Goal: Task Accomplishment & Management: Complete application form

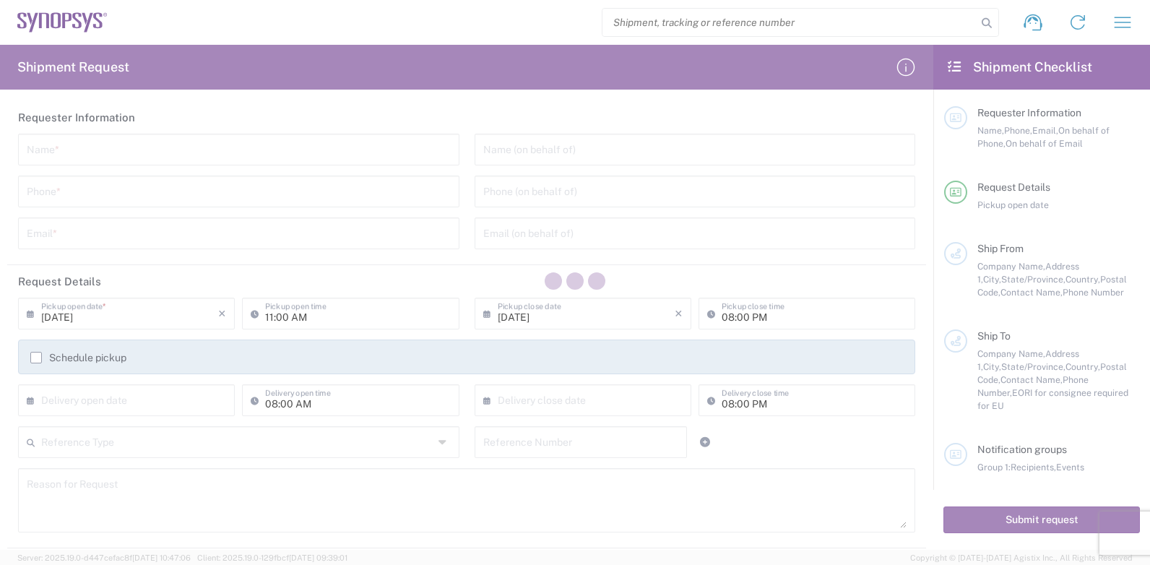
type input "[GEOGRAPHIC_DATA]"
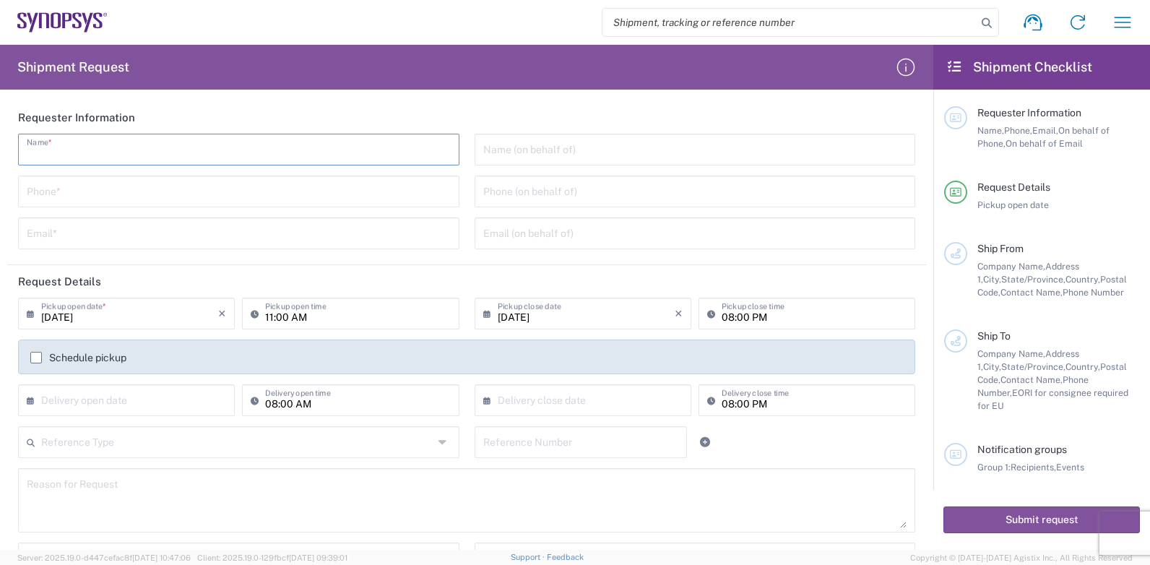
click at [81, 151] on input "text" at bounding box center [239, 148] width 424 height 25
type input "[PERSON_NAME]"
click at [54, 191] on input "tel" at bounding box center [239, 190] width 424 height 25
type input "0229951439"
type input "[PERSON_NAME][EMAIL_ADDRESS][DOMAIN_NAME]"
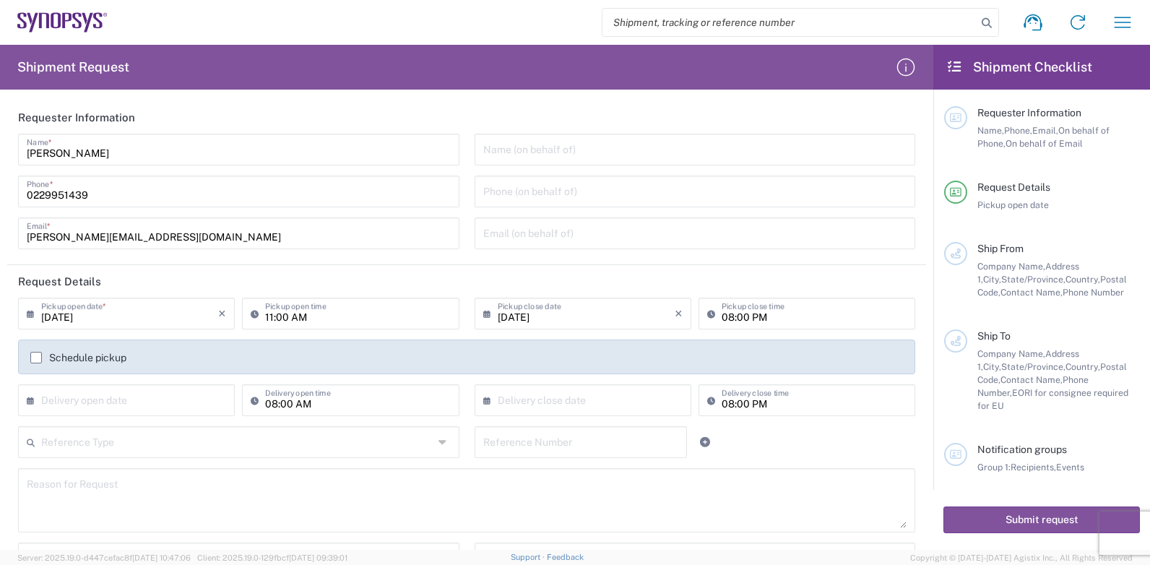
click at [252, 315] on icon at bounding box center [258, 313] width 14 height 23
click at [383, 287] on header "Request Details" at bounding box center [466, 281] width 919 height 33
click at [311, 315] on input "11:00 AM" at bounding box center [357, 312] width 185 height 25
click at [278, 318] on input "11:00 AM" at bounding box center [357, 312] width 185 height 25
click at [268, 319] on input "11:00 AM" at bounding box center [357, 312] width 185 height 25
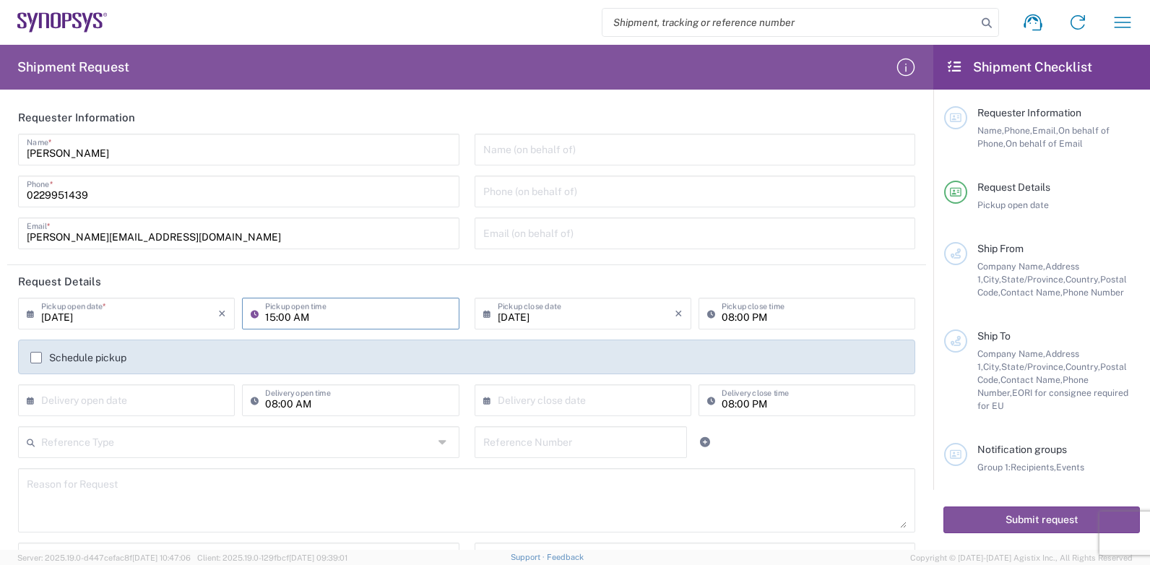
type input "15:00 AM"
click at [272, 325] on div "Pickup open time" at bounding box center [350, 314] width 217 height 32
drag, startPoint x: 268, startPoint y: 317, endPoint x: 291, endPoint y: 317, distance: 22.4
click at [268, 317] on input "10:22 AM" at bounding box center [357, 312] width 185 height 25
click at [301, 322] on input "15:22 AM" at bounding box center [357, 312] width 185 height 25
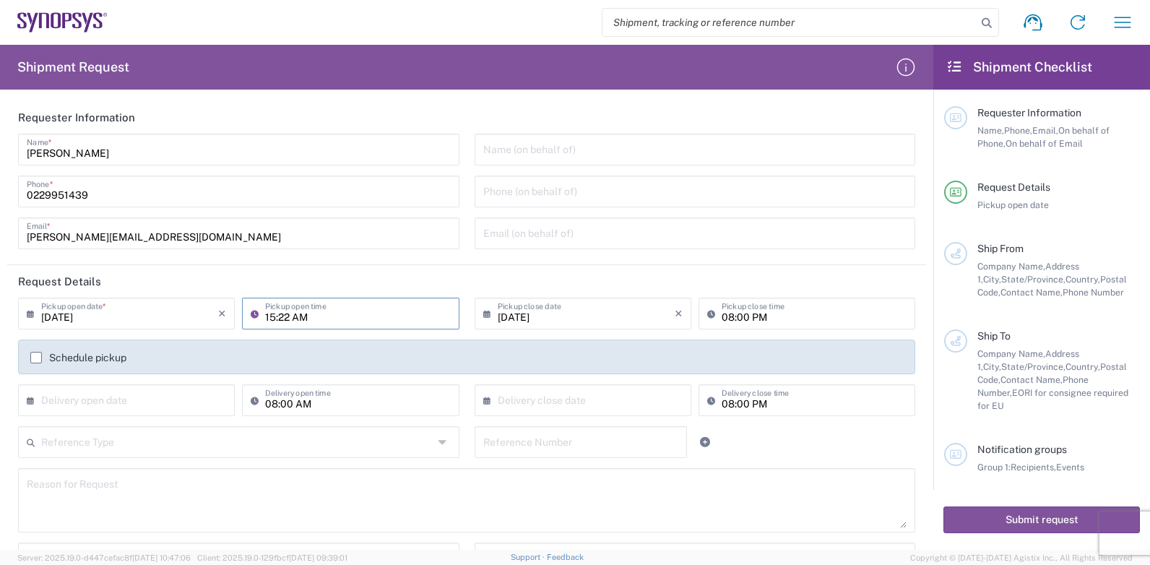
click at [291, 319] on input "15:22 AM" at bounding box center [357, 312] width 185 height 25
type input "15:22 AM"
click at [283, 315] on input "10:23 AM" at bounding box center [357, 312] width 185 height 25
click at [268, 317] on input "10:23 AM" at bounding box center [357, 312] width 185 height 25
click at [294, 317] on input "10:23 AM" at bounding box center [357, 312] width 185 height 25
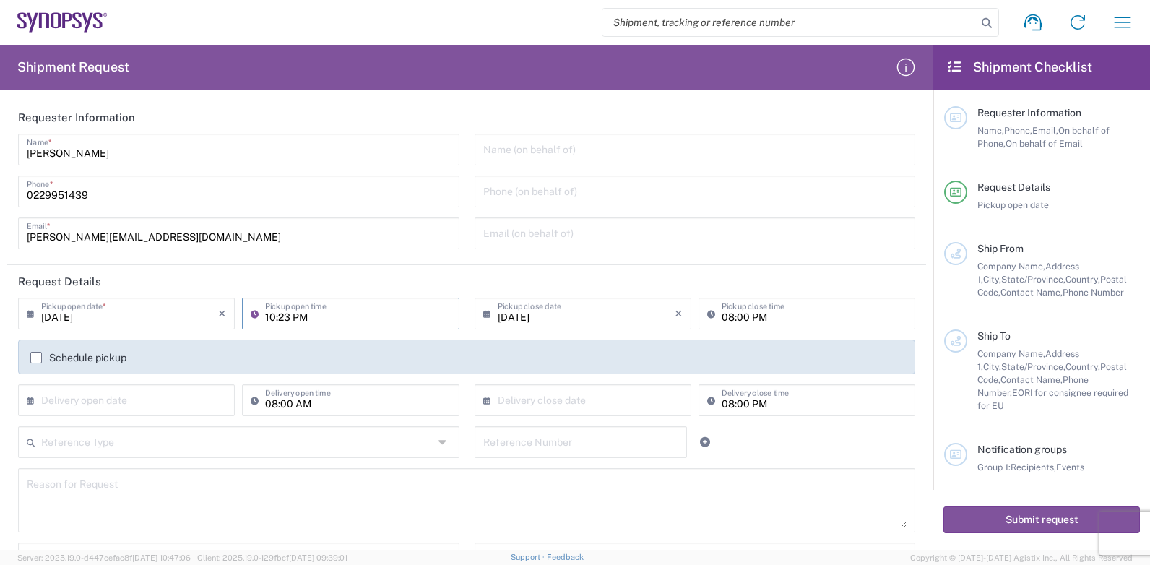
click at [268, 320] on input "10:23 PM" at bounding box center [357, 312] width 185 height 25
click at [281, 315] on input "15:23 PM" at bounding box center [357, 312] width 185 height 25
type input "15:00 PM"
click at [251, 312] on icon at bounding box center [258, 313] width 14 height 23
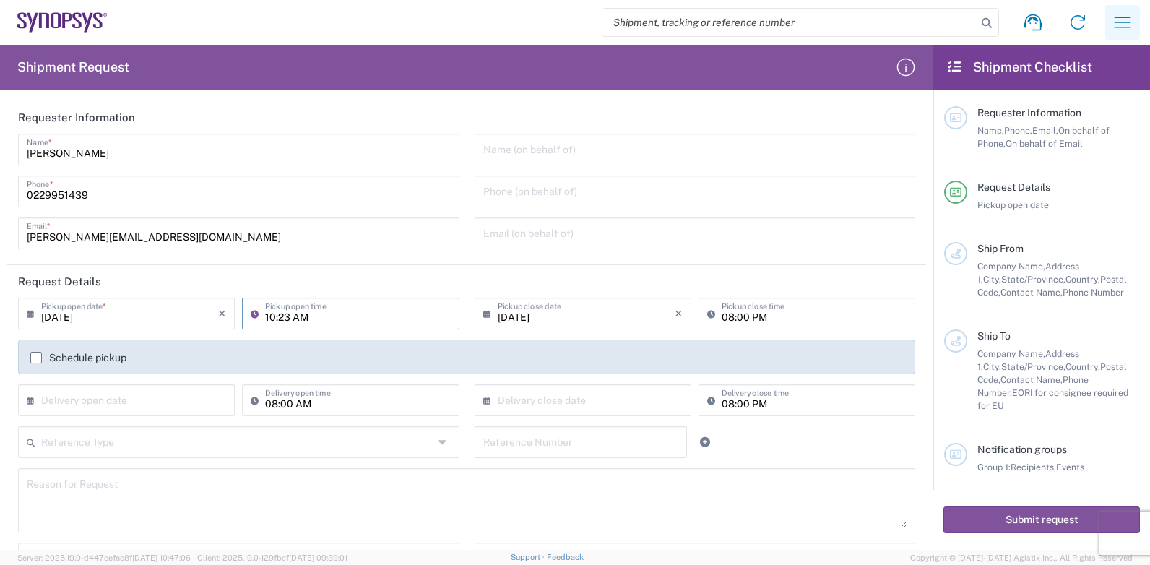
click at [1131, 19] on icon "button" at bounding box center [1122, 22] width 23 height 23
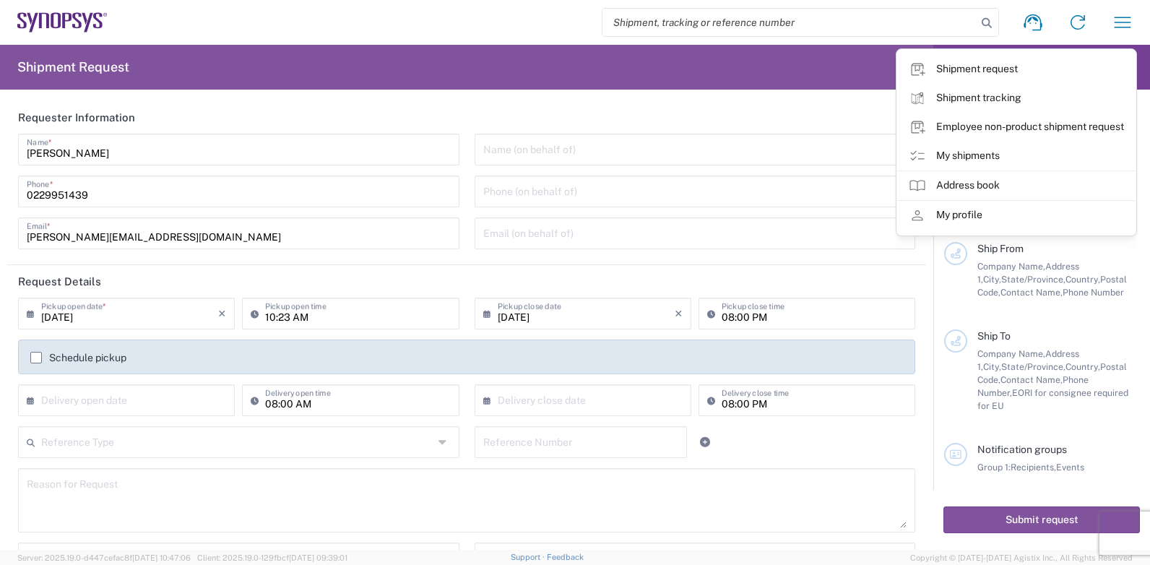
click at [444, 29] on div "Shipment request Shipment tracking Employee non-product shipment request My shi…" at bounding box center [627, 22] width 1038 height 35
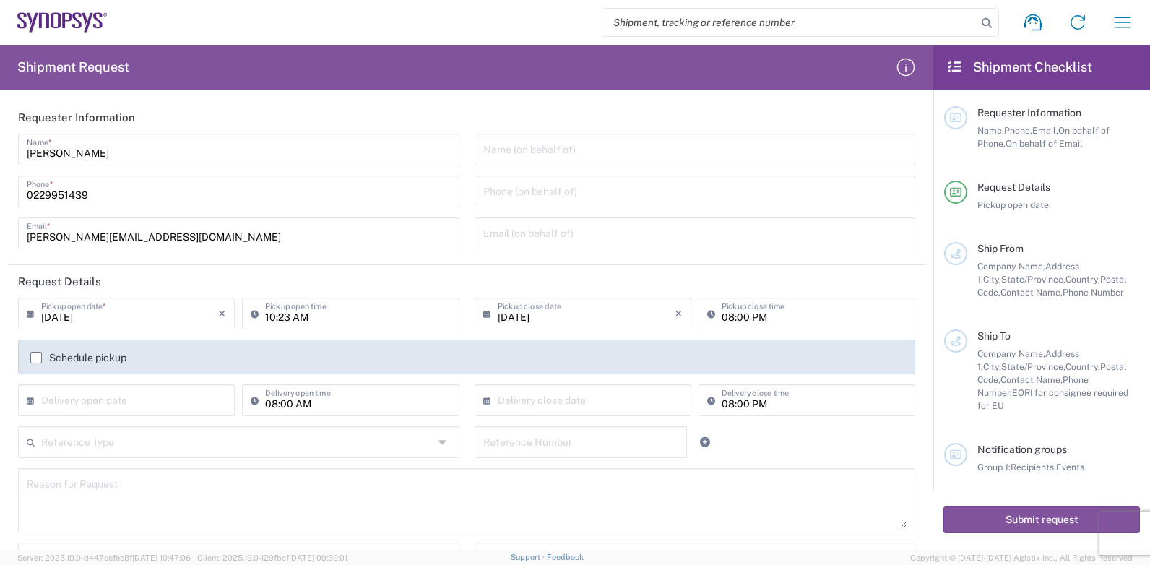
click at [129, 150] on input "[PERSON_NAME]" at bounding box center [239, 148] width 424 height 25
click at [302, 152] on input "[PERSON_NAME]" at bounding box center [239, 148] width 424 height 25
click at [337, 192] on input "0229951439" at bounding box center [239, 190] width 424 height 25
click at [319, 236] on input "[PERSON_NAME][EMAIL_ADDRESS][DOMAIN_NAME]" at bounding box center [239, 232] width 424 height 25
drag, startPoint x: 20, startPoint y: 281, endPoint x: 127, endPoint y: 285, distance: 107.7
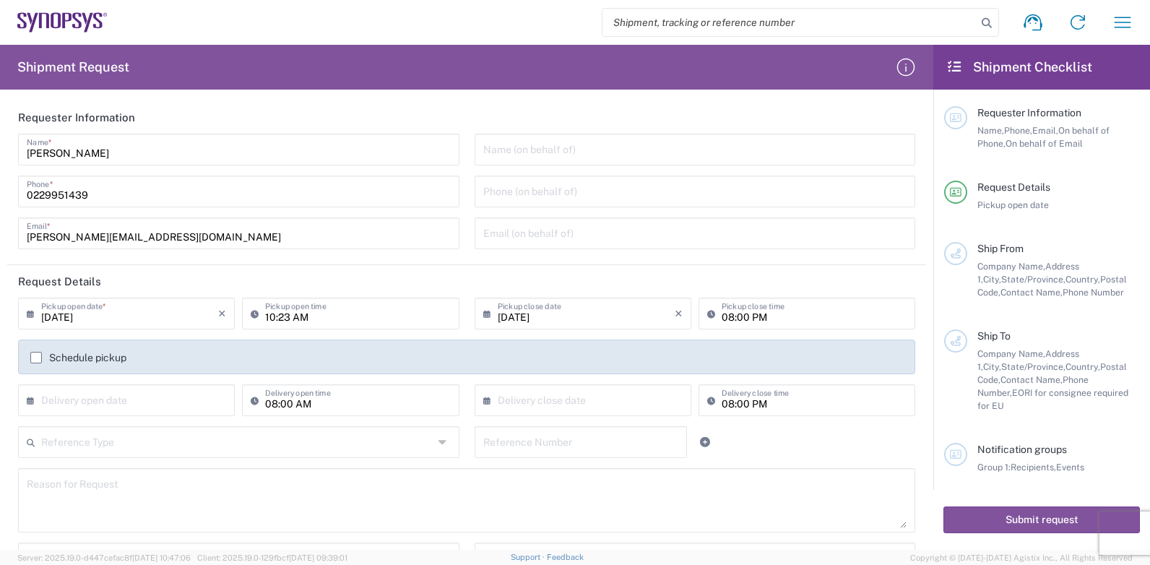
click at [127, 285] on header "Request Details" at bounding box center [466, 281] width 919 height 33
click at [115, 280] on header "Request Details" at bounding box center [466, 281] width 919 height 33
type input "15:00 PM"
click at [585, 315] on input "[DATE]" at bounding box center [586, 312] width 177 height 25
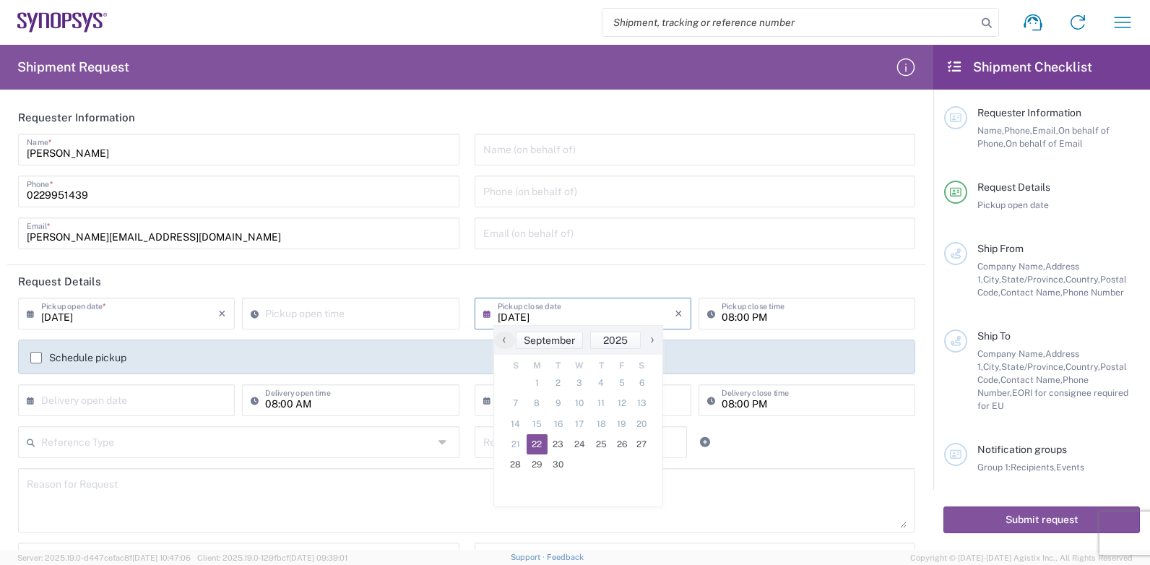
type input "10:28 AM"
click at [306, 314] on input "10:28 AM" at bounding box center [357, 312] width 185 height 25
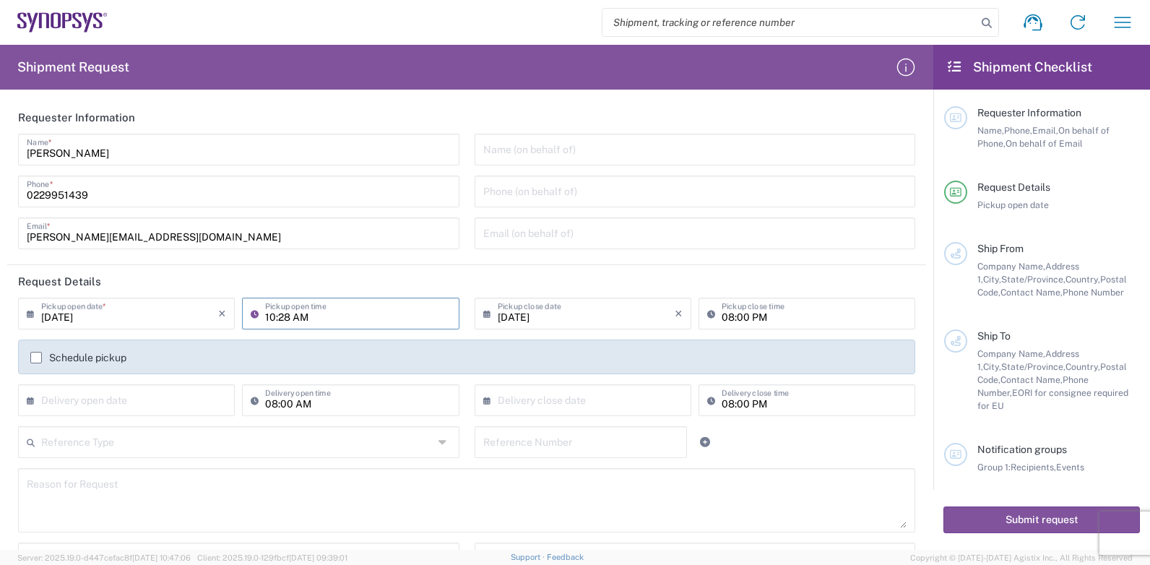
click at [750, 314] on input "08:00 PM" at bounding box center [814, 312] width 185 height 25
click at [726, 315] on input "08:00 PM" at bounding box center [814, 312] width 185 height 25
type input "15:00 PM"
click at [113, 398] on input "text" at bounding box center [129, 399] width 177 height 25
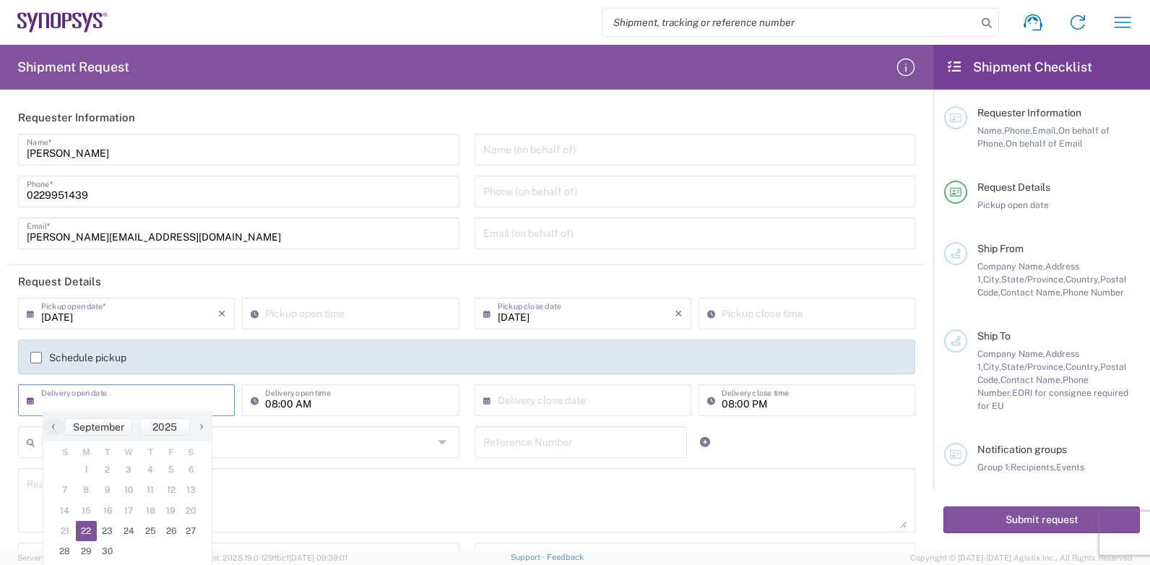
click at [88, 528] on span "22" at bounding box center [87, 531] width 22 height 20
type input "[DATE]"
click at [218, 402] on icon "×" at bounding box center [222, 400] width 8 height 23
click at [325, 313] on input "10:28 AM" at bounding box center [357, 312] width 185 height 25
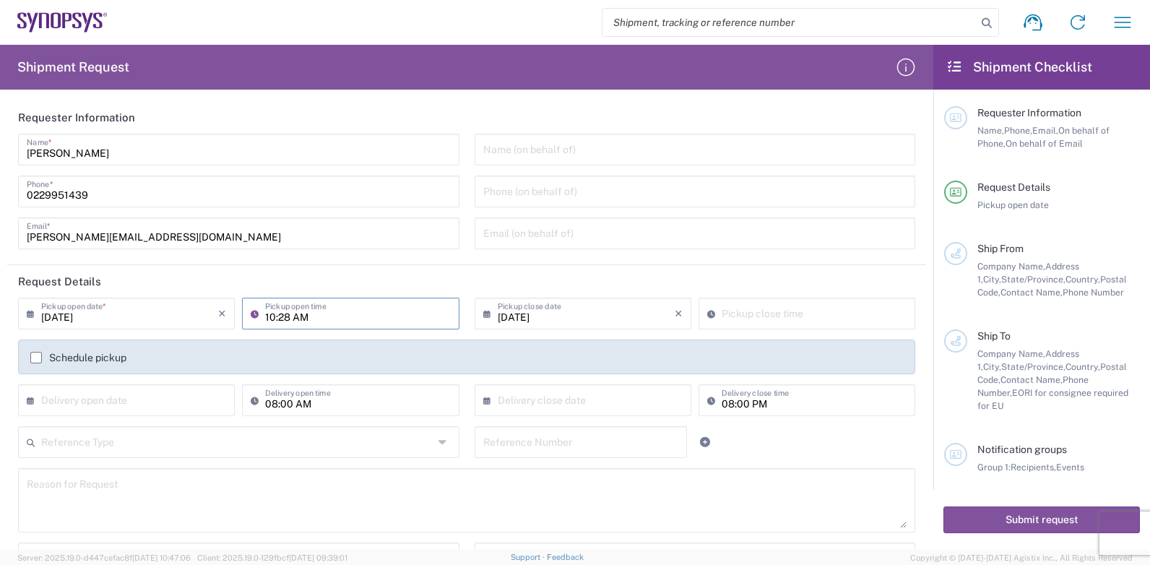
click at [317, 316] on input "10:28 AM" at bounding box center [357, 312] width 185 height 25
type input "M"
type input "10:28 AM"
click at [749, 318] on input "10:28 AM" at bounding box center [814, 312] width 185 height 25
click at [780, 316] on input "10:28 AM" at bounding box center [814, 312] width 185 height 25
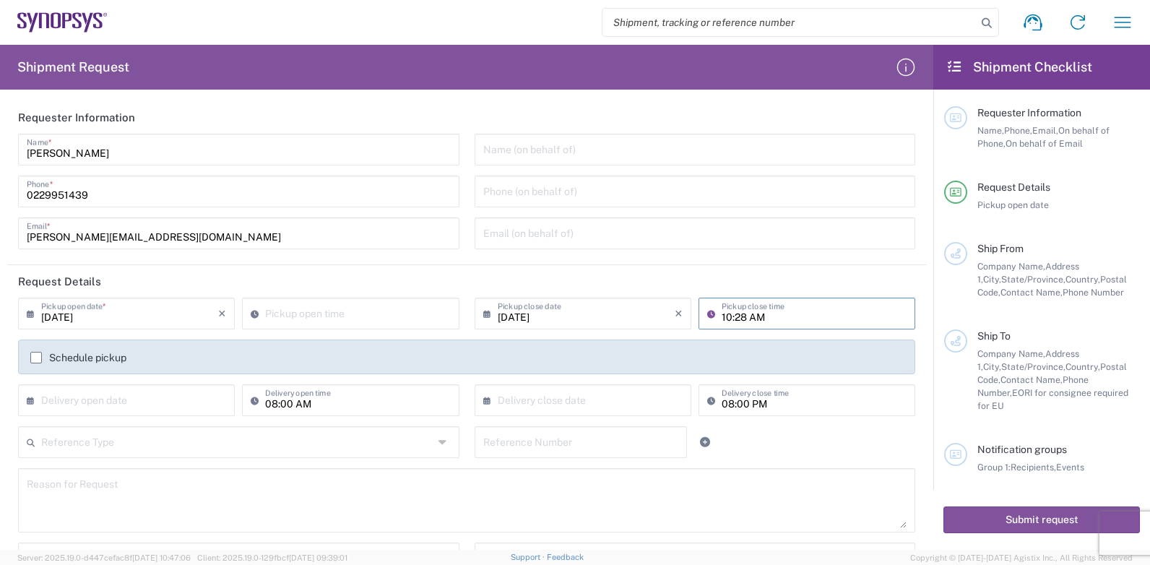
click at [143, 400] on input "text" at bounding box center [129, 399] width 177 height 25
click at [35, 355] on label "Schedule pickup" at bounding box center [78, 358] width 96 height 12
click at [36, 358] on input "Schedule pickup" at bounding box center [36, 358] width 0 height 0
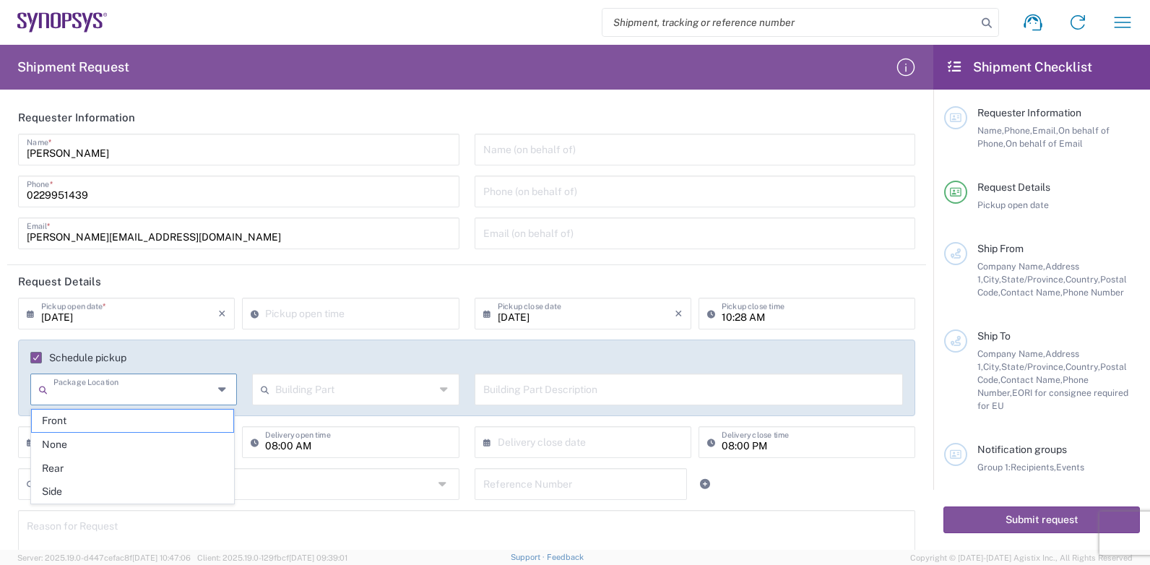
click at [72, 390] on input "text" at bounding box center [133, 388] width 160 height 25
drag, startPoint x: 63, startPoint y: 470, endPoint x: 72, endPoint y: 468, distance: 8.9
click at [63, 470] on span "Rear" at bounding box center [133, 468] width 202 height 22
type input "Rear"
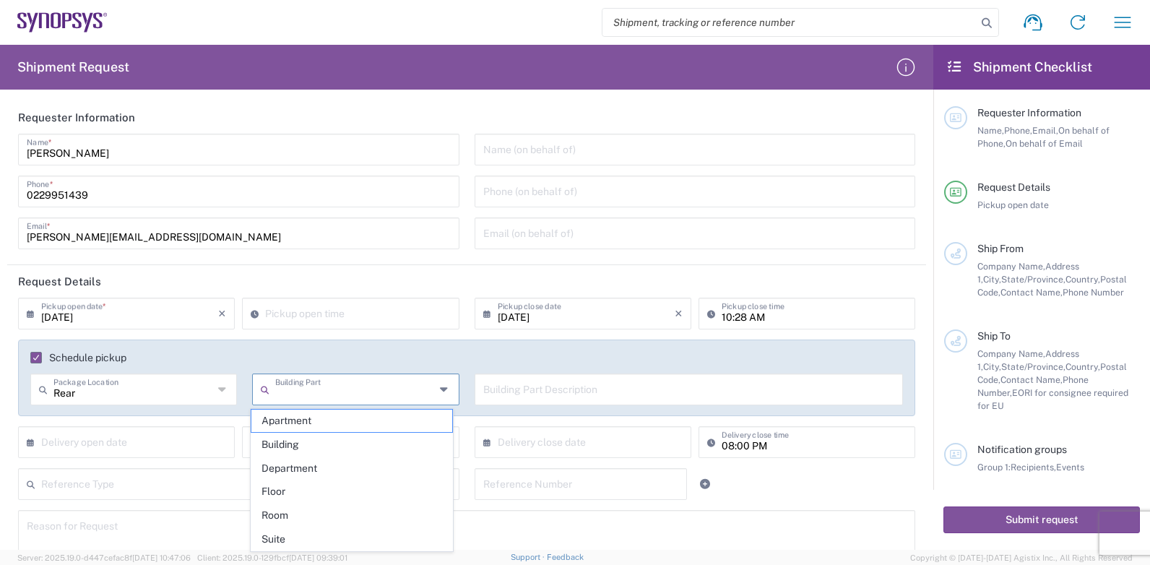
click at [306, 394] on input "text" at bounding box center [355, 388] width 160 height 25
click at [280, 494] on span "Floor" at bounding box center [352, 492] width 202 height 22
type input "Floor"
click at [510, 387] on input "text" at bounding box center [689, 388] width 412 height 25
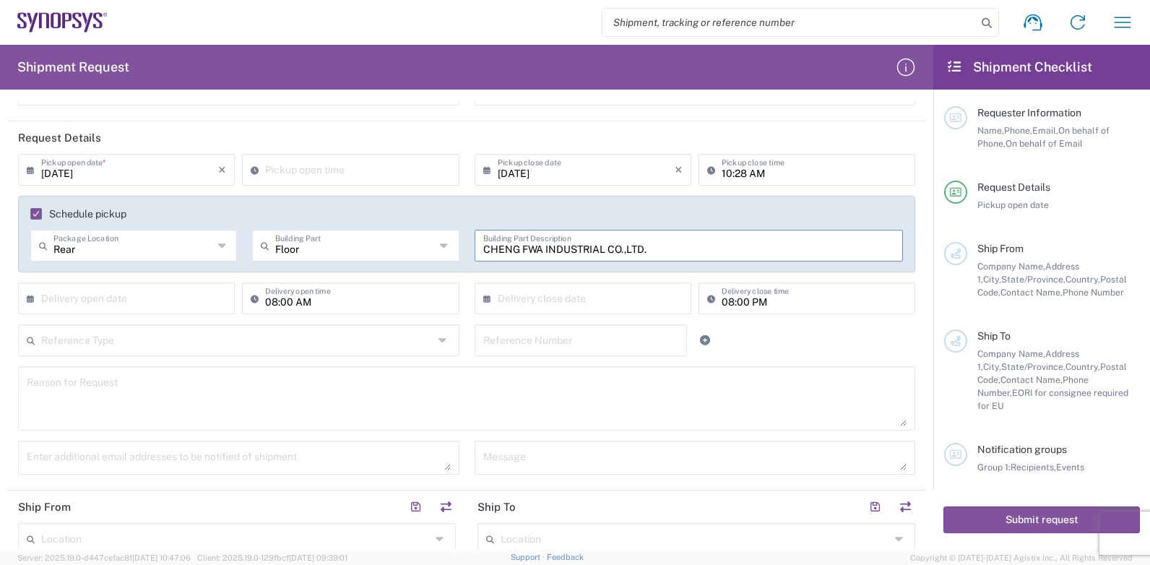
scroll to position [72, 0]
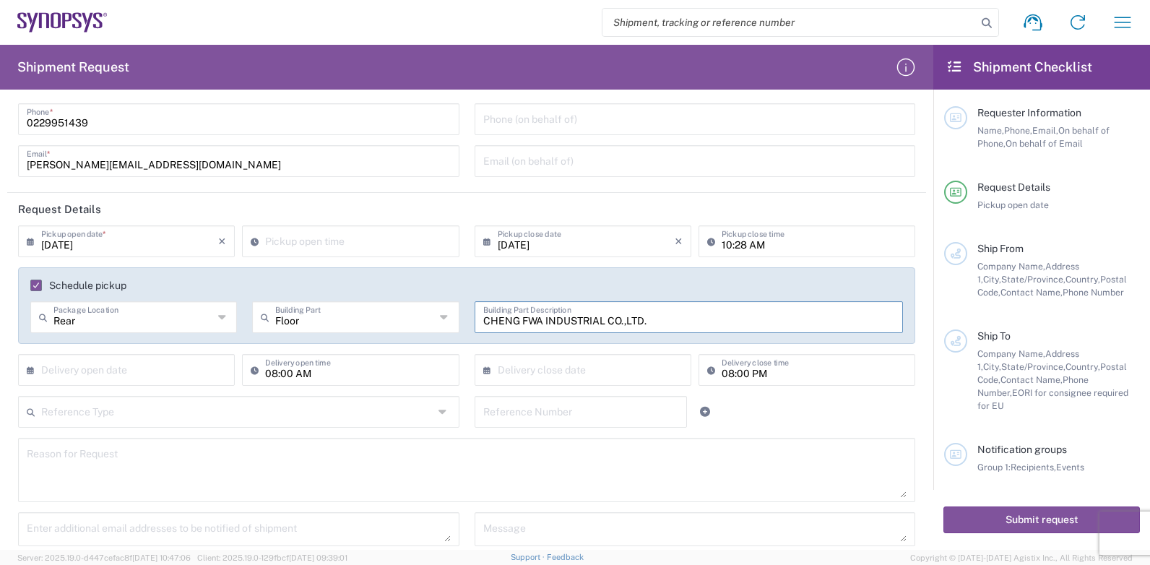
type input "CHENG FWA INDUSTRIAL CO.,LTD."
click at [149, 366] on input "text" at bounding box center [129, 368] width 177 height 25
click at [339, 377] on input "08:00 AM" at bounding box center [357, 368] width 185 height 25
click at [139, 411] on input "text" at bounding box center [237, 410] width 392 height 25
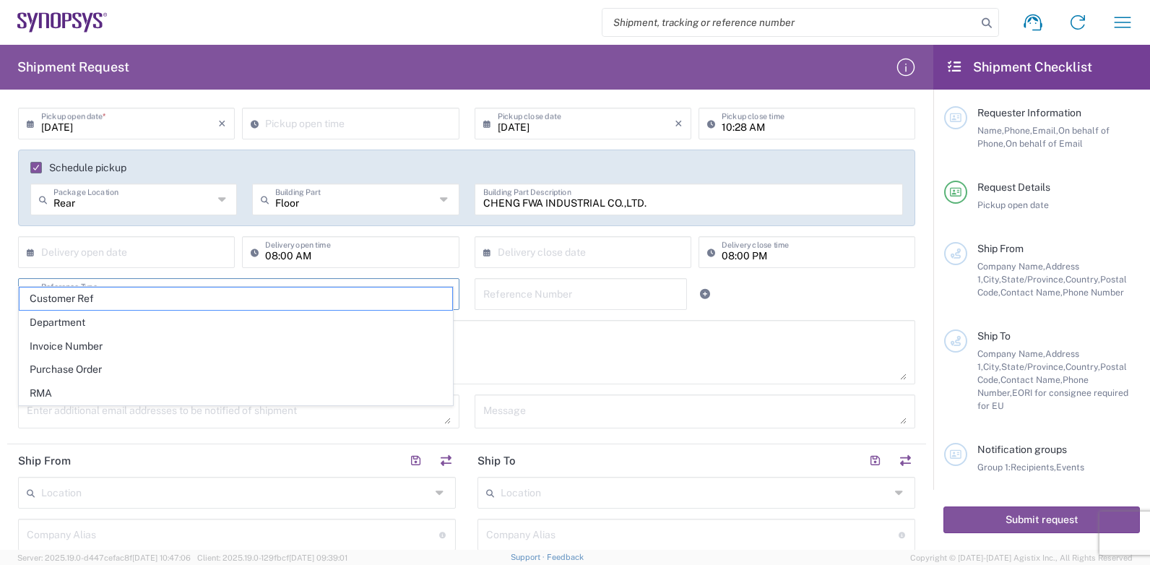
scroll to position [217, 0]
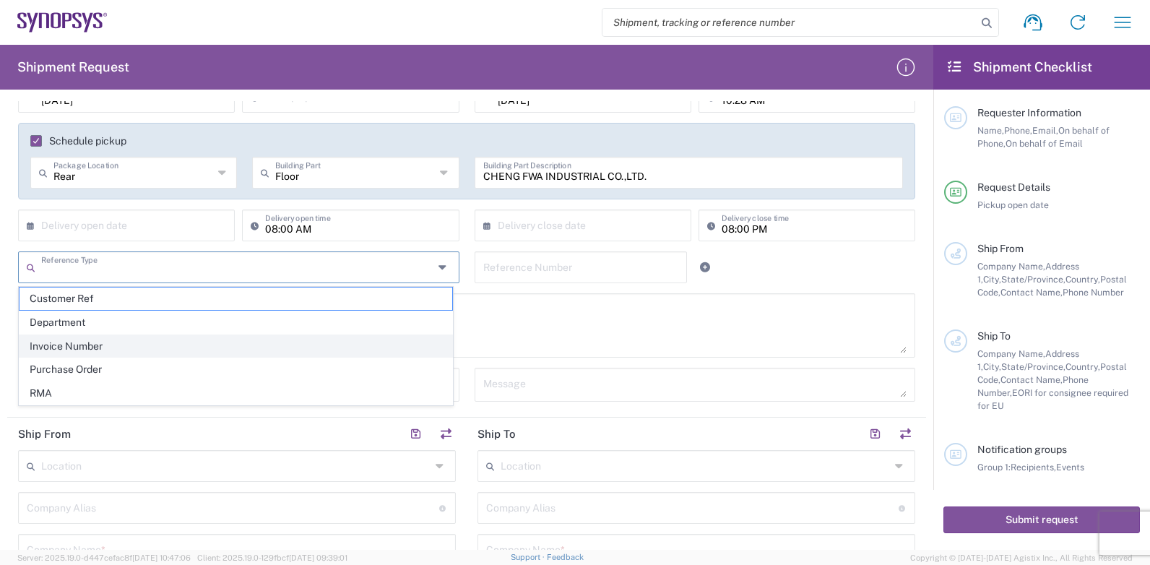
click at [78, 347] on span "Invoice Number" at bounding box center [236, 346] width 433 height 22
type input "Invoice Number"
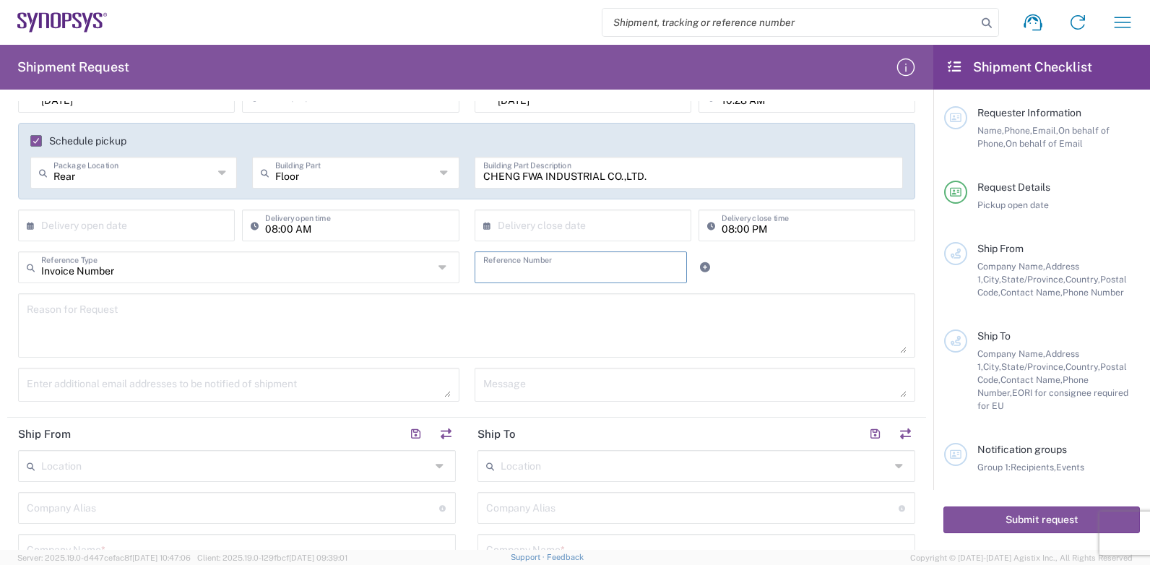
click at [504, 269] on input "text" at bounding box center [581, 266] width 196 height 25
type input "ICF0057"
click at [101, 337] on textarea at bounding box center [467, 326] width 880 height 56
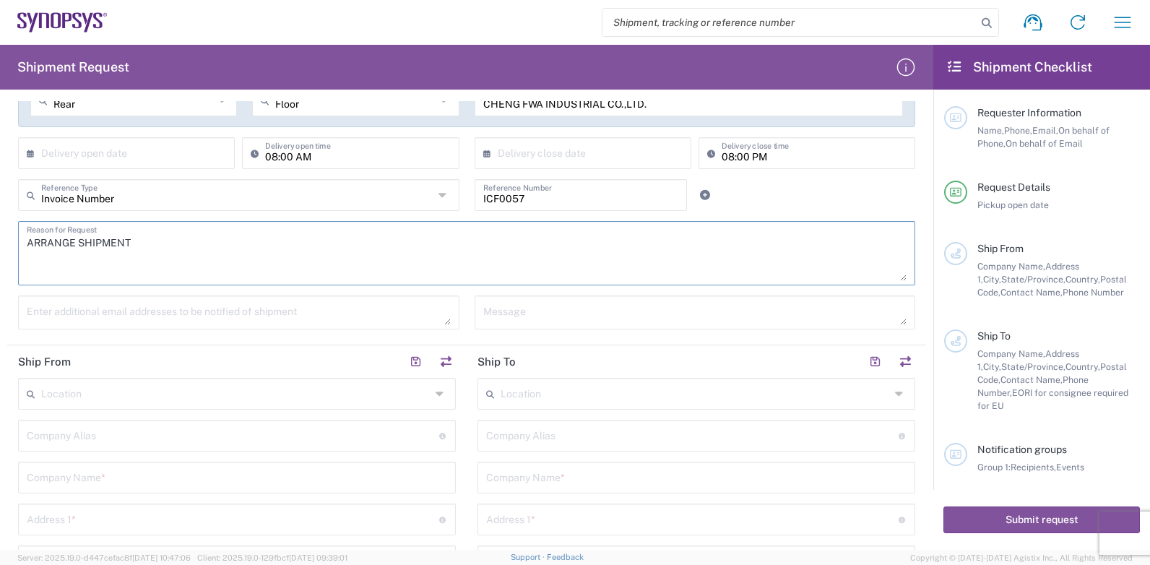
type textarea "ARRANGE SHIPMENT"
click at [86, 299] on div "Enter additional email addresses to be notified of shipment" at bounding box center [239, 313] width 442 height 34
click at [66, 310] on textarea at bounding box center [239, 312] width 424 height 25
click at [488, 304] on textarea at bounding box center [695, 312] width 424 height 25
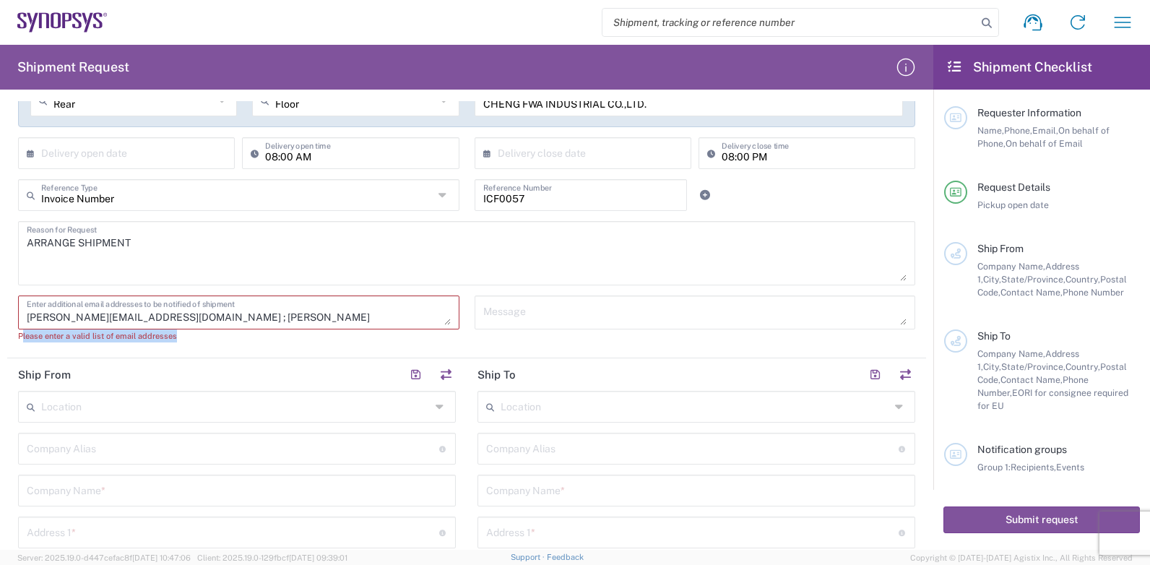
drag, startPoint x: 180, startPoint y: 337, endPoint x: 22, endPoint y: 337, distance: 158.3
click at [22, 337] on div "Please enter a valid list of email addresses" at bounding box center [239, 336] width 442 height 13
copy div "lease enter a valid list of email addresses"
click at [173, 318] on textarea "[PERSON_NAME][EMAIL_ADDRESS][DOMAIN_NAME] ; [PERSON_NAME][EMAIL_ADDRESS][DOMAIN…" at bounding box center [239, 312] width 424 height 25
drag, startPoint x: 136, startPoint y: 320, endPoint x: 324, endPoint y: 320, distance: 187.9
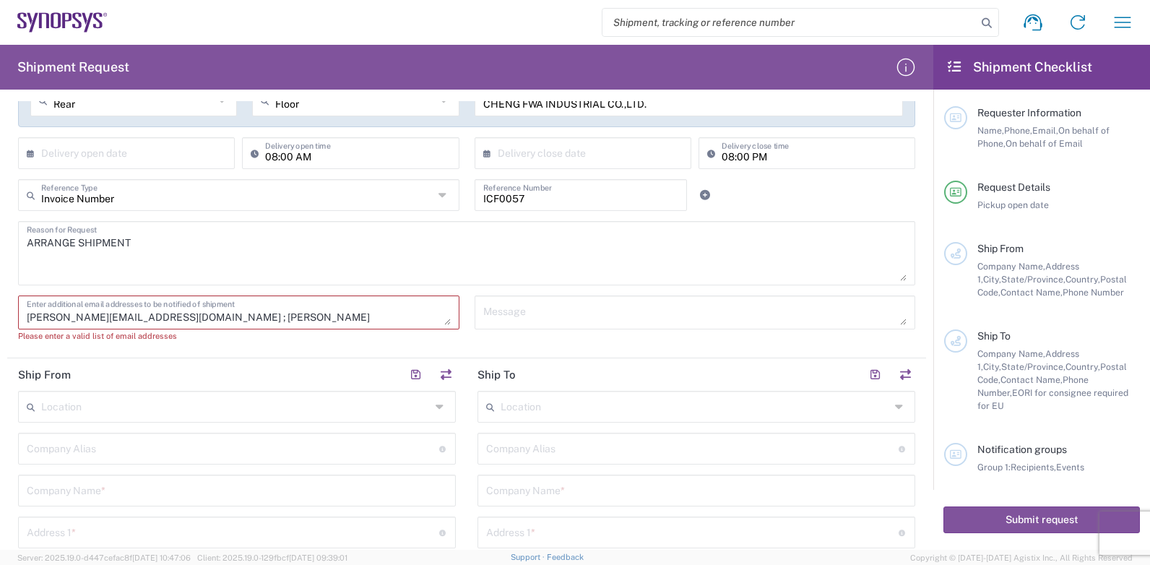
click at [324, 320] on textarea "[PERSON_NAME][EMAIL_ADDRESS][DOMAIN_NAME] ; [PERSON_NAME][EMAIL_ADDRESS][DOMAIN…" at bounding box center [239, 312] width 424 height 25
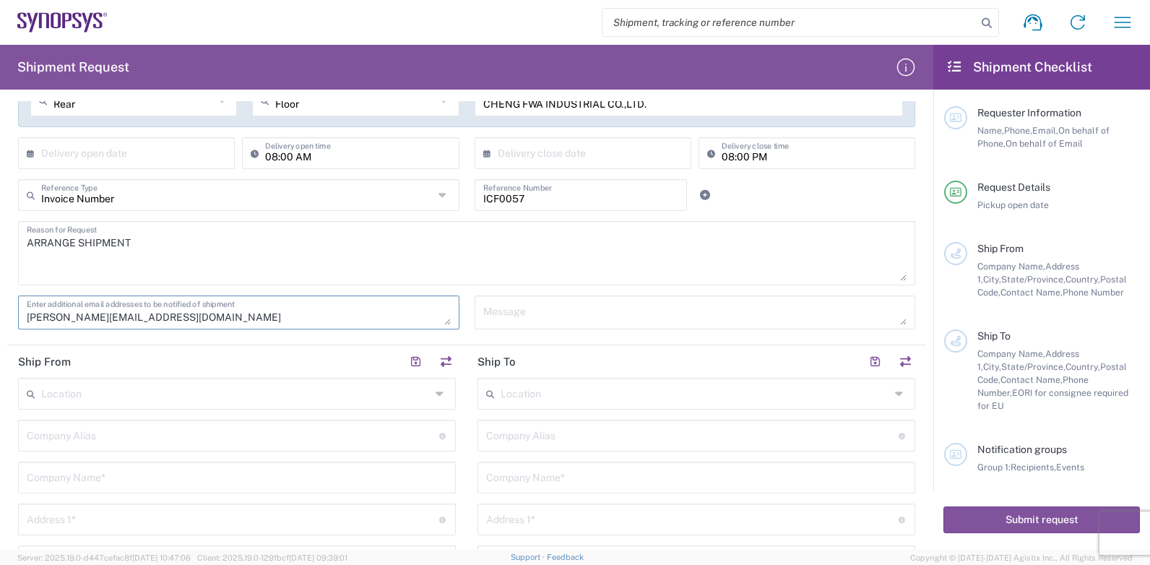
type textarea "[PERSON_NAME][EMAIL_ADDRESS][DOMAIN_NAME]"
type textarea "[EMAIL_ADDRESS][DOMAIN_NAME]"
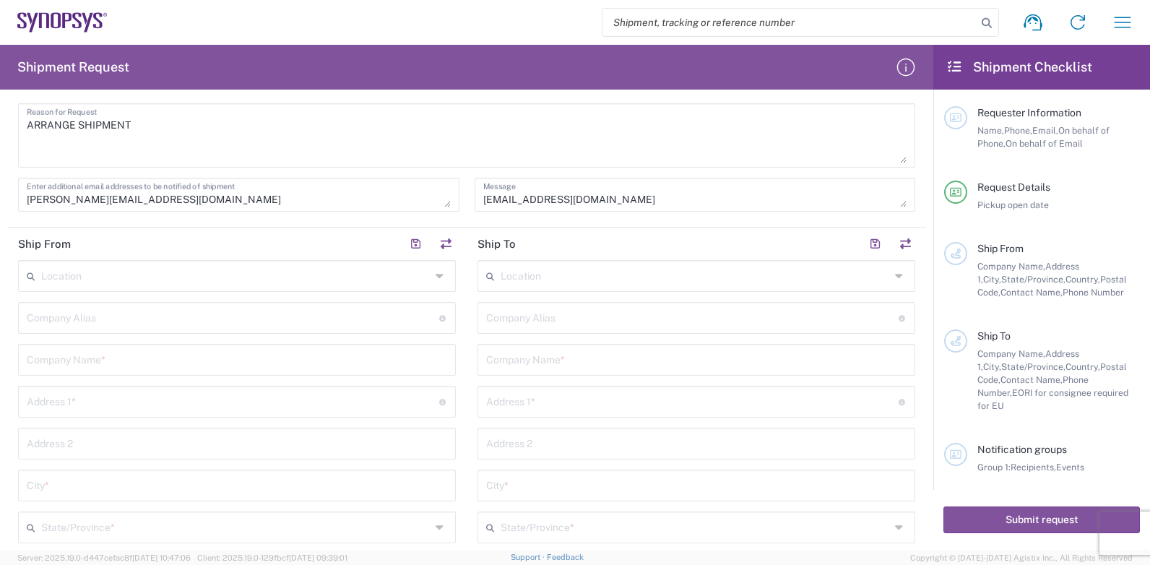
scroll to position [434, 0]
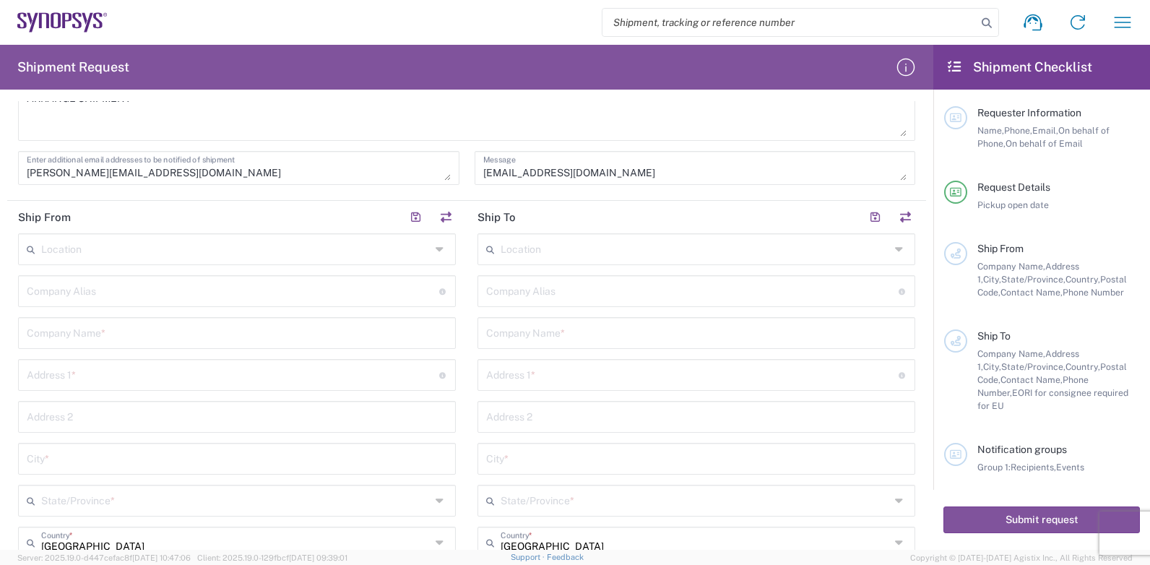
click at [61, 251] on input "text" at bounding box center [236, 248] width 390 height 25
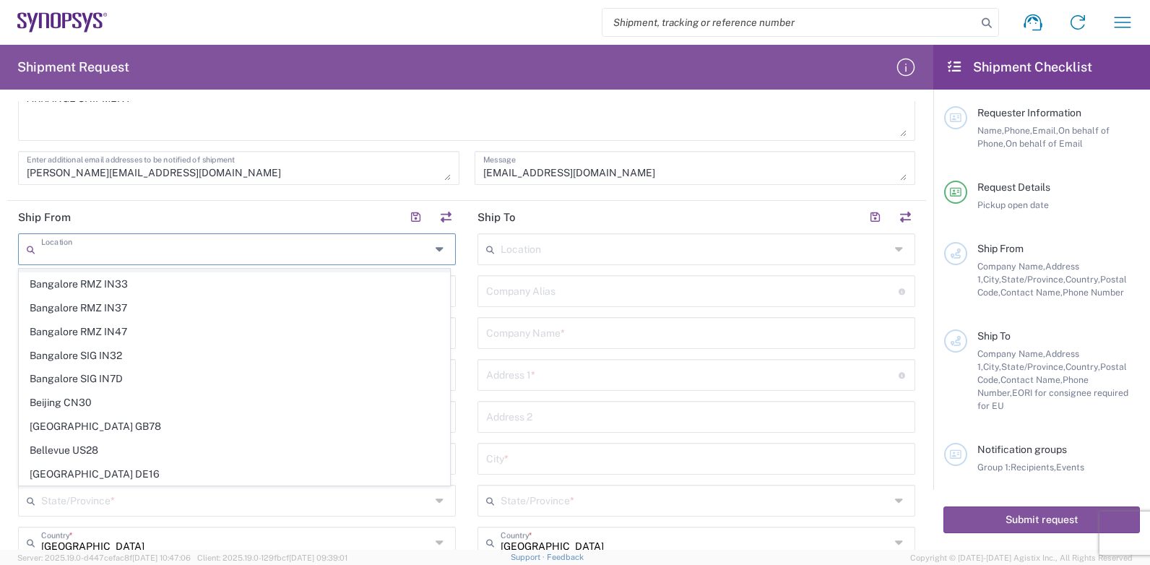
scroll to position [72, 0]
paste input "[STREET_ADDRESS]. 2, [GEOGRAPHIC_DATA][PERSON_NAME]"
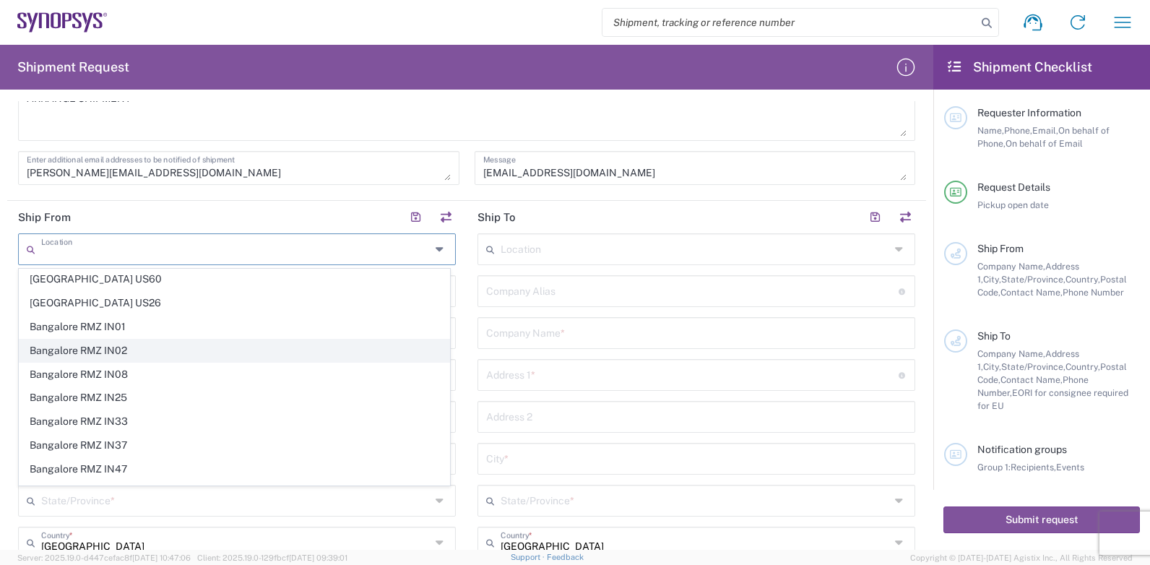
type input "[STREET_ADDRESS]. 2, [GEOGRAPHIC_DATA][PERSON_NAME]"
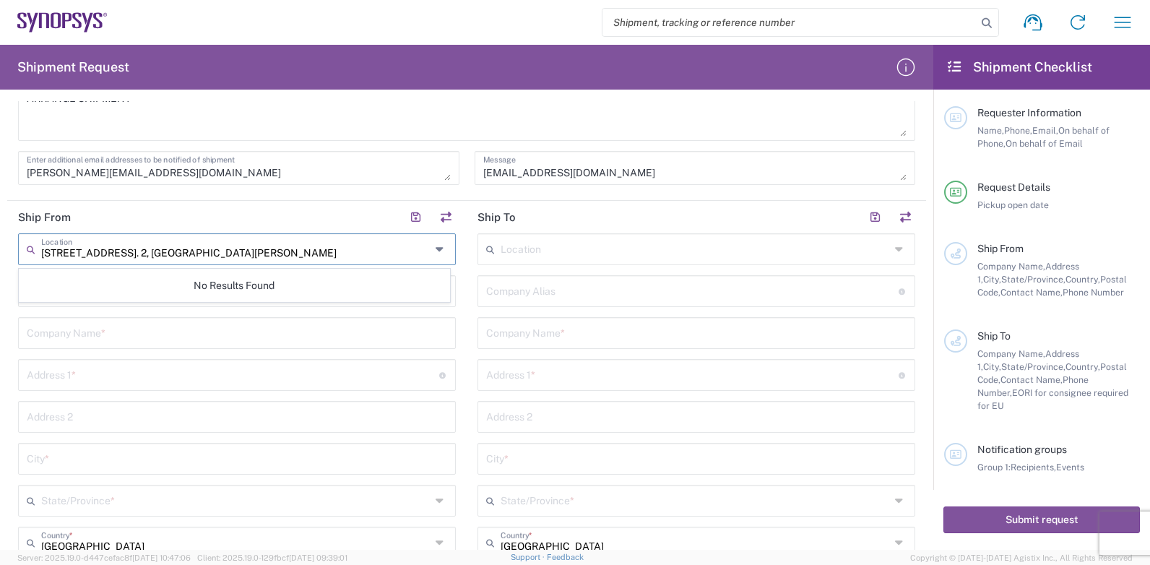
scroll to position [0, 0]
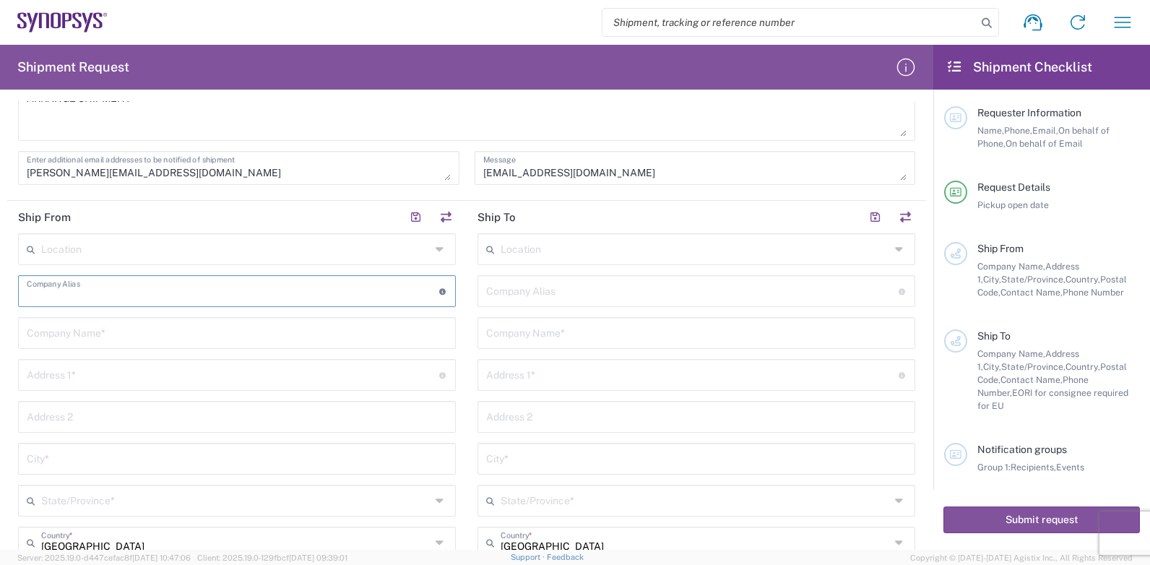
click at [215, 254] on input "text" at bounding box center [236, 248] width 390 height 25
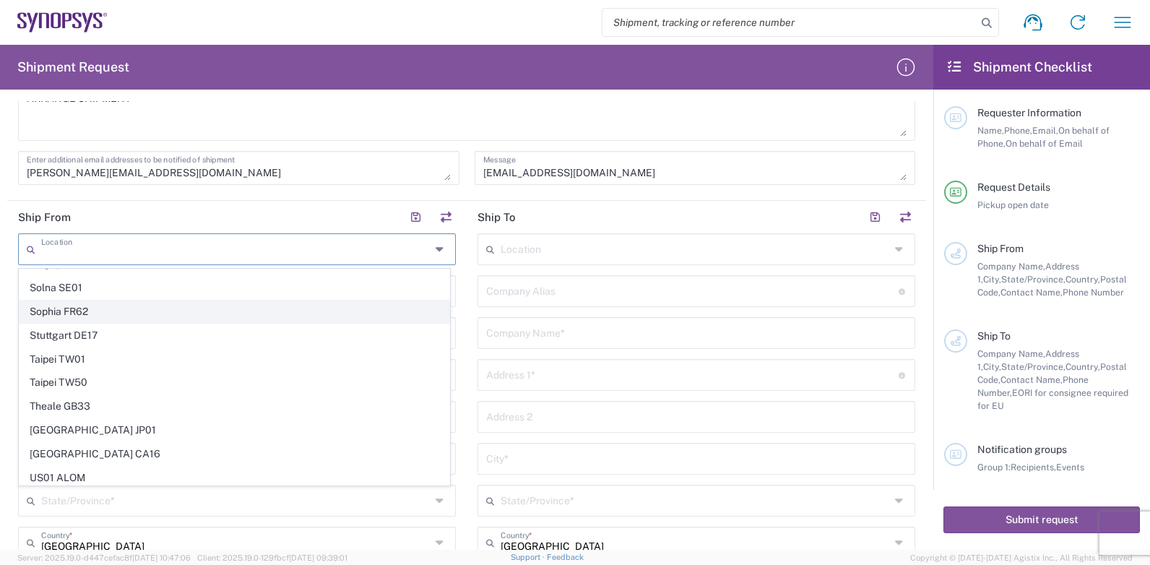
scroll to position [3214, 0]
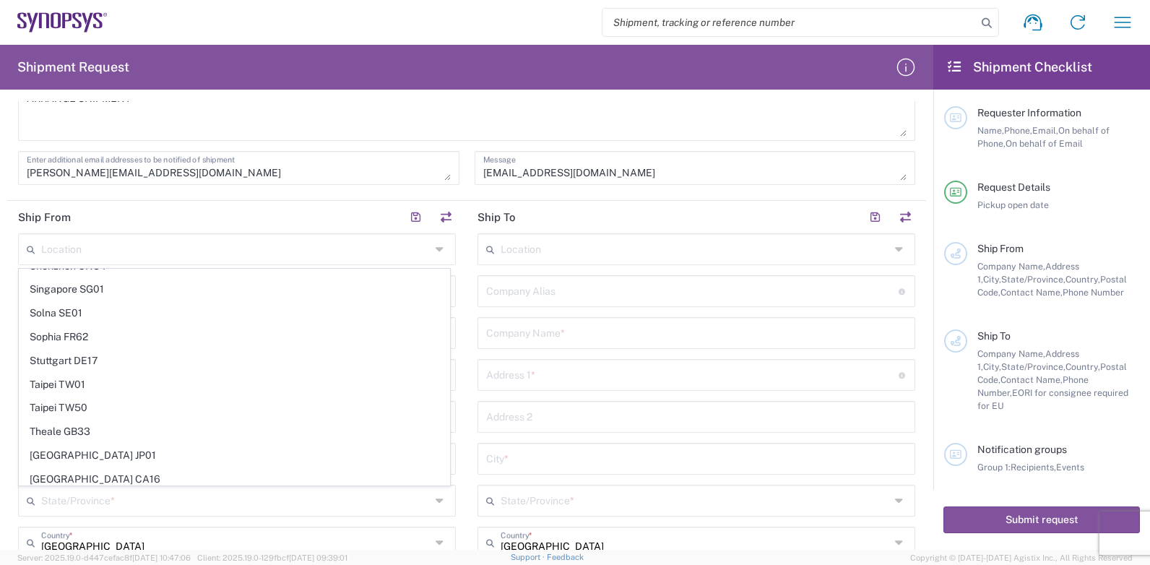
drag, startPoint x: 93, startPoint y: 383, endPoint x: 176, endPoint y: 371, distance: 84.7
click at [91, 384] on span "Taipei TW01" at bounding box center [235, 385] width 430 height 22
type input "Taipei TW01"
type input "Synopsys [GEOGRAPHIC_DATA]"
type input "Rm3108 [STREET_ADDRESS]"
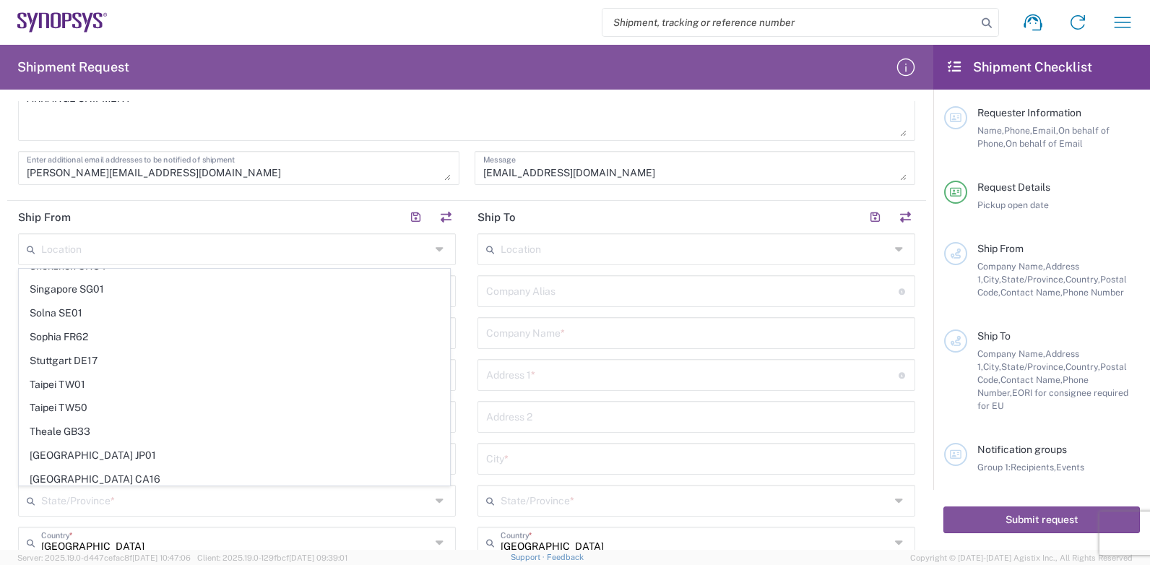
type input "[GEOGRAPHIC_DATA]"
type input "110"
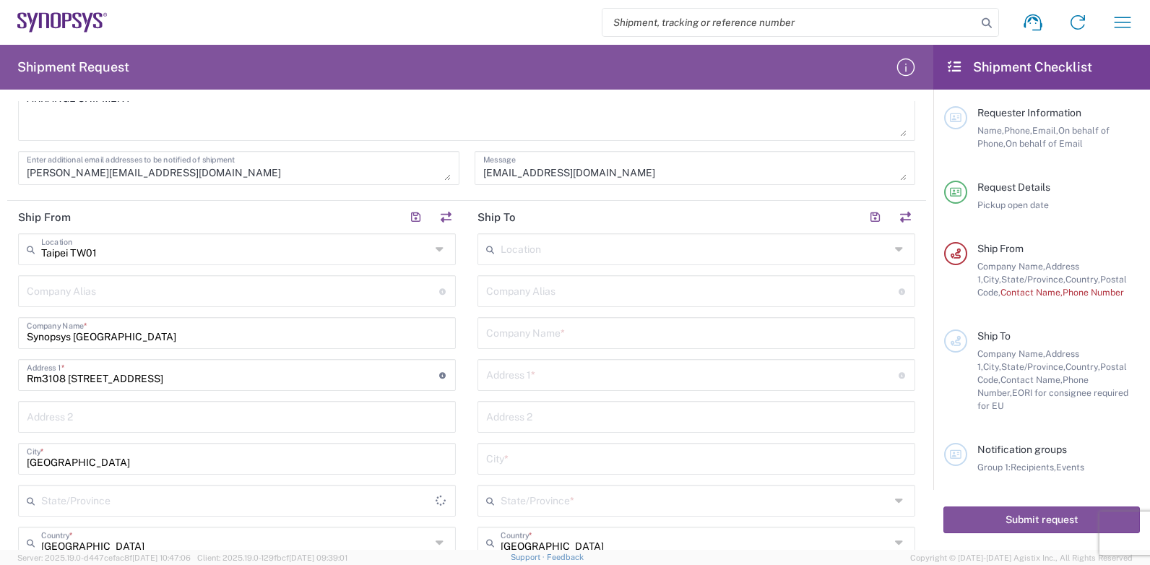
click at [394, 248] on input "Taipei TW01" at bounding box center [236, 248] width 390 height 25
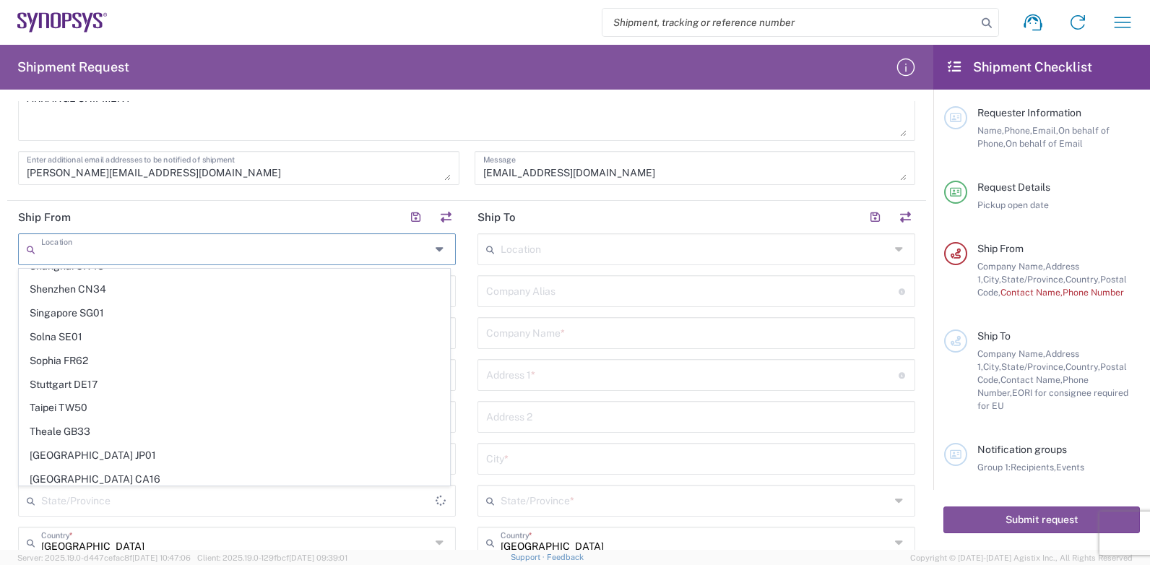
scroll to position [0, 0]
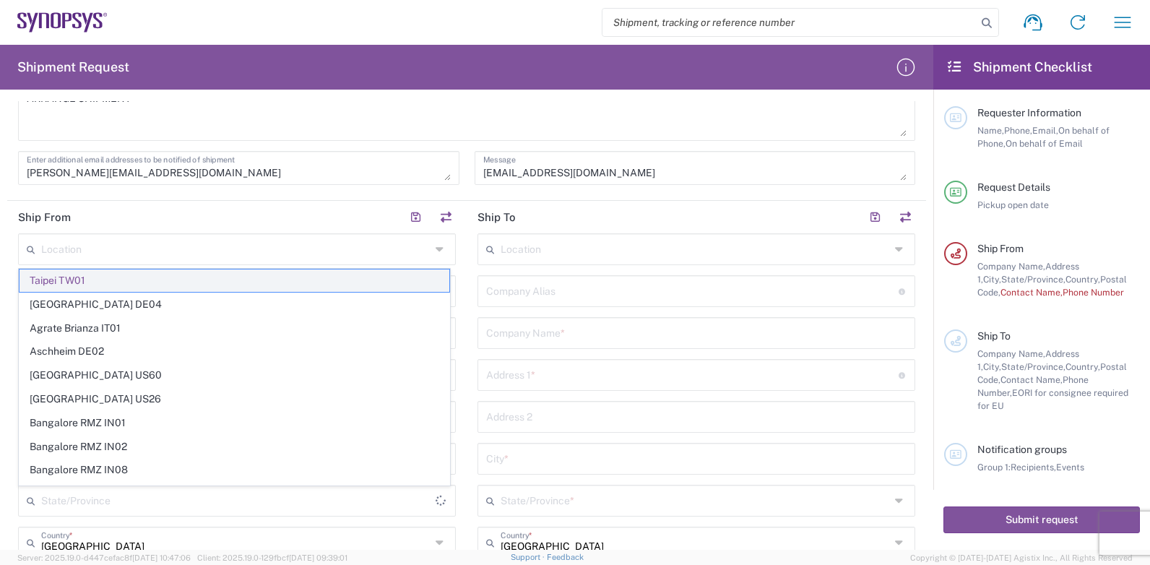
click at [92, 275] on span "Taipei TW01" at bounding box center [235, 281] width 430 height 22
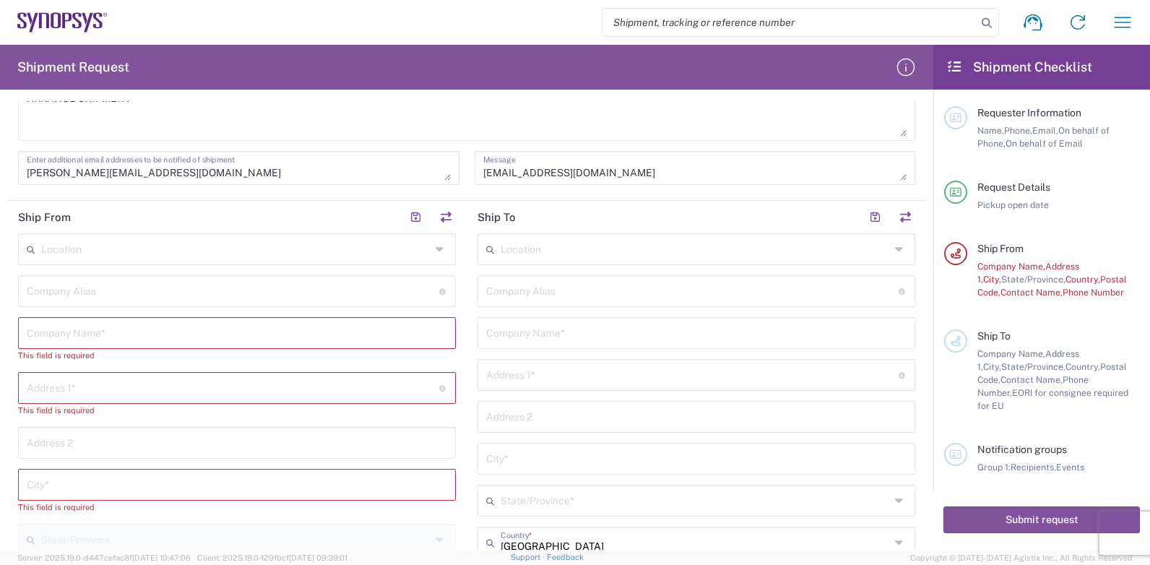
click at [74, 247] on input "text" at bounding box center [236, 248] width 390 height 25
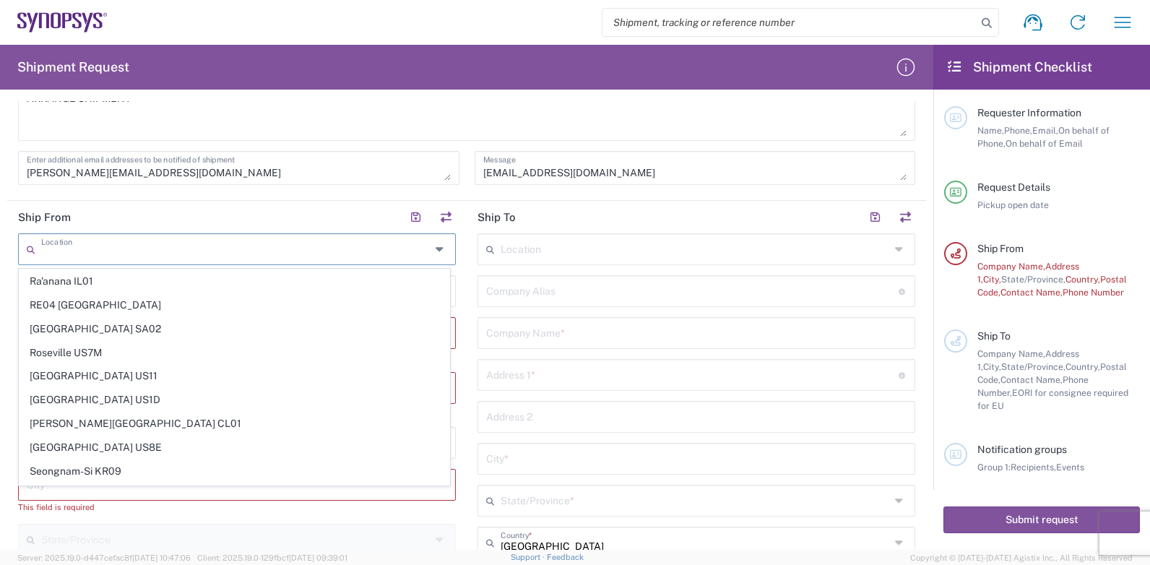
scroll to position [3180, 0]
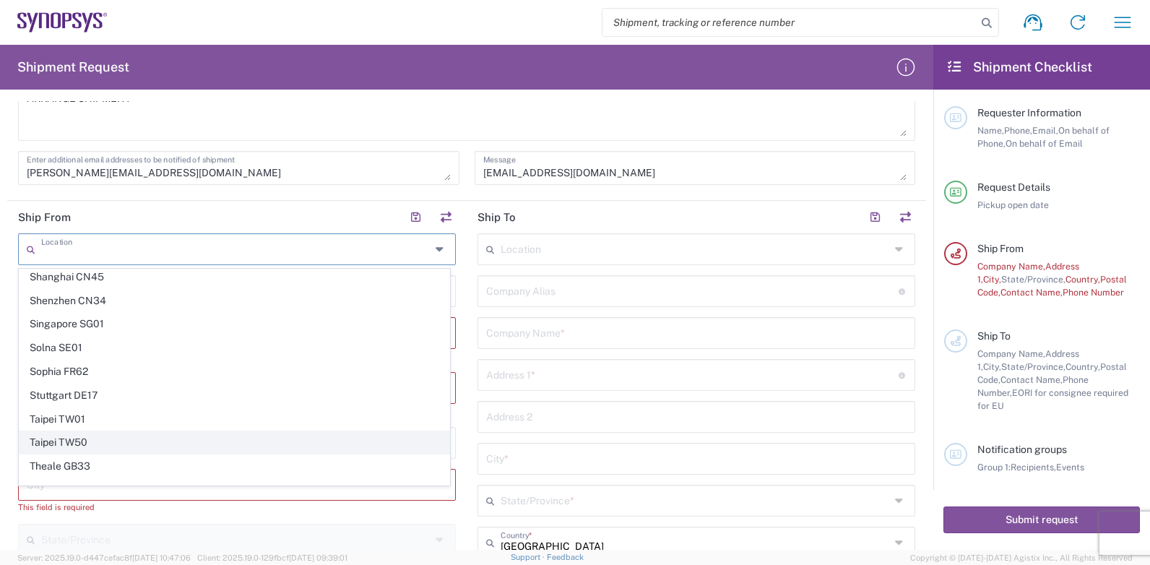
click at [77, 440] on span "Taipei TW50" at bounding box center [235, 442] width 430 height 22
click at [77, 440] on div "Location [GEOGRAPHIC_DATA] DE04 Agrate Brianza IT01 [GEOGRAPHIC_DATA] DE02 [GEO…" at bounding box center [237, 570] width 438 height 675
type input "Taipei TW50"
type input "Synopsys Taiwan Co. Ltd. [GEOGRAPHIC_DATA]"
type input "Rm3108 [STREET_ADDRESS]"
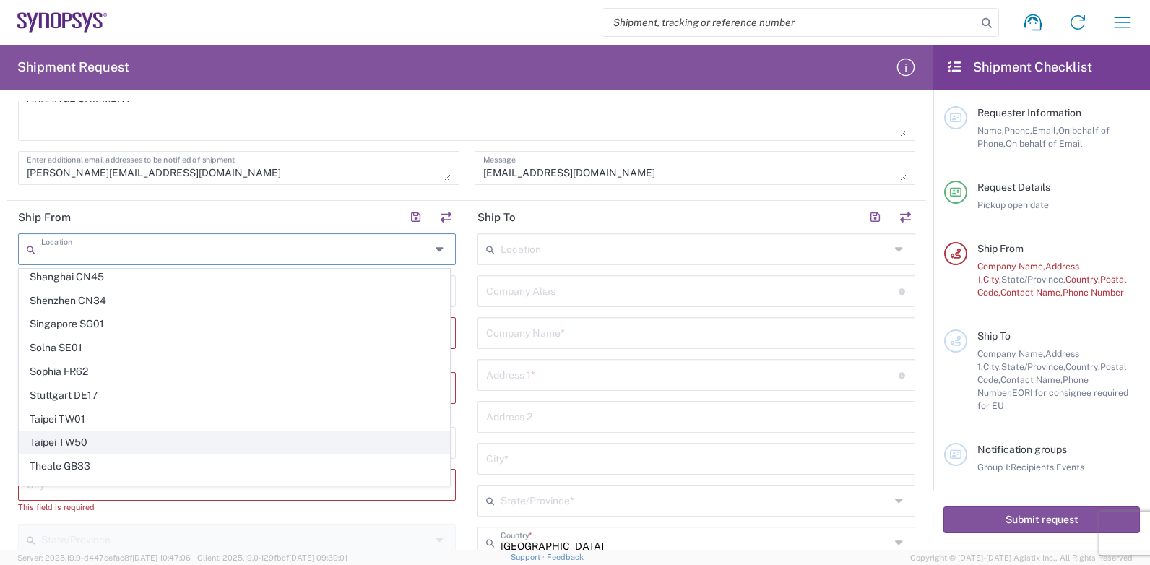
type input "[GEOGRAPHIC_DATA]"
type input "110"
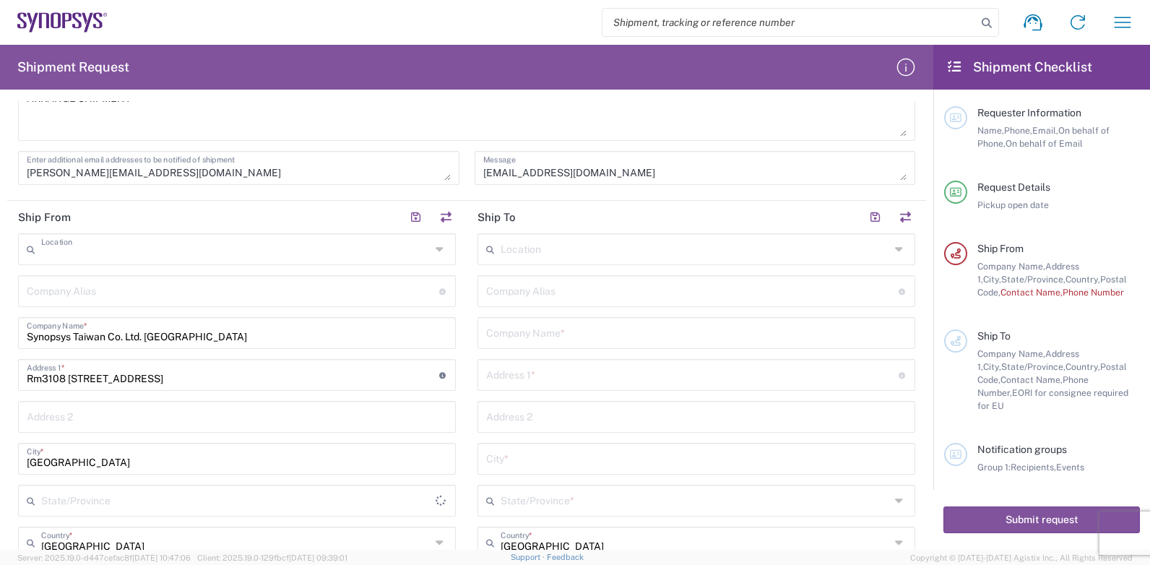
click at [350, 246] on input "text" at bounding box center [236, 248] width 390 height 25
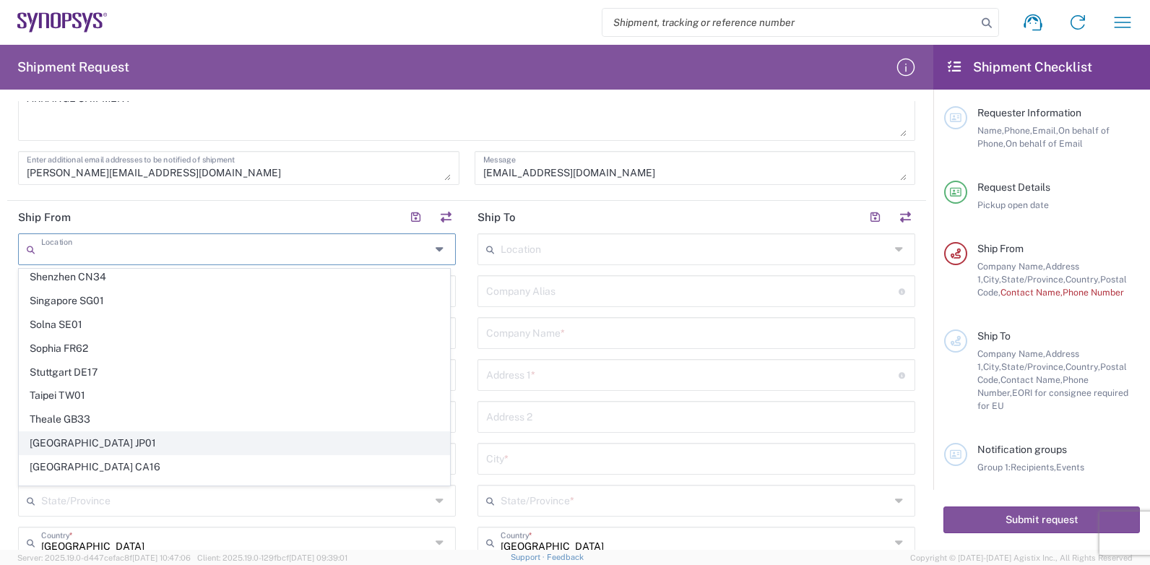
scroll to position [3214, 0]
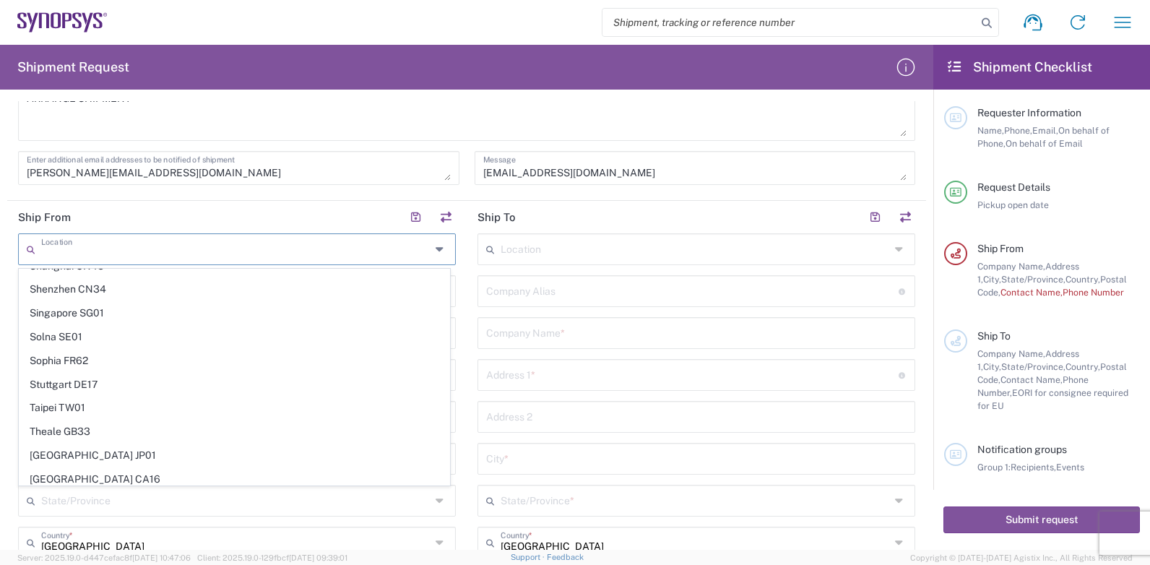
drag, startPoint x: 77, startPoint y: 405, endPoint x: 81, endPoint y: 394, distance: 12.3
click at [76, 405] on span "Taipei TW01" at bounding box center [235, 408] width 430 height 22
type input "Taipei TW01"
type input "Synopsys [GEOGRAPHIC_DATA]"
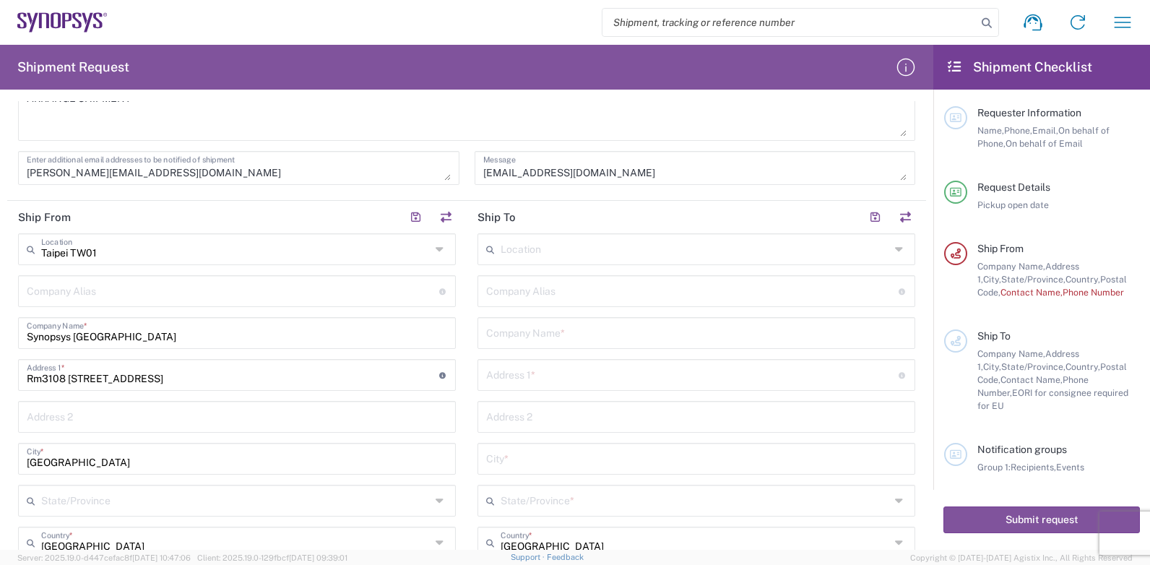
click at [95, 252] on input "Taipei TW01" at bounding box center [236, 248] width 390 height 25
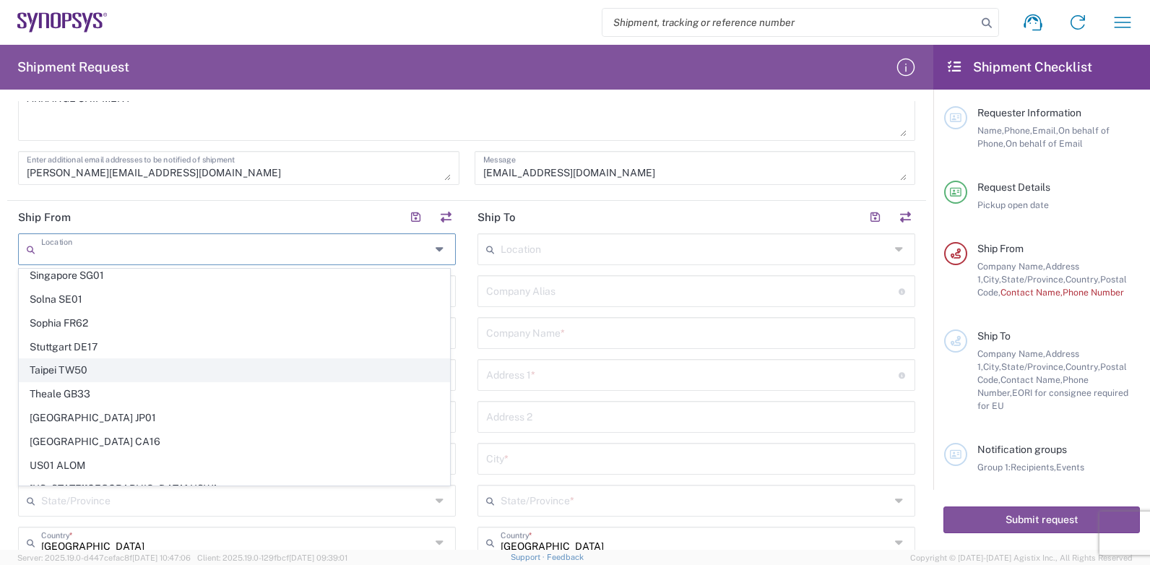
scroll to position [3180, 0]
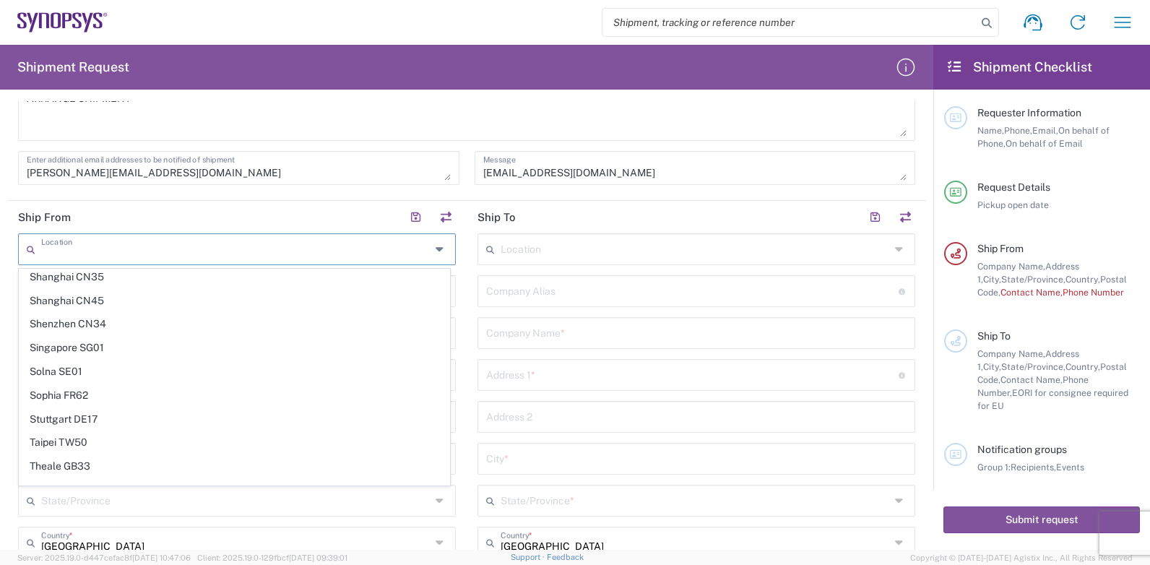
type input "Taipei TW01"
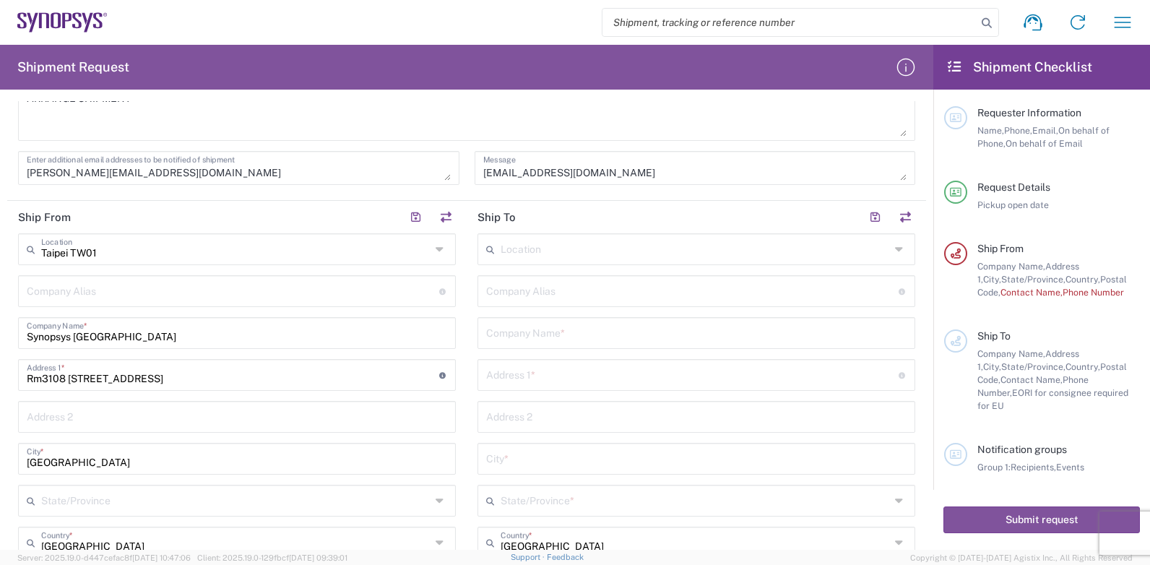
drag, startPoint x: 63, startPoint y: 288, endPoint x: 74, endPoint y: 286, distance: 11.8
click at [63, 288] on input "text" at bounding box center [233, 290] width 413 height 25
click at [439, 293] on icon at bounding box center [443, 291] width 8 height 7
click at [59, 291] on input "text" at bounding box center [233, 290] width 413 height 25
drag, startPoint x: 93, startPoint y: 285, endPoint x: 27, endPoint y: 284, distance: 66.5
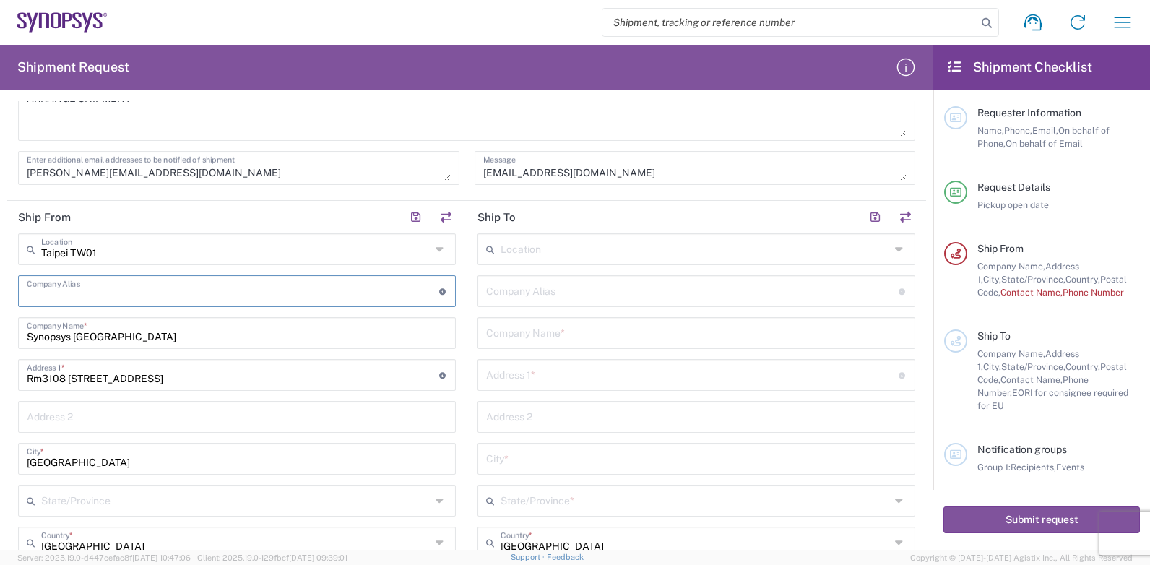
click at [27, 284] on input "text" at bounding box center [233, 290] width 413 height 25
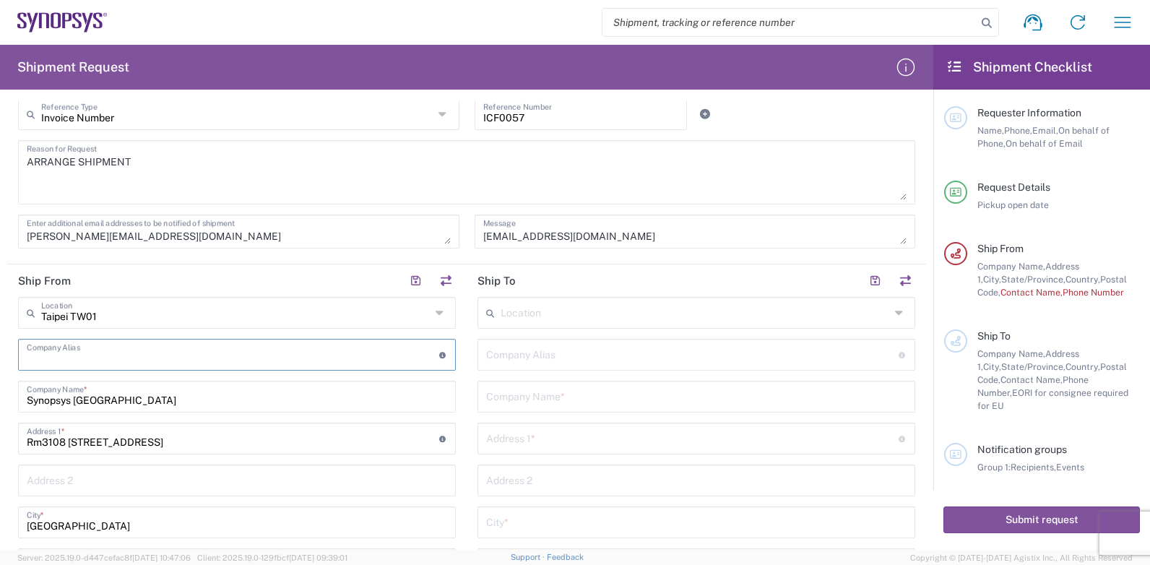
scroll to position [361, 0]
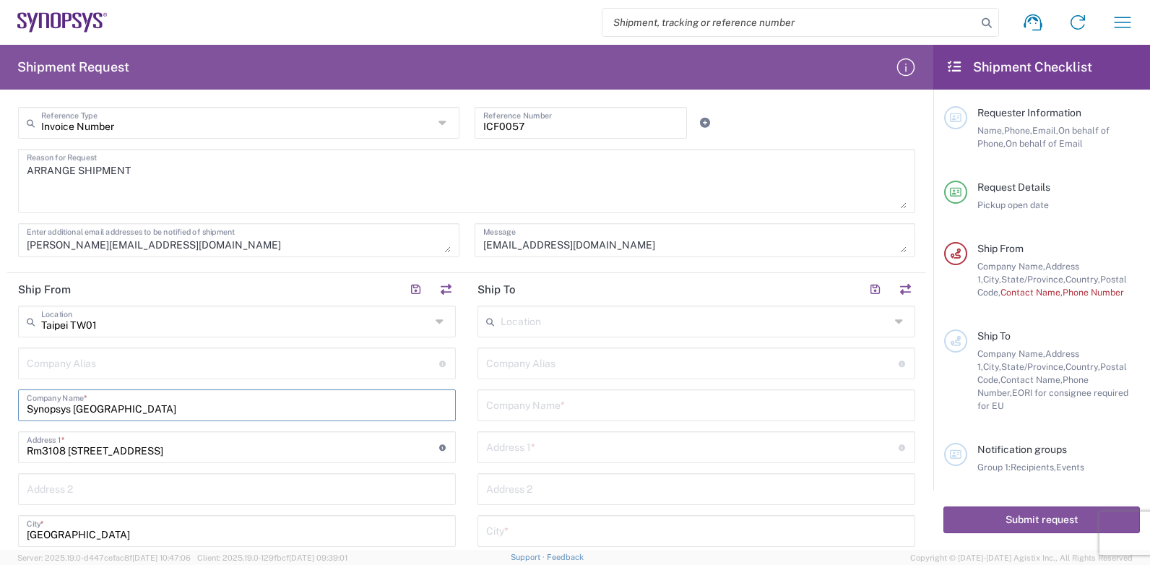
click at [149, 412] on input "Synopsys [GEOGRAPHIC_DATA]" at bounding box center [237, 404] width 421 height 25
click at [222, 455] on input "Rm3108 [STREET_ADDRESS]" at bounding box center [233, 446] width 413 height 25
drag, startPoint x: 233, startPoint y: 454, endPoint x: 14, endPoint y: 448, distance: 219.8
click at [129, 451] on input "Rm3108 [STREET_ADDRESS]" at bounding box center [233, 446] width 413 height 25
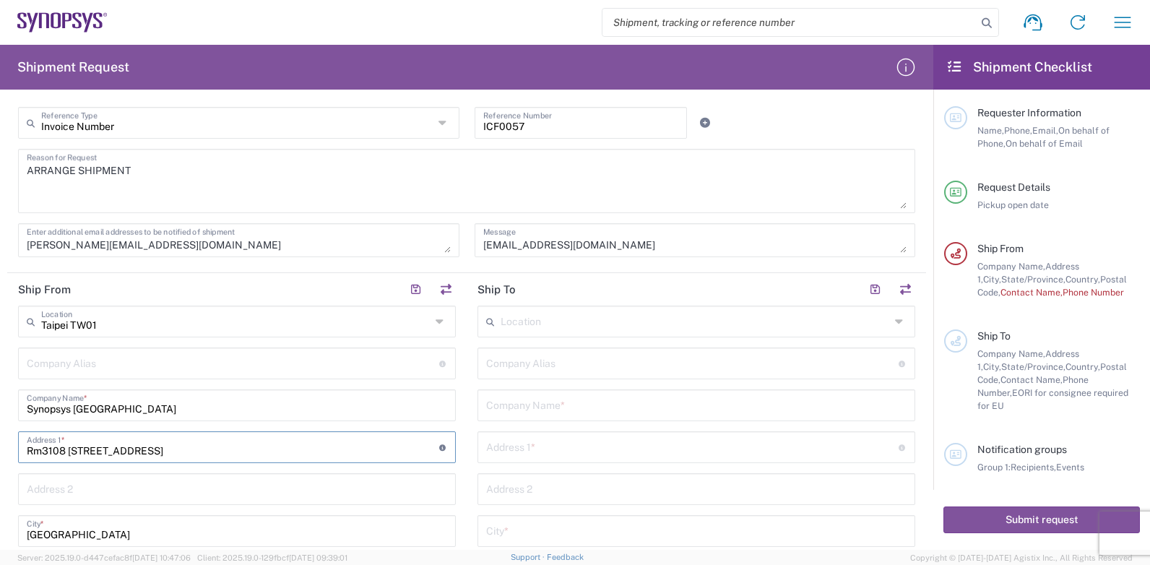
click at [205, 330] on agx-dropdown-input "[GEOGRAPHIC_DATA] TW01 Location [GEOGRAPHIC_DATA] Agrate Brianza IT01 [GEOGRAPH…" at bounding box center [237, 322] width 438 height 32
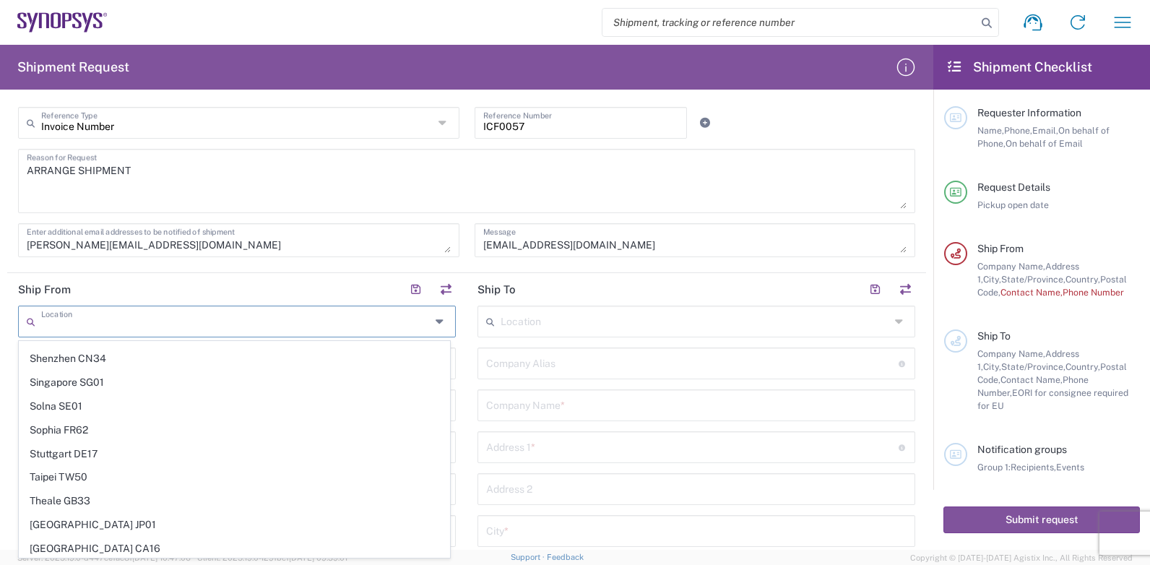
scroll to position [3252, 0]
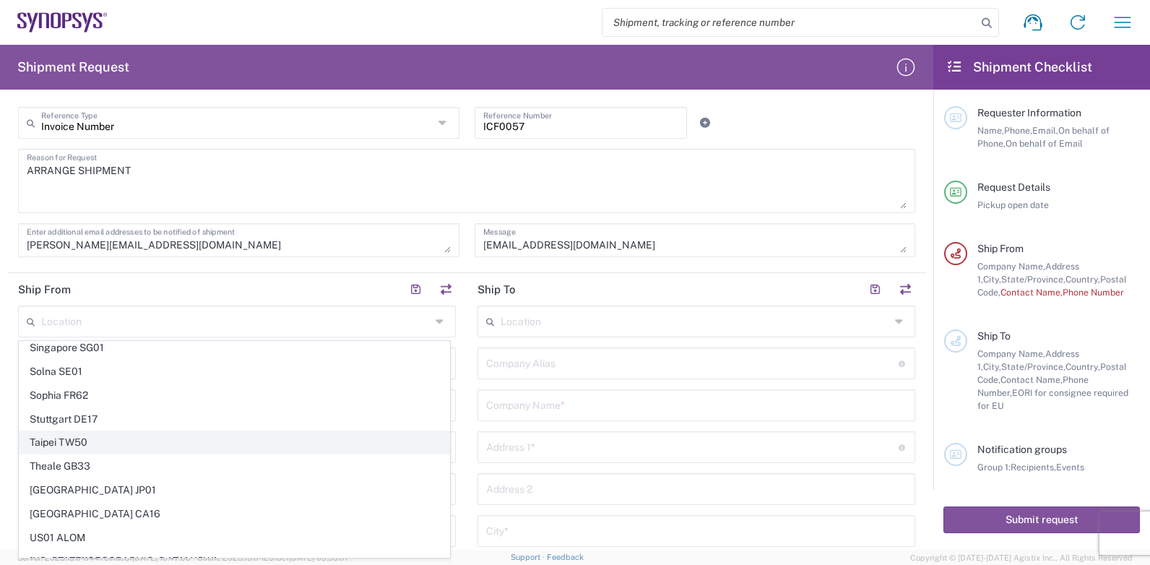
click at [73, 438] on span "Taipei TW50" at bounding box center [235, 442] width 430 height 22
type input "Taipei TW50"
type input "Synopsys Taiwan Co. Ltd. [GEOGRAPHIC_DATA]"
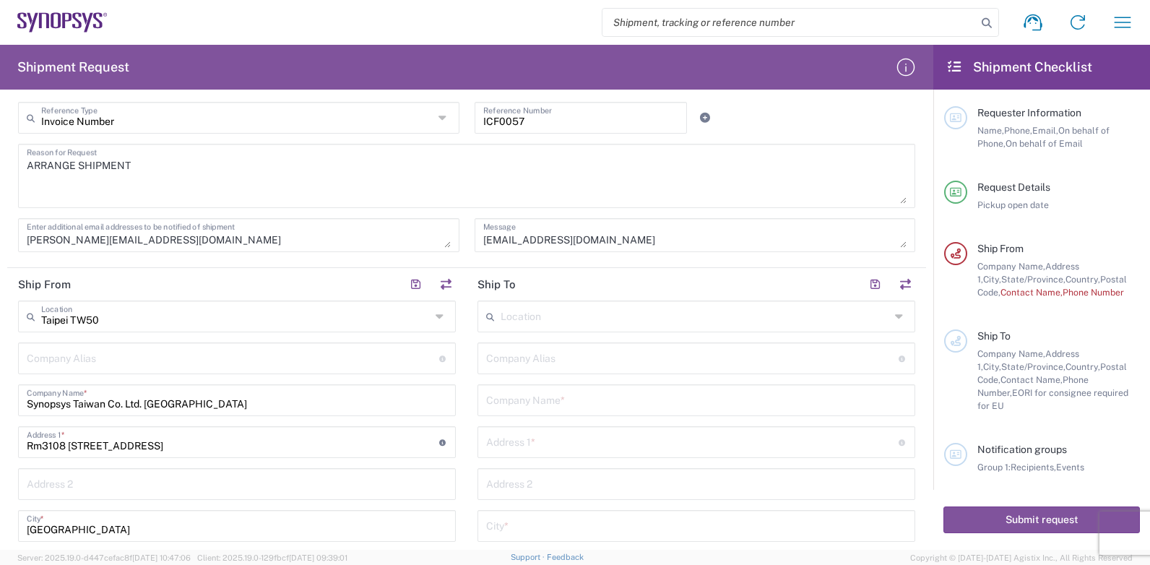
scroll to position [361, 0]
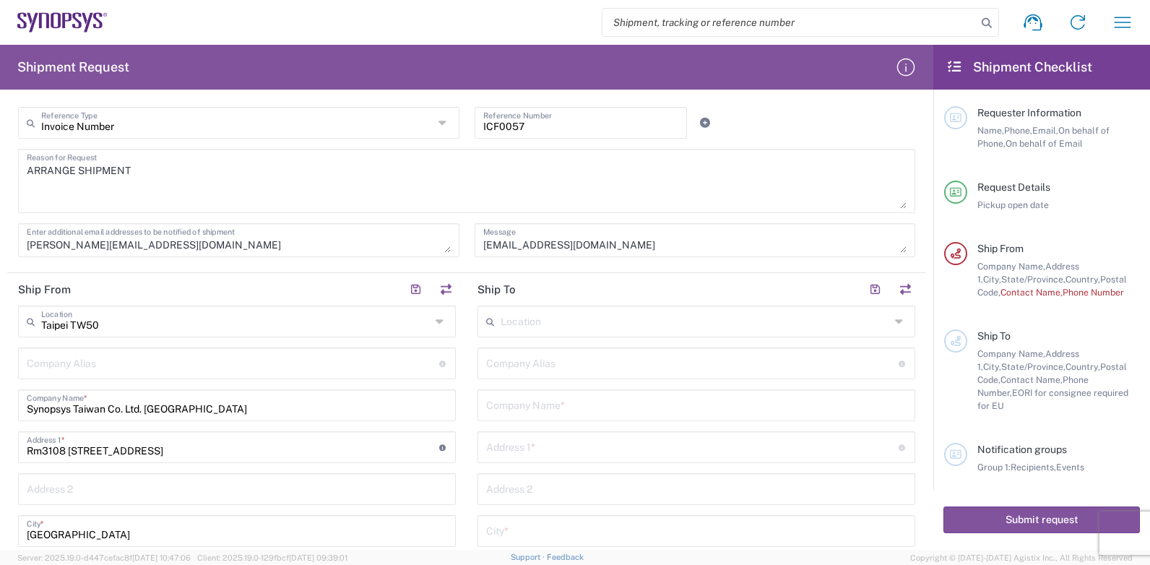
click at [379, 325] on input "Taipei TW50" at bounding box center [236, 320] width 390 height 25
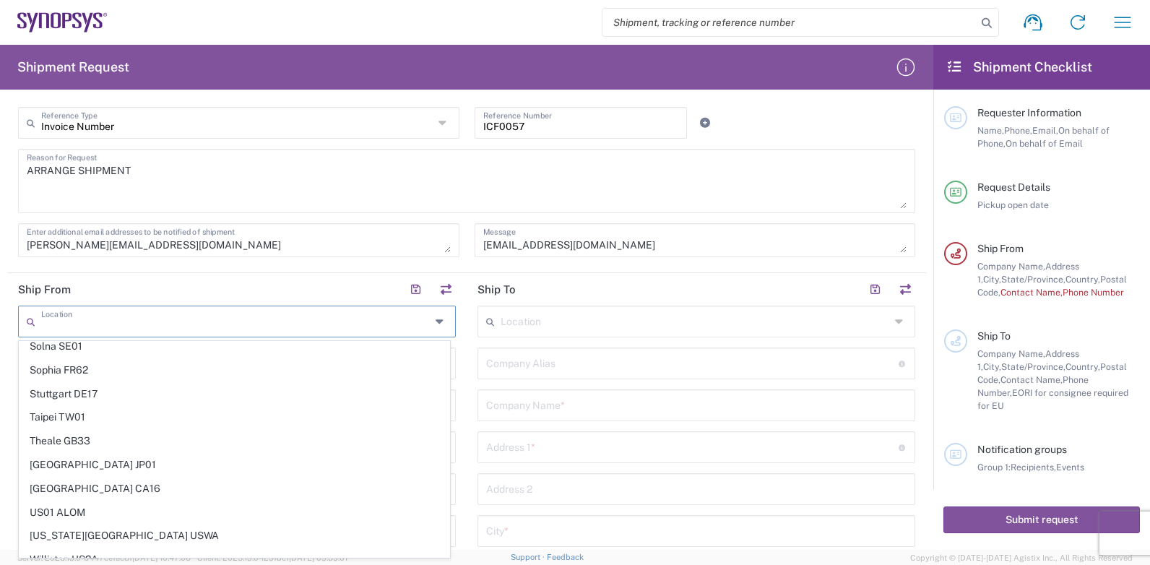
scroll to position [3252, 0]
click at [216, 285] on header "Ship From" at bounding box center [237, 289] width 460 height 33
type input "Taipei TW50"
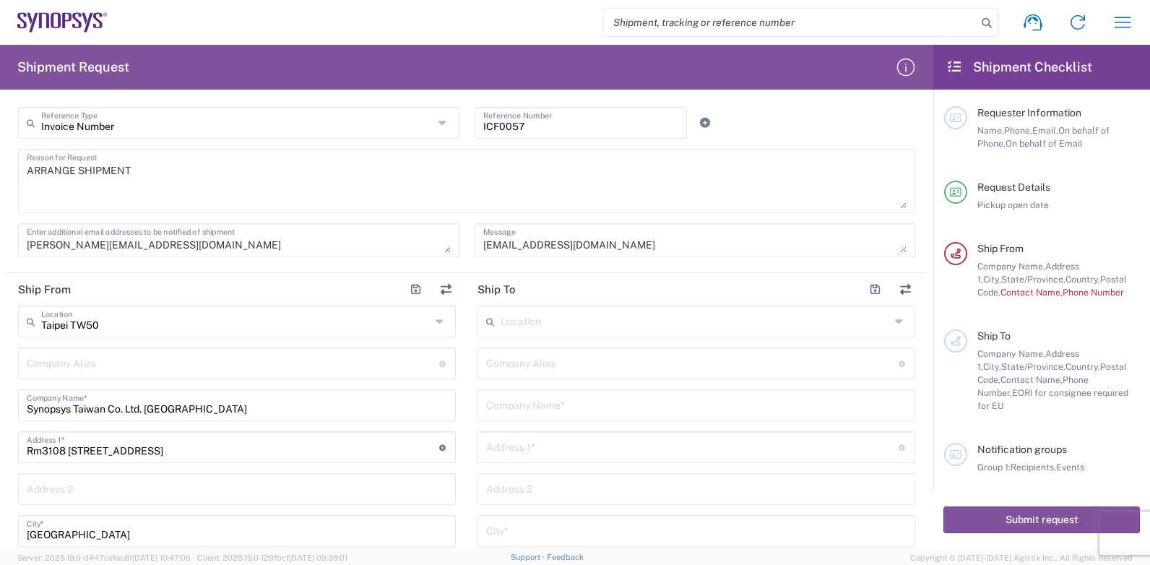
click at [77, 315] on input "Taipei TW50" at bounding box center [236, 320] width 390 height 25
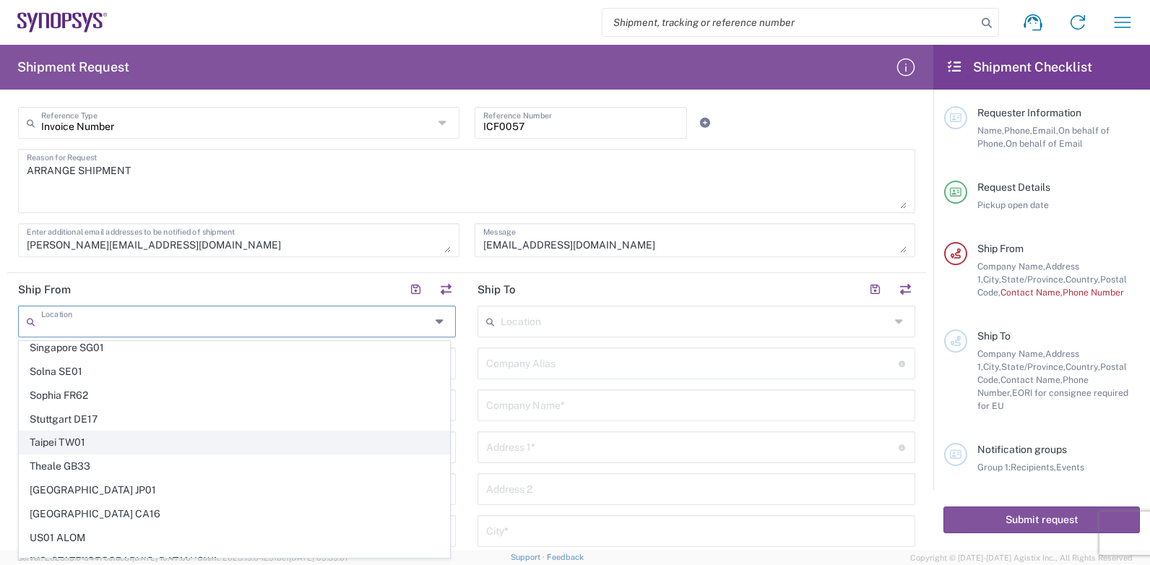
click at [66, 439] on span "Taipei TW01" at bounding box center [235, 442] width 430 height 22
type input "Taipei TW01"
type input "Synopsys [GEOGRAPHIC_DATA]"
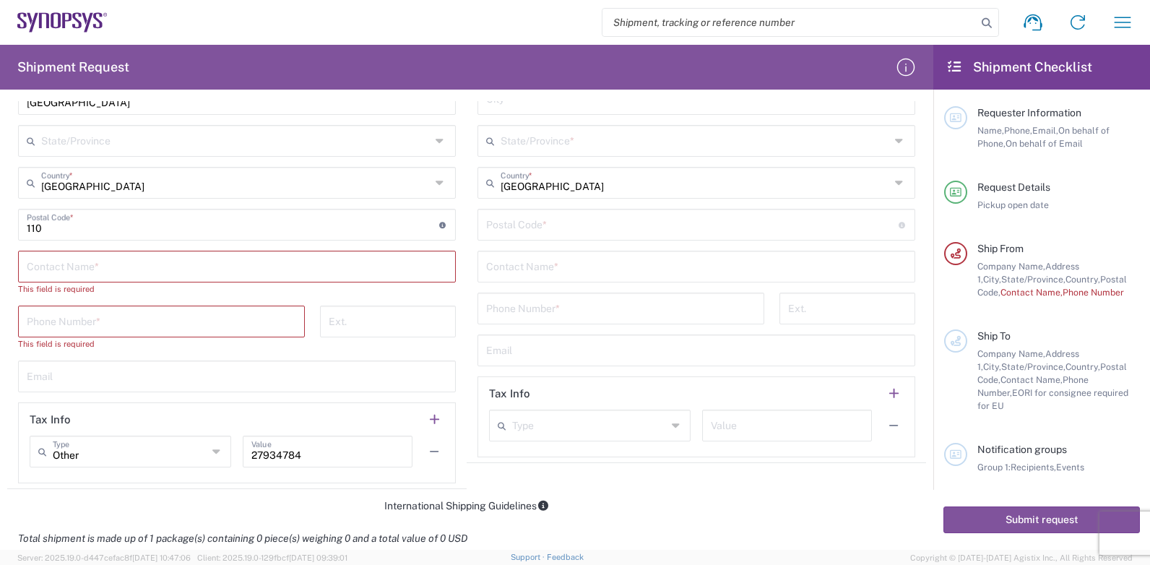
scroll to position [795, 0]
click at [100, 220] on input "undefined" at bounding box center [233, 222] width 413 height 25
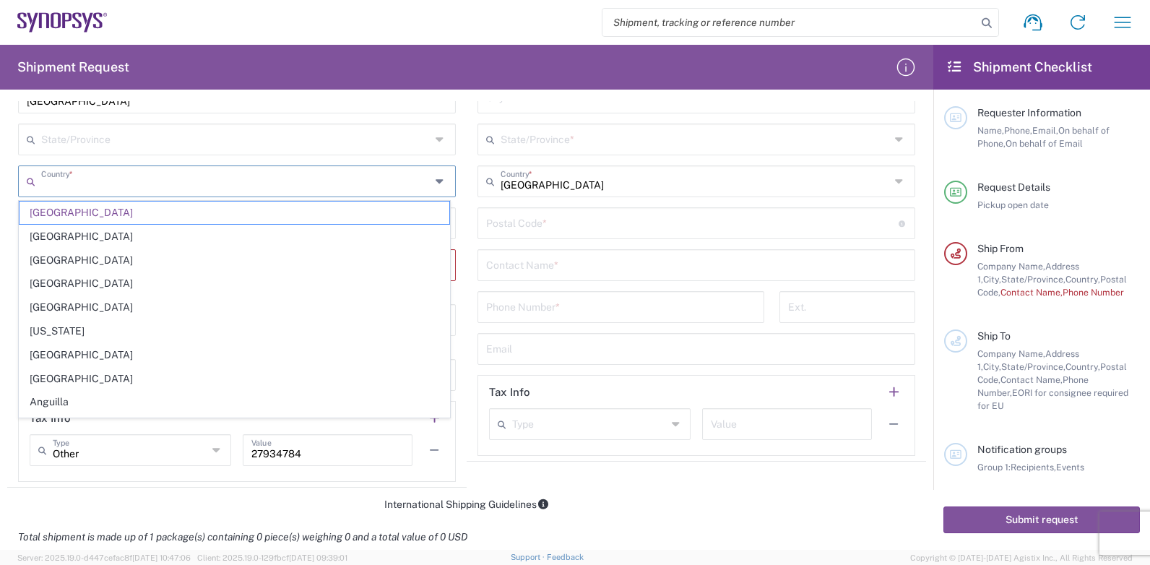
click at [143, 186] on input "text" at bounding box center [236, 180] width 390 height 25
click at [580, 189] on input "[GEOGRAPHIC_DATA]" at bounding box center [696, 180] width 390 height 25
type input "[GEOGRAPHIC_DATA]"
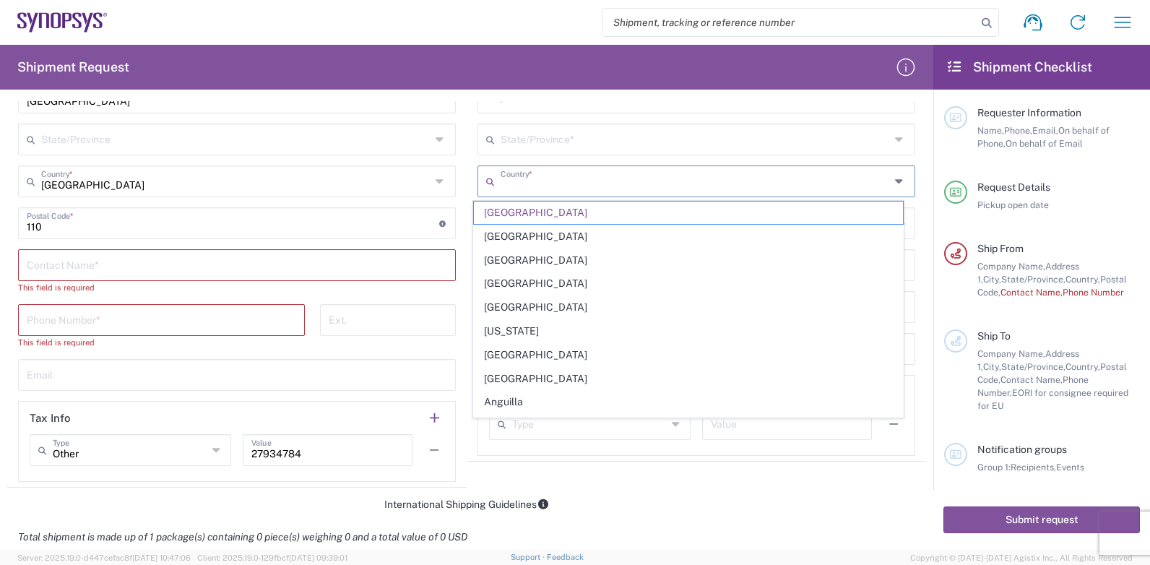
click at [262, 230] on input "undefined" at bounding box center [233, 222] width 413 height 25
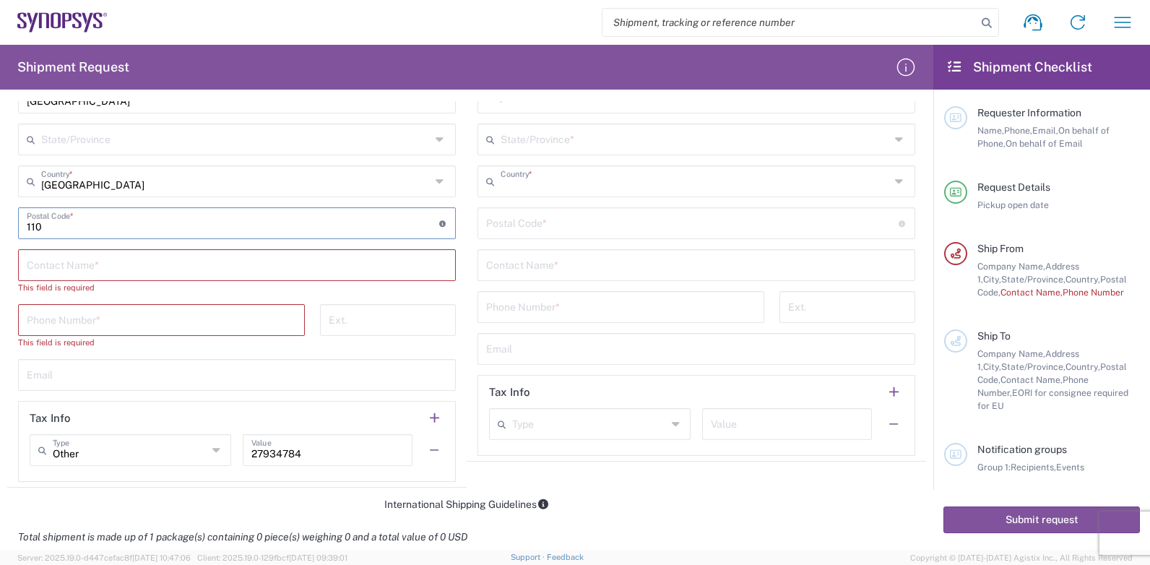
type input "[GEOGRAPHIC_DATA]"
click at [595, 491] on form "Requester Information [PERSON_NAME] Name * [PHONE_NUMBER] Phone * [PERSON_NAME]…" at bounding box center [467, 325] width 934 height 449
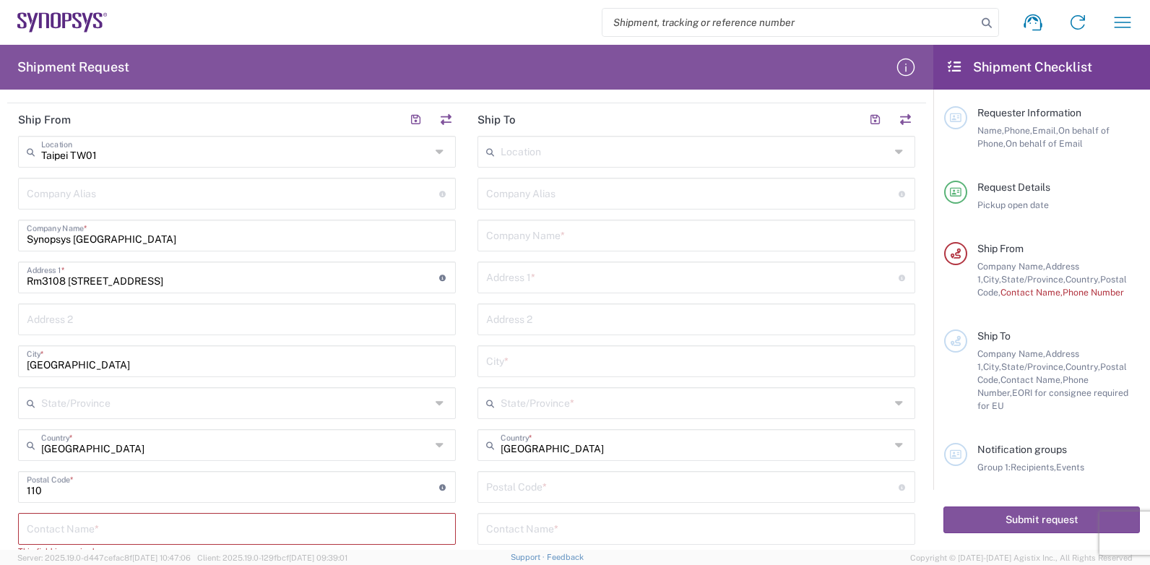
scroll to position [506, 0]
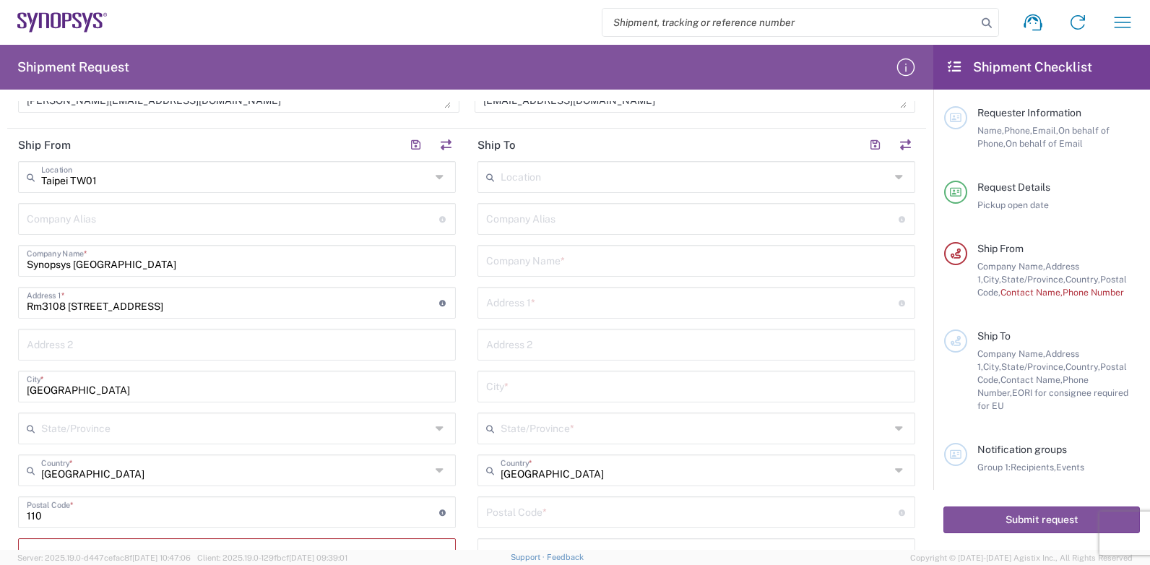
click at [199, 314] on div "Rm3108 31F 333 Section [GEOGRAPHIC_DATA] Address 1 * For cross streets use stre…" at bounding box center [237, 303] width 438 height 32
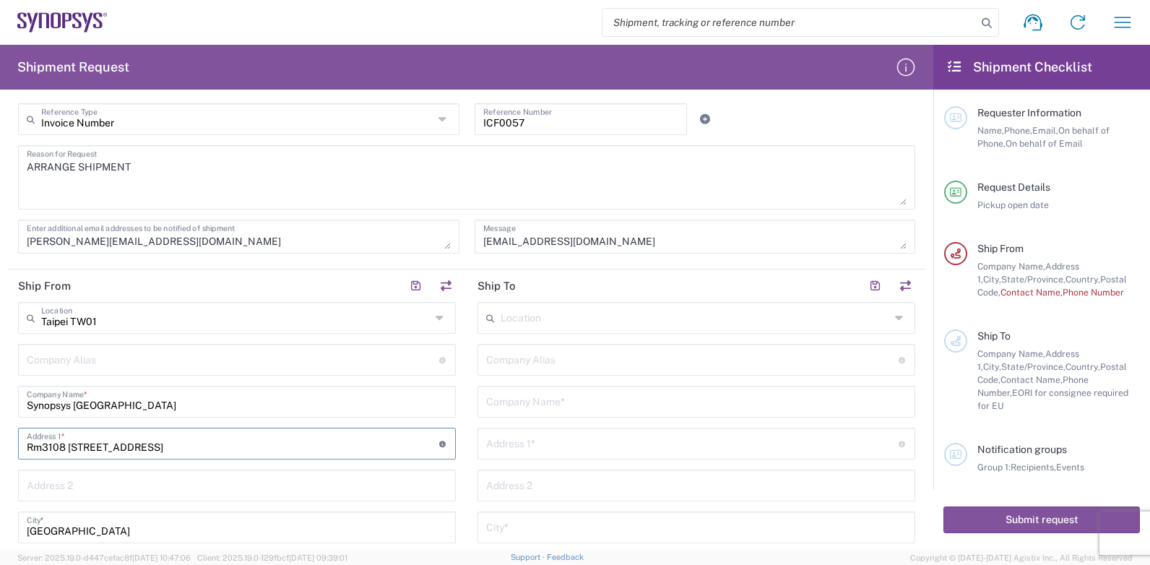
scroll to position [361, 0]
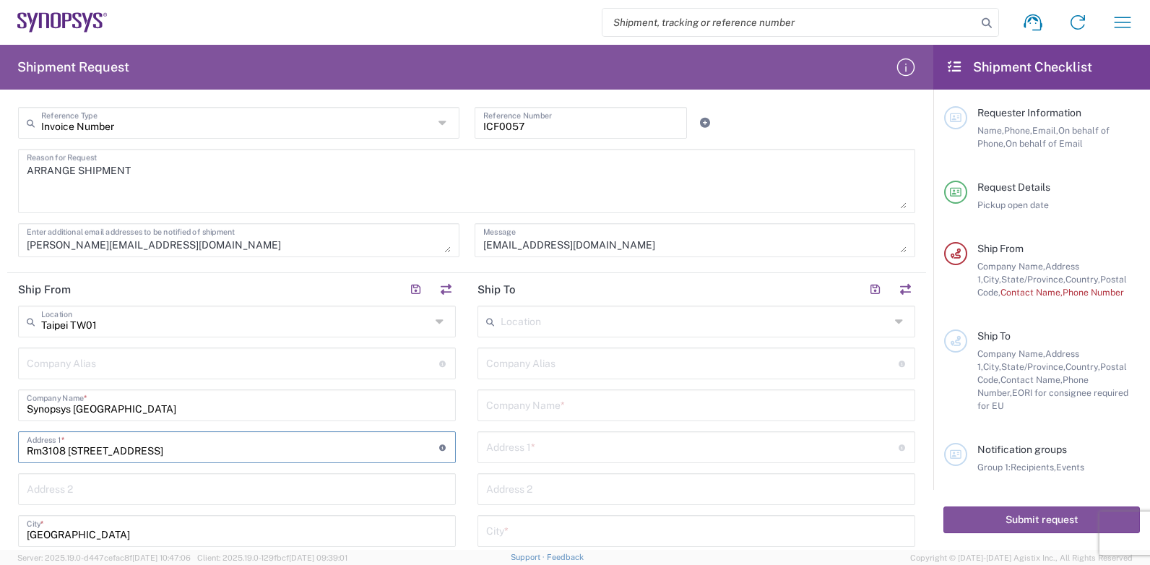
click at [436, 322] on icon at bounding box center [442, 321] width 12 height 23
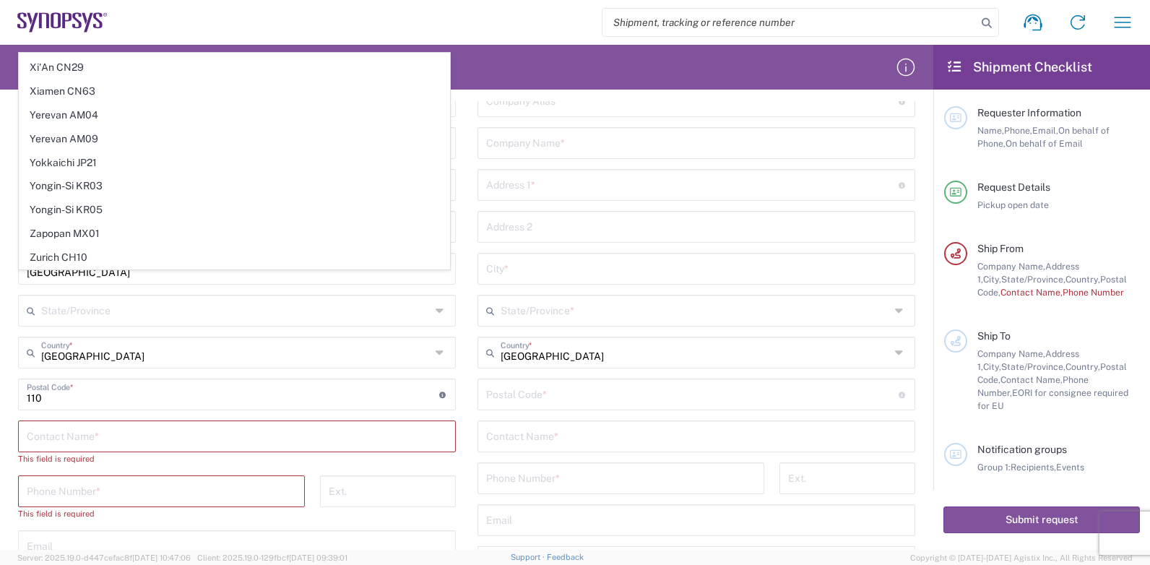
scroll to position [650, 0]
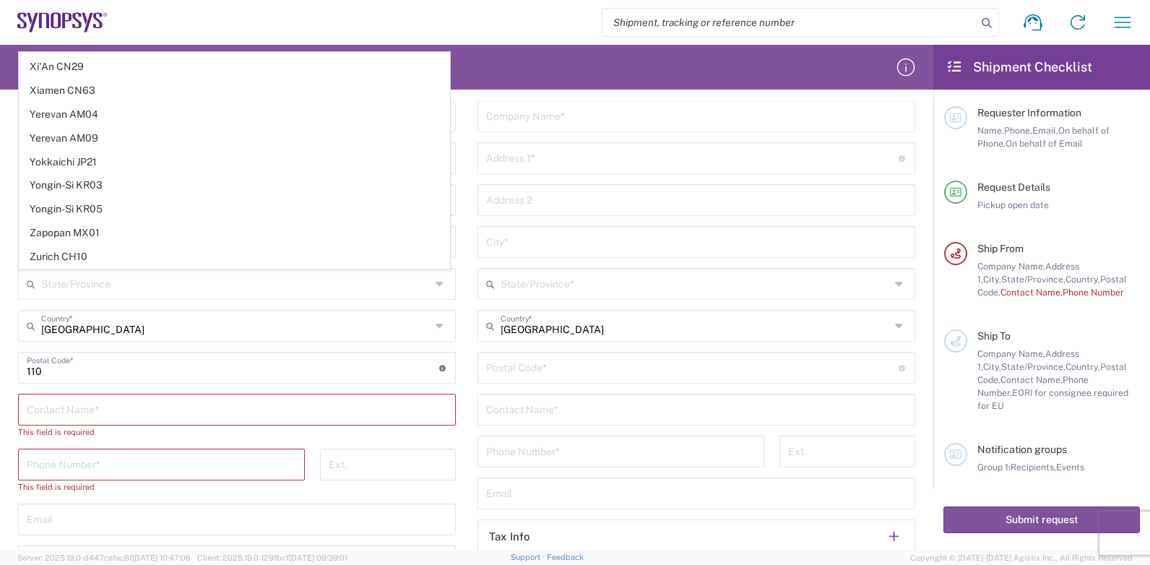
click at [99, 411] on input "text" at bounding box center [237, 408] width 421 height 25
type input "Taipei TW01"
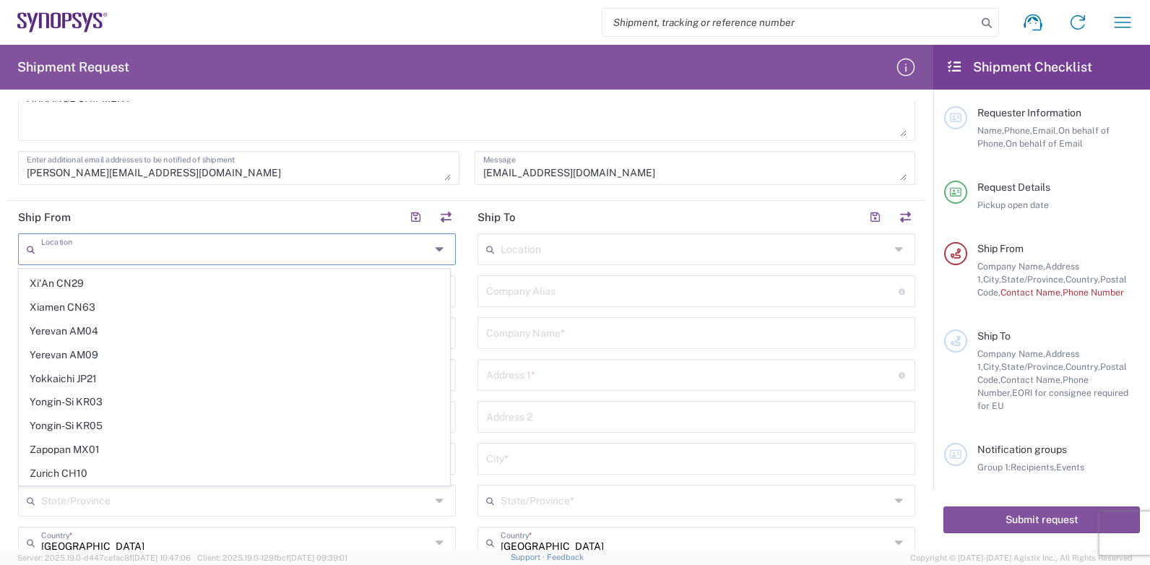
scroll to position [0, 0]
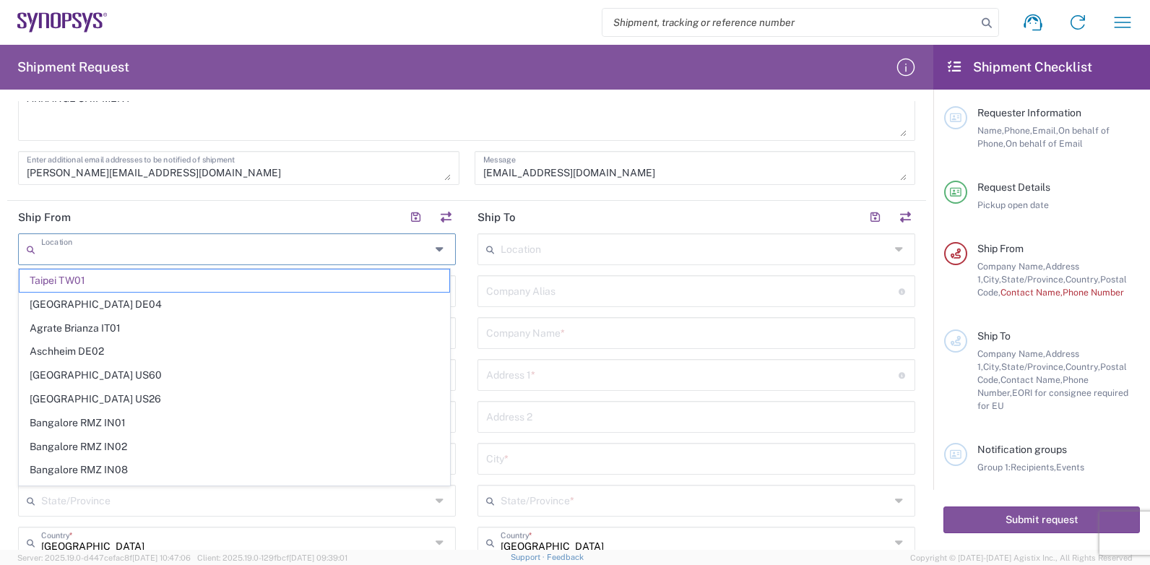
drag, startPoint x: 143, startPoint y: 249, endPoint x: 50, endPoint y: 245, distance: 93.3
click at [37, 247] on div "Location" at bounding box center [237, 249] width 438 height 32
type input "Taipei TW01"
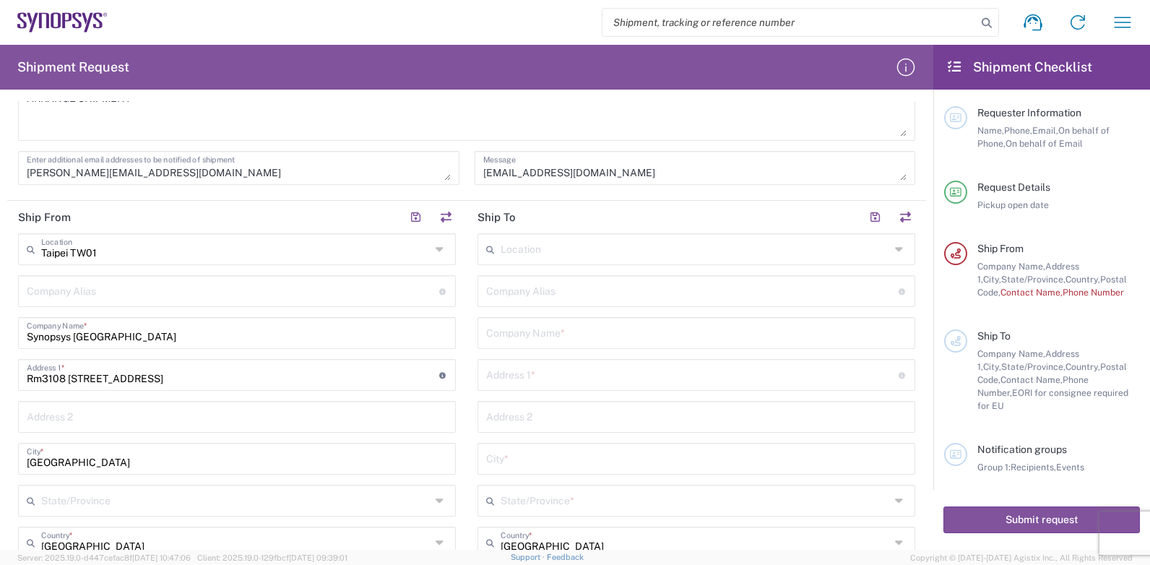
drag, startPoint x: 41, startPoint y: 253, endPoint x: 116, endPoint y: 253, distance: 75.2
click at [116, 253] on input "Taipei TW01" at bounding box center [236, 248] width 390 height 25
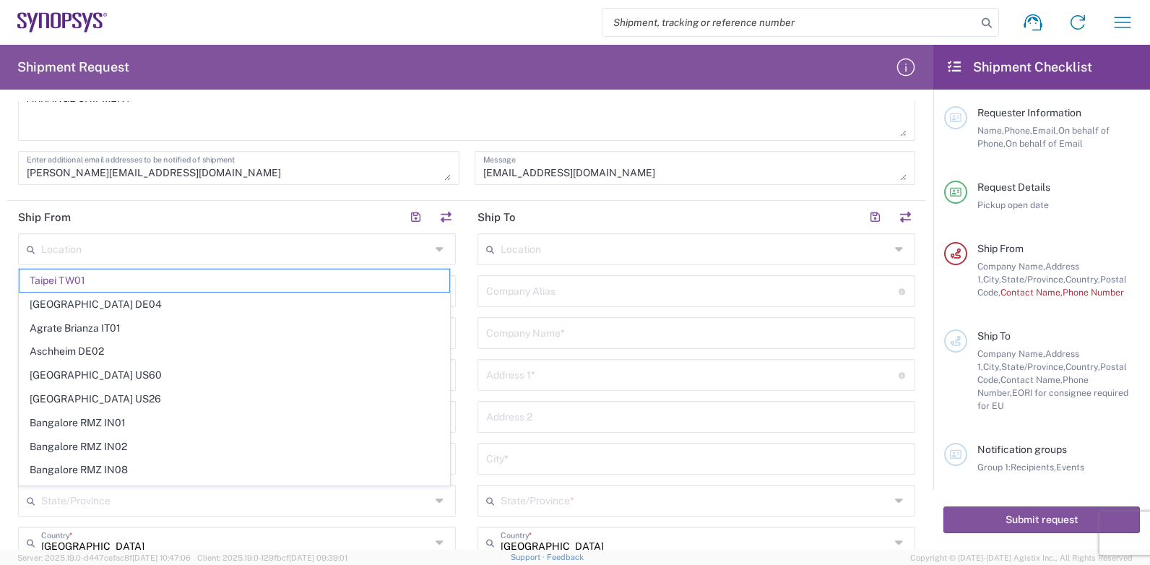
type input "Taipei TW01"
drag, startPoint x: 43, startPoint y: 254, endPoint x: 127, endPoint y: 257, distance: 84.6
click at [127, 257] on input "text" at bounding box center [236, 248] width 390 height 25
drag, startPoint x: 112, startPoint y: 240, endPoint x: 121, endPoint y: 237, distance: 9.1
click at [114, 240] on input "text" at bounding box center [236, 248] width 390 height 25
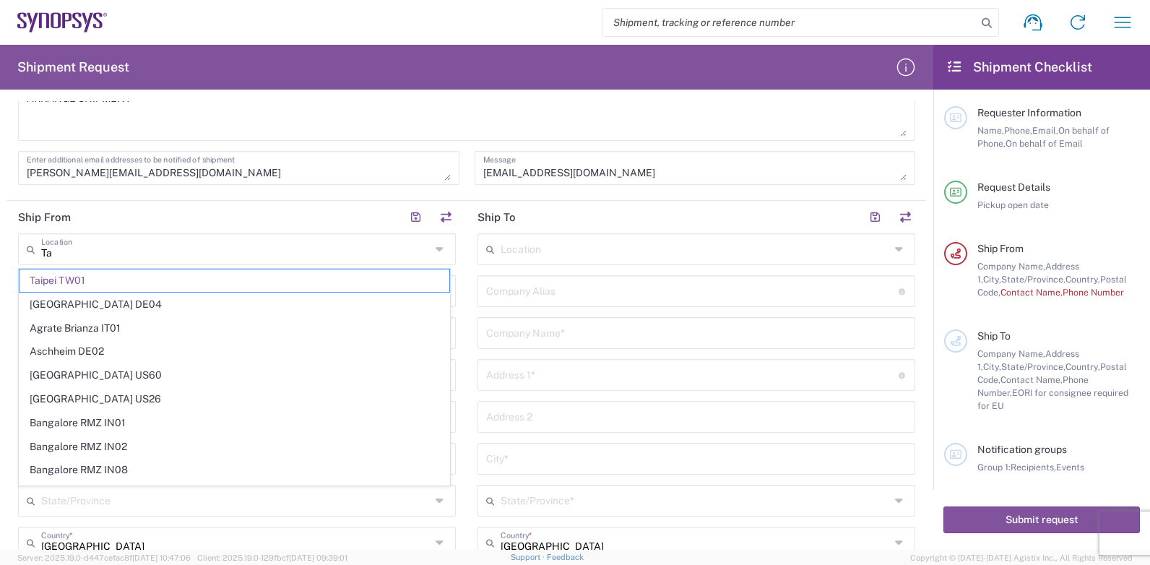
type input "T"
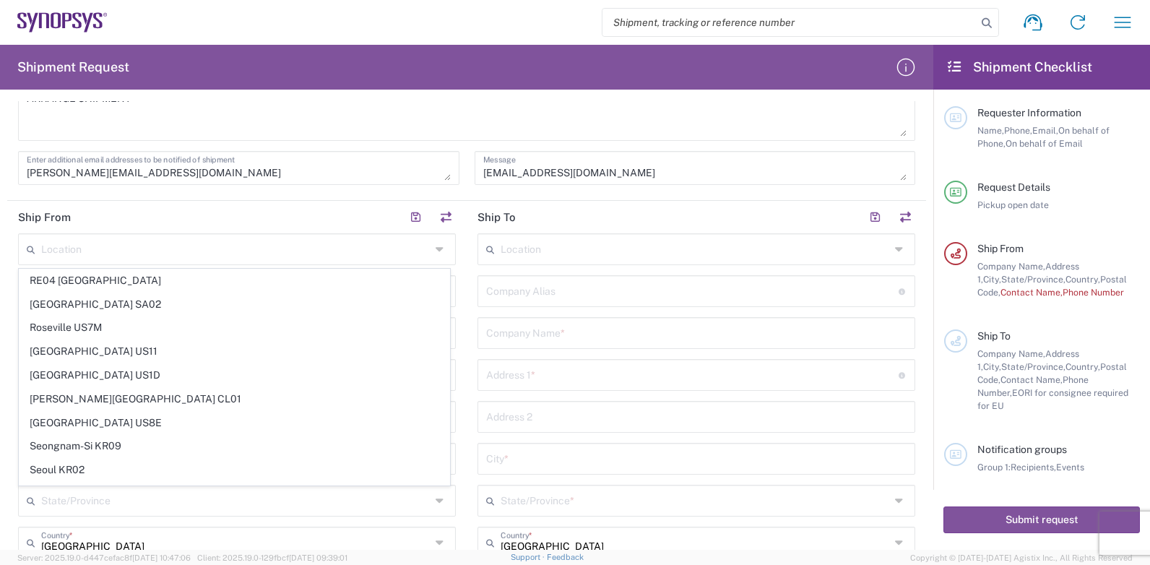
scroll to position [2797, 0]
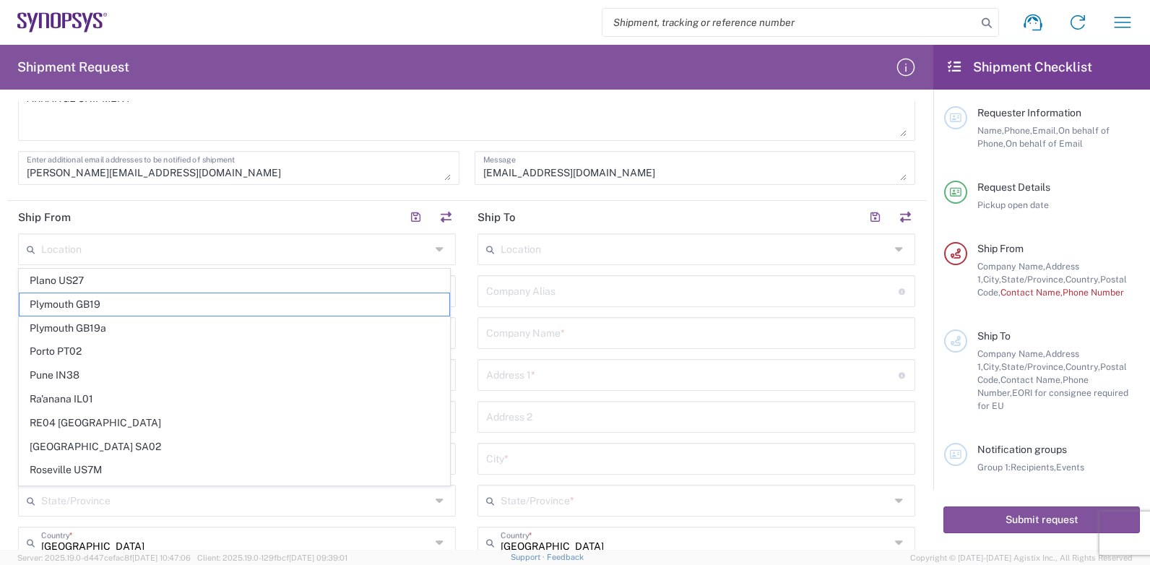
click at [194, 503] on div "Location [GEOGRAPHIC_DATA] Agrate Brianza IT01 [GEOGRAPHIC_DATA] DE02 [GEOGRAPH…" at bounding box center [237, 538] width 438 height 610
type input "Taipei TW01"
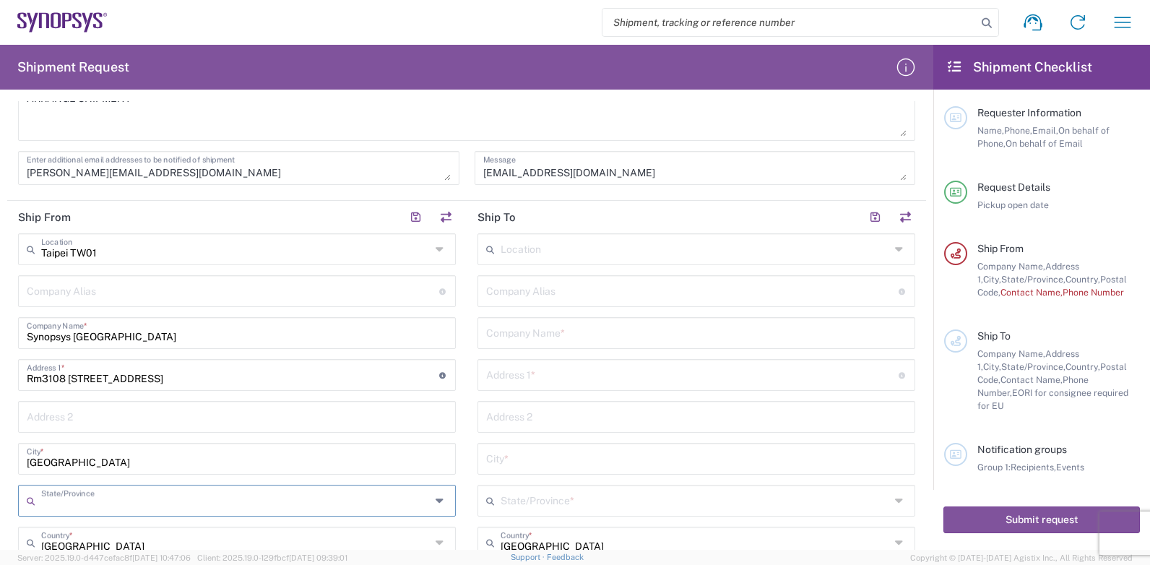
scroll to position [499, 0]
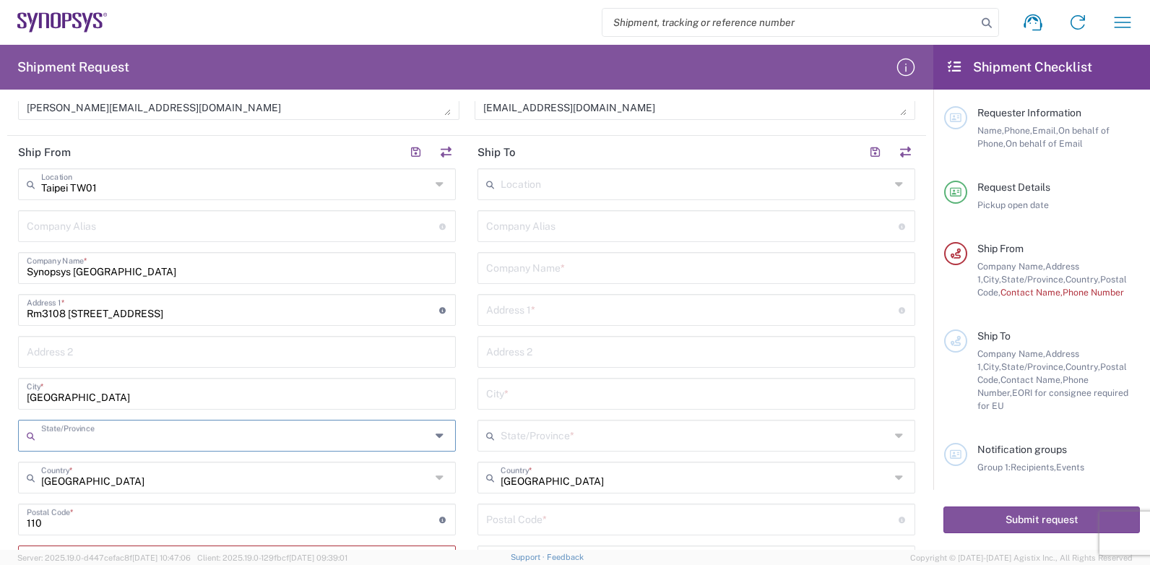
click at [129, 188] on input "Taipei TW01" at bounding box center [236, 183] width 390 height 25
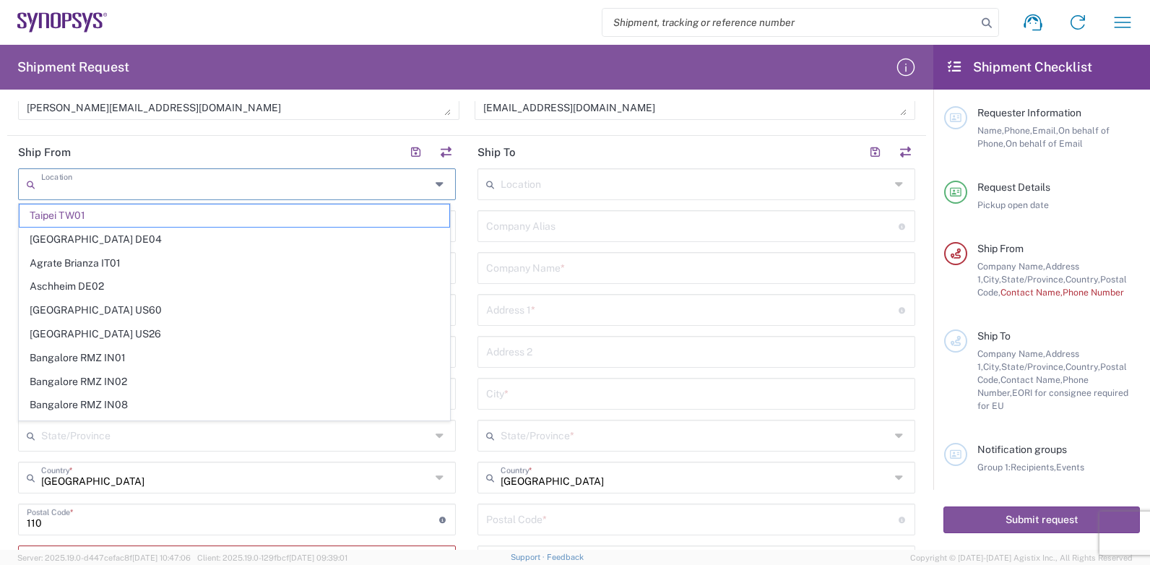
scroll to position [0, 0]
click at [436, 183] on icon at bounding box center [442, 184] width 12 height 23
type input "Taipei TW01"
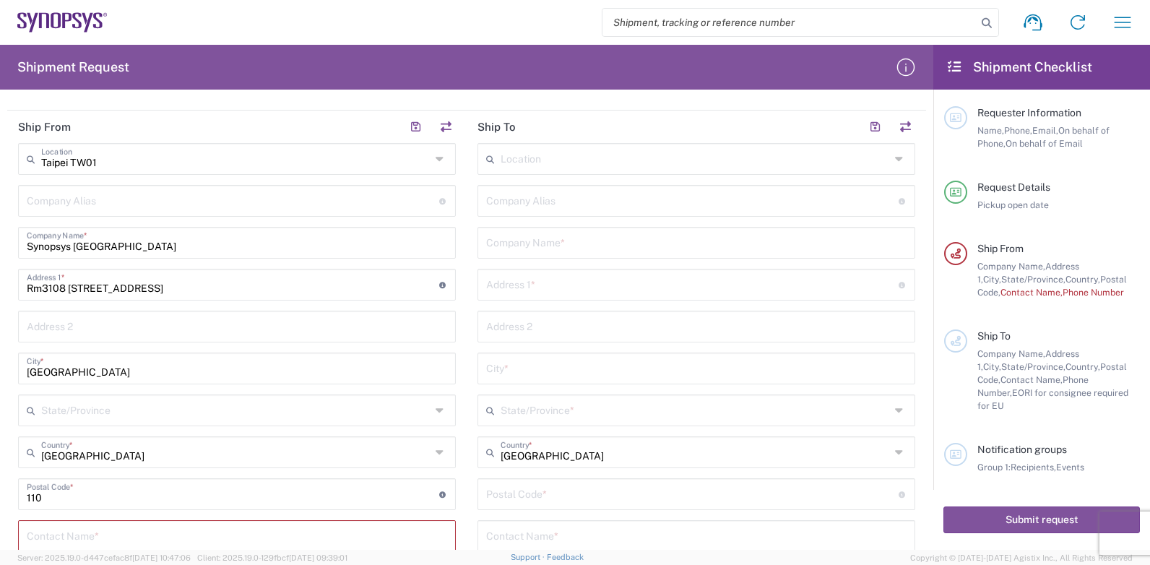
scroll to position [499, 0]
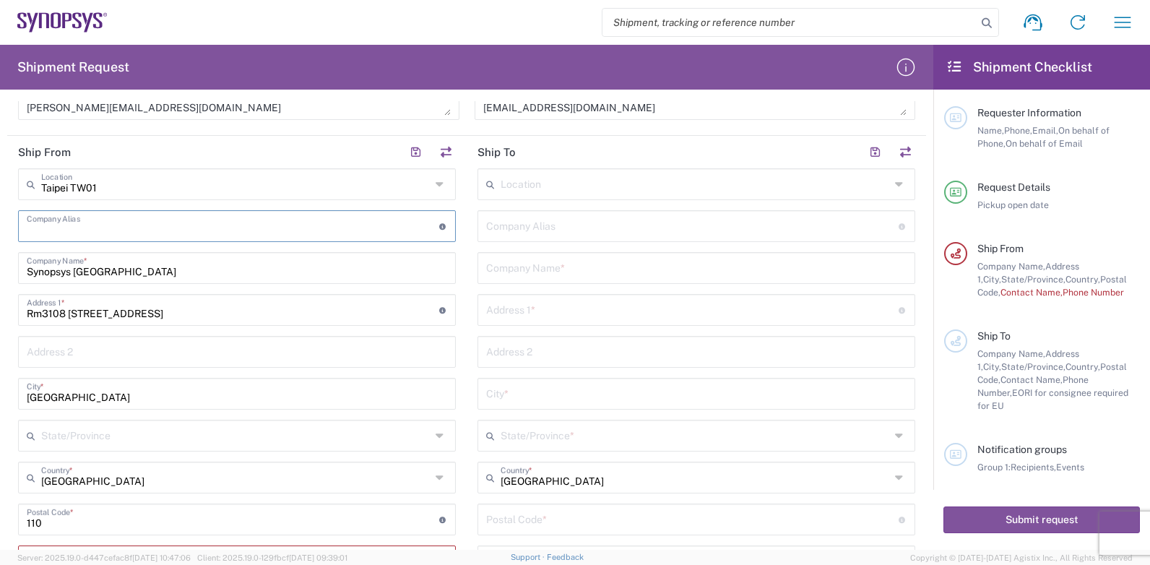
click at [103, 232] on input "text" at bounding box center [233, 224] width 413 height 25
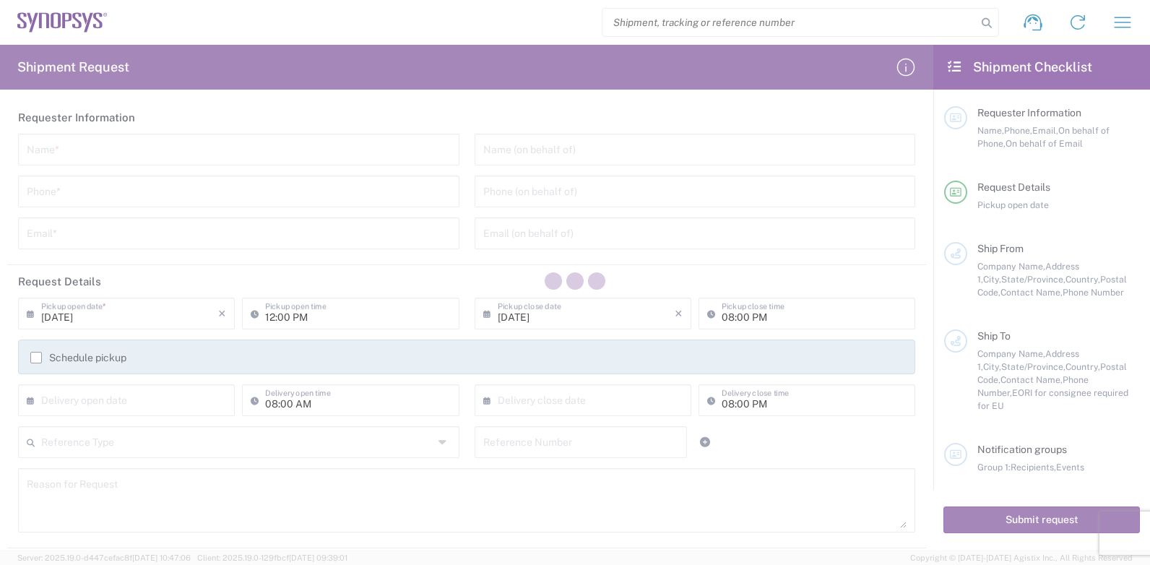
type input "[GEOGRAPHIC_DATA]"
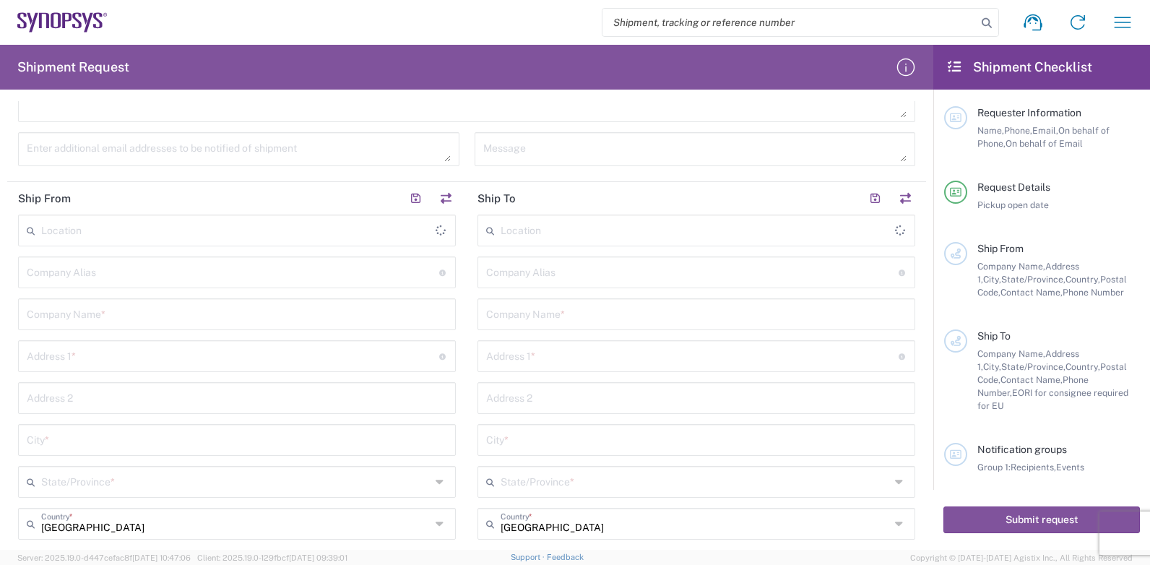
scroll to position [434, 0]
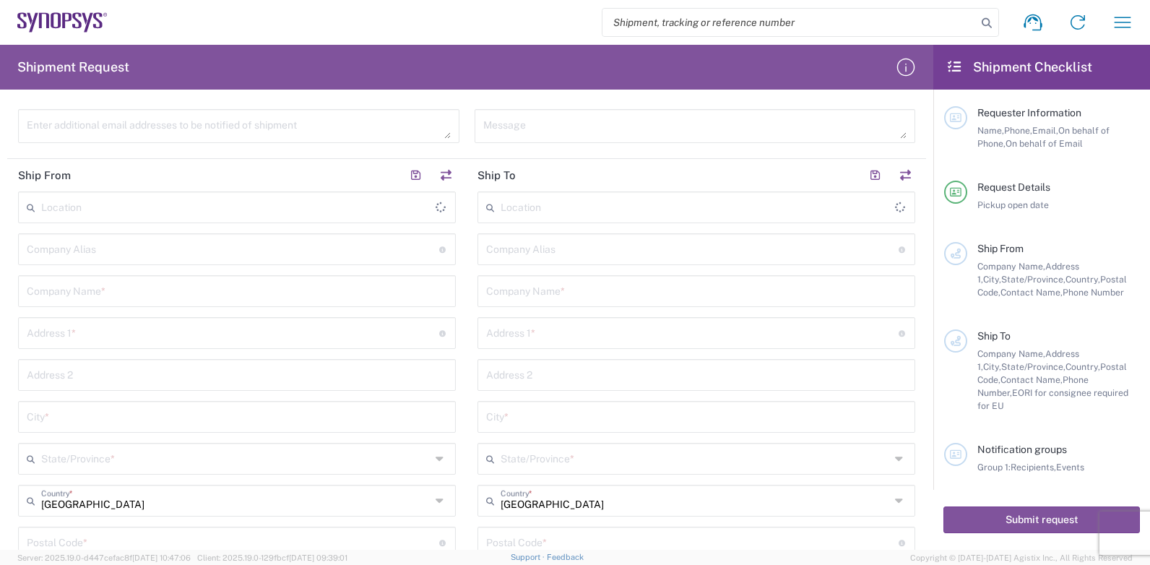
click at [67, 249] on input "text" at bounding box center [233, 248] width 413 height 25
type input "CHENG FWA INDUSTRIAL CO.,LTD."
click at [85, 294] on input "text" at bounding box center [237, 290] width 421 height 25
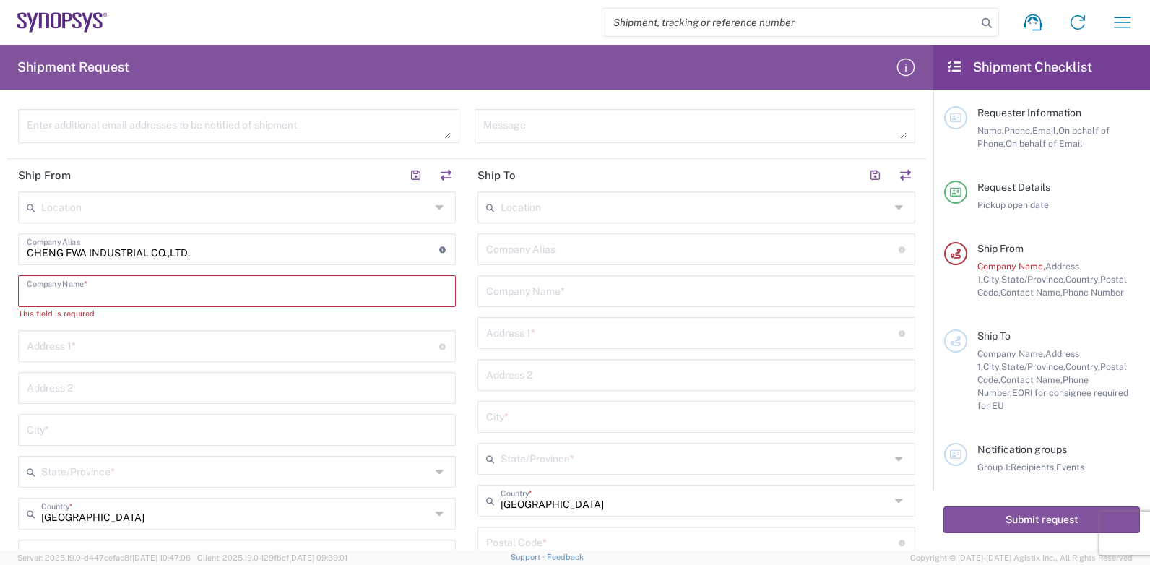
drag, startPoint x: 61, startPoint y: 293, endPoint x: 34, endPoint y: 350, distance: 63.0
click at [32, 350] on input "text" at bounding box center [233, 344] width 413 height 25
paste input "25, KUANG FU RD.,"
type input "25, KUANG FU RD.,"
drag, startPoint x: 144, startPoint y: 254, endPoint x: 65, endPoint y: 258, distance: 78.9
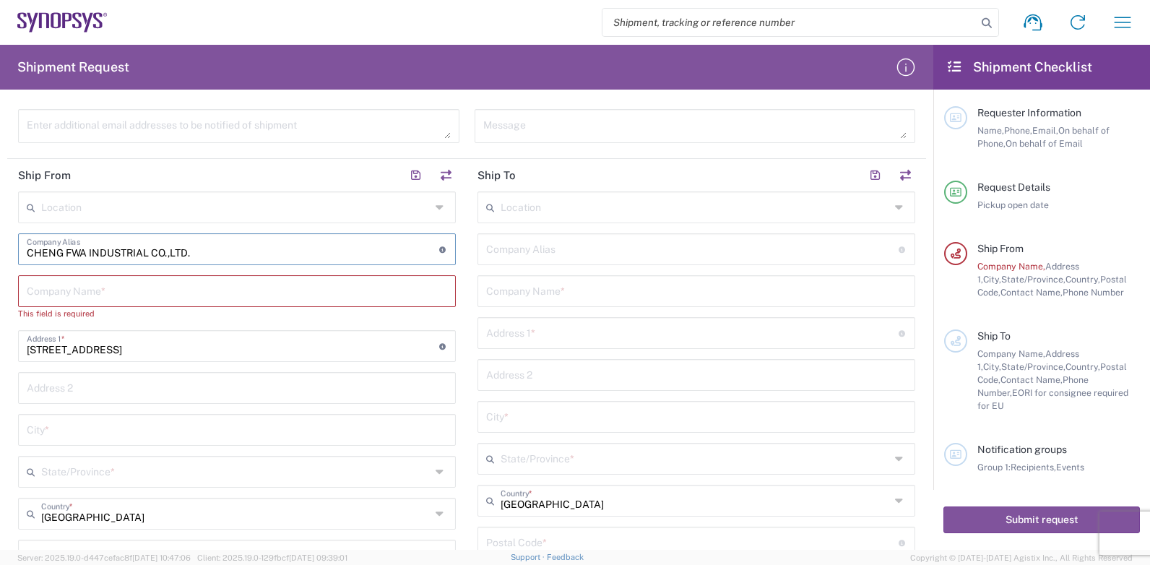
click at [17, 254] on main "Location [GEOGRAPHIC_DATA] DE04 Agrate Brianza IT01 [GEOGRAPHIC_DATA] DE02 [GEO…" at bounding box center [237, 490] width 460 height 597
click at [57, 289] on input "text" at bounding box center [237, 290] width 421 height 25
paste input "CHENG FWA INDUSTRIAL CO.,LTD."
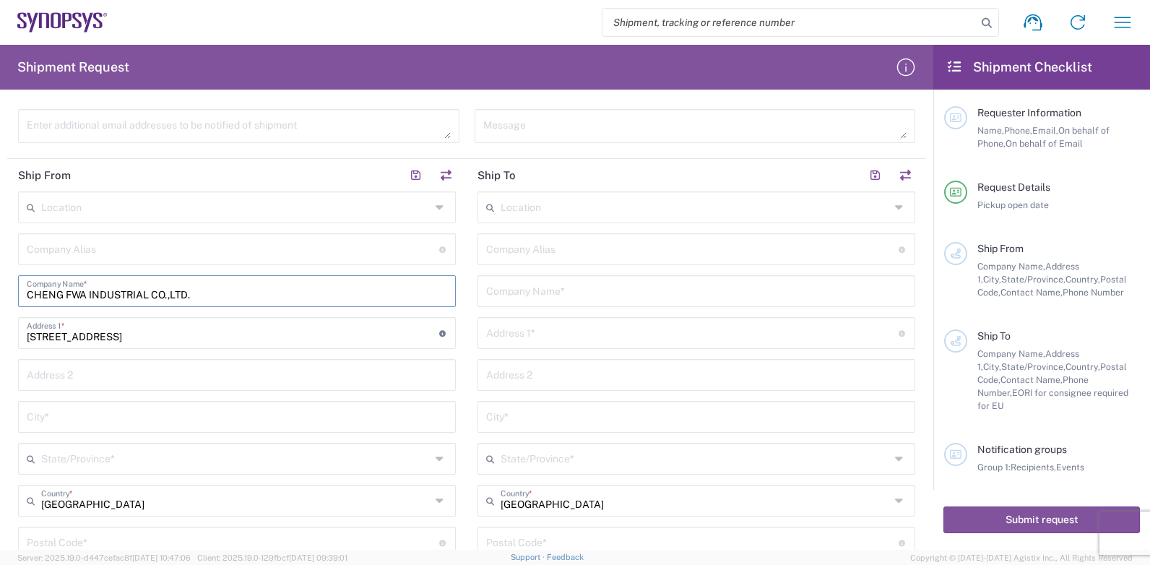
type input "CHENG FWA INDUSTRIAL CO.,LTD."
drag, startPoint x: 46, startPoint y: 374, endPoint x: 83, endPoint y: 377, distance: 37.0
click at [47, 373] on input "text" at bounding box center [237, 373] width 421 height 25
paste input "SEC. 2, SAN CHUNG DIST"
type input "SEC. 2, SAN CHUNG DIST"
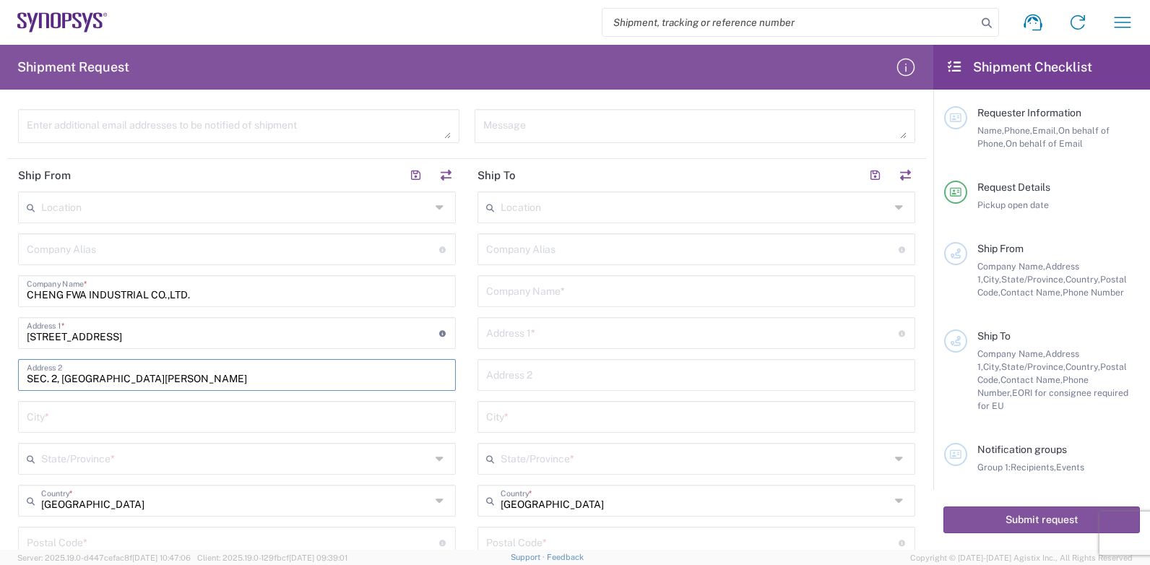
drag, startPoint x: 78, startPoint y: 414, endPoint x: 100, endPoint y: 416, distance: 21.7
click at [78, 414] on input "text" at bounding box center [237, 415] width 421 height 25
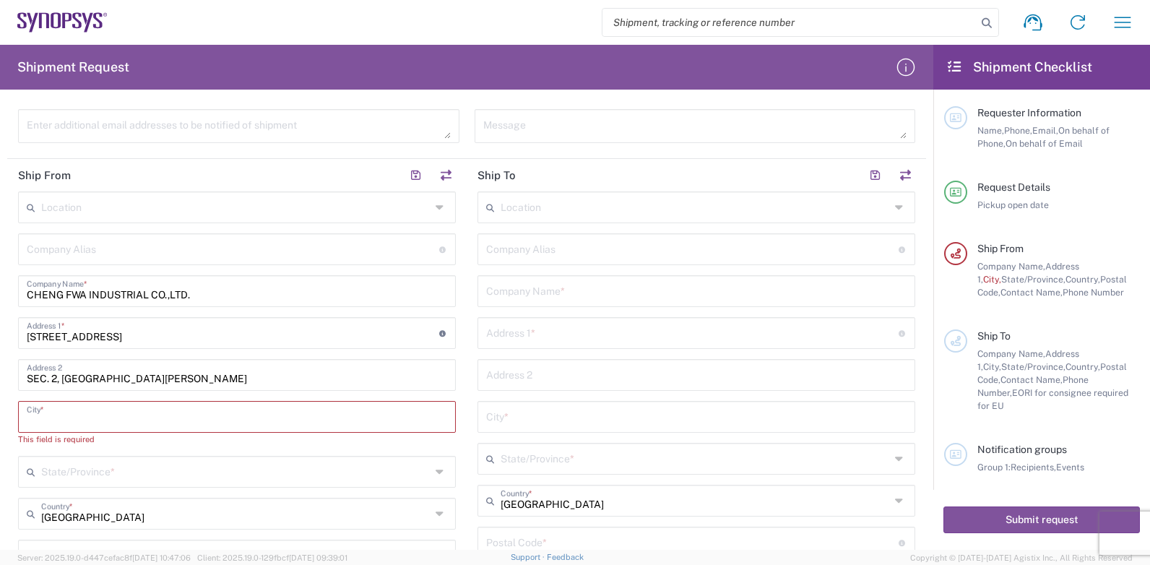
paste input "NEW TAIPEI CITY"
type input "NEW TAIPEI CITY"
click at [64, 463] on input "text" at bounding box center [236, 457] width 390 height 25
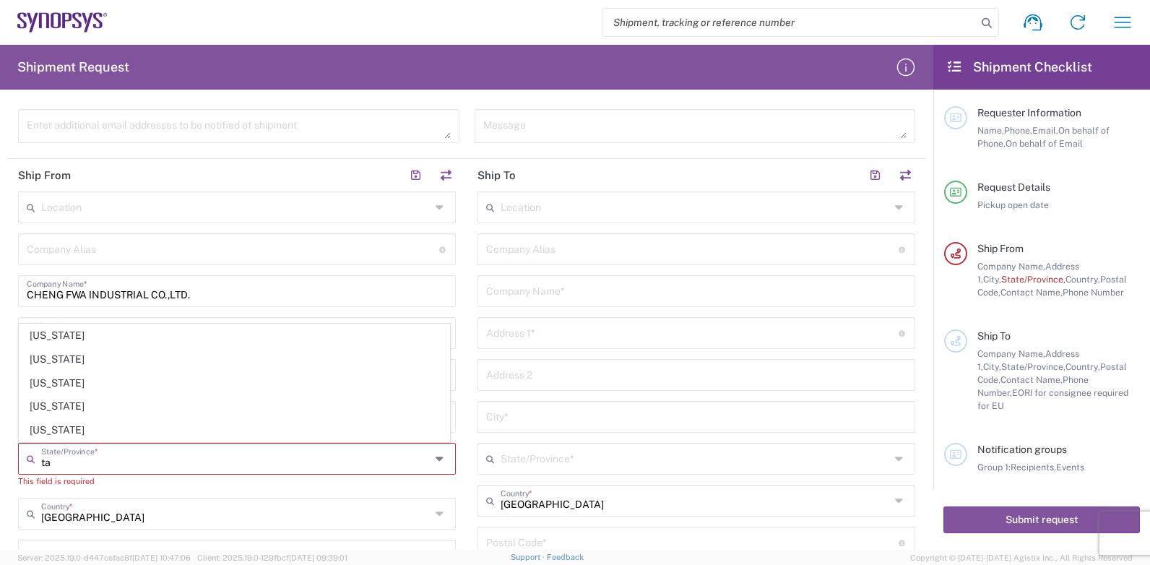
type input "t"
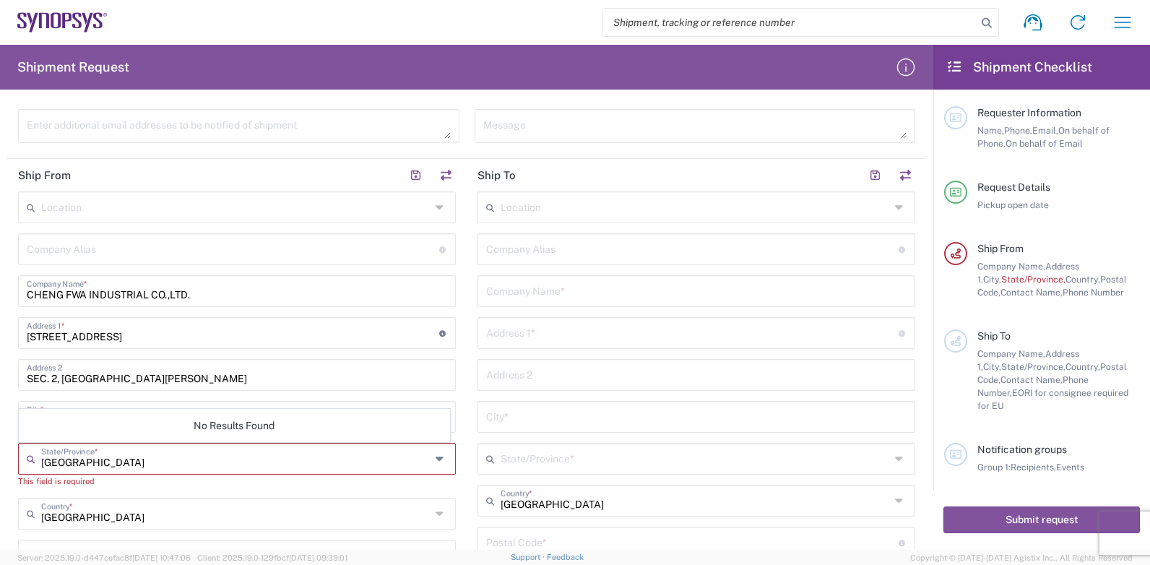
type input "TAIWAN"
drag, startPoint x: 96, startPoint y: 481, endPoint x: 22, endPoint y: 481, distance: 74.4
click at [12, 481] on main "Location [GEOGRAPHIC_DATA] DE04 Agrate Brianza IT01 [GEOGRAPHIC_DATA] DE02 [GEO…" at bounding box center [237, 490] width 460 height 597
drag, startPoint x: 22, startPoint y: 481, endPoint x: 46, endPoint y: 483, distance: 24.7
copy div "This field is required"
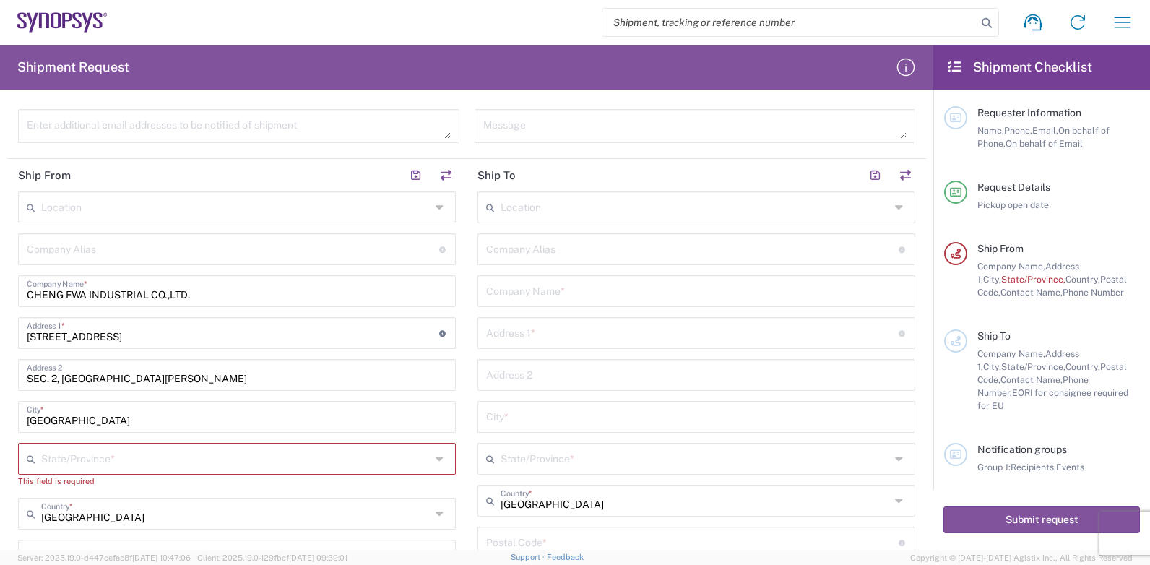
click at [436, 457] on icon at bounding box center [442, 458] width 12 height 23
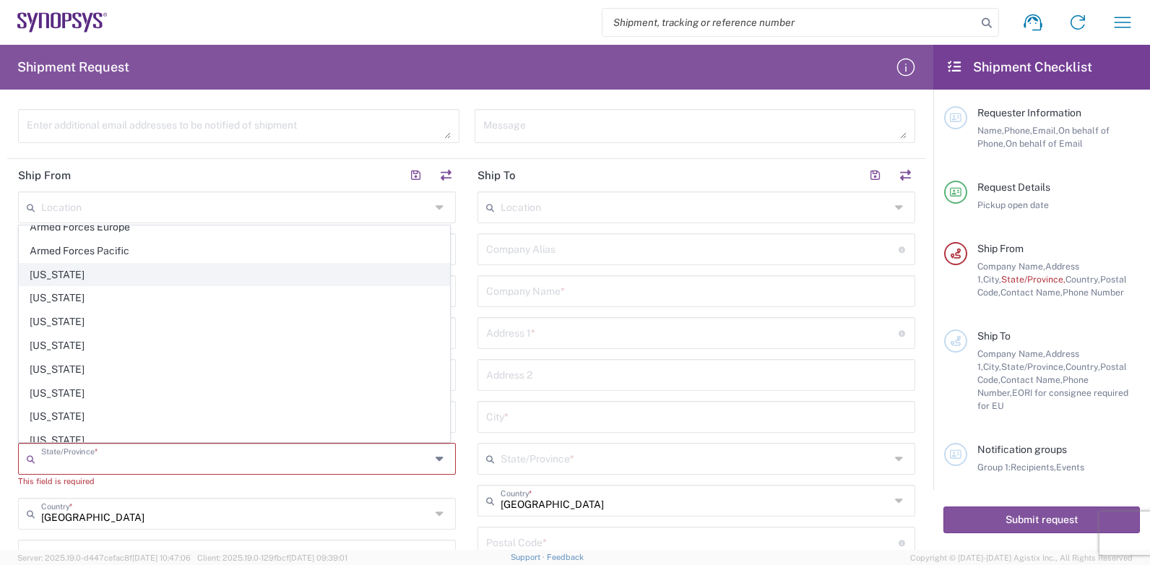
scroll to position [27, 0]
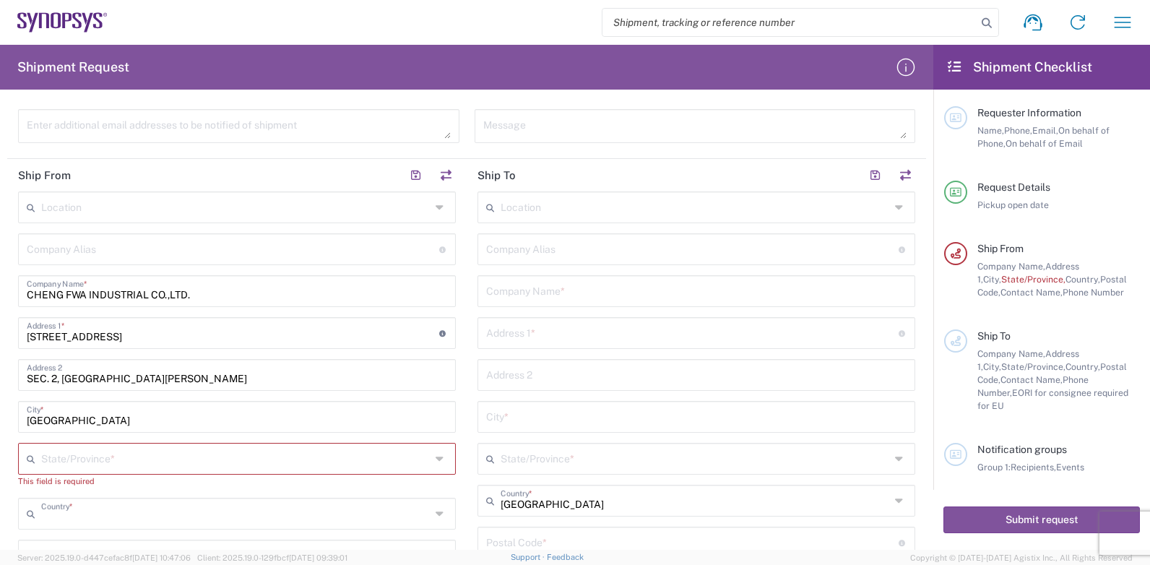
click at [123, 517] on input "text" at bounding box center [236, 512] width 390 height 25
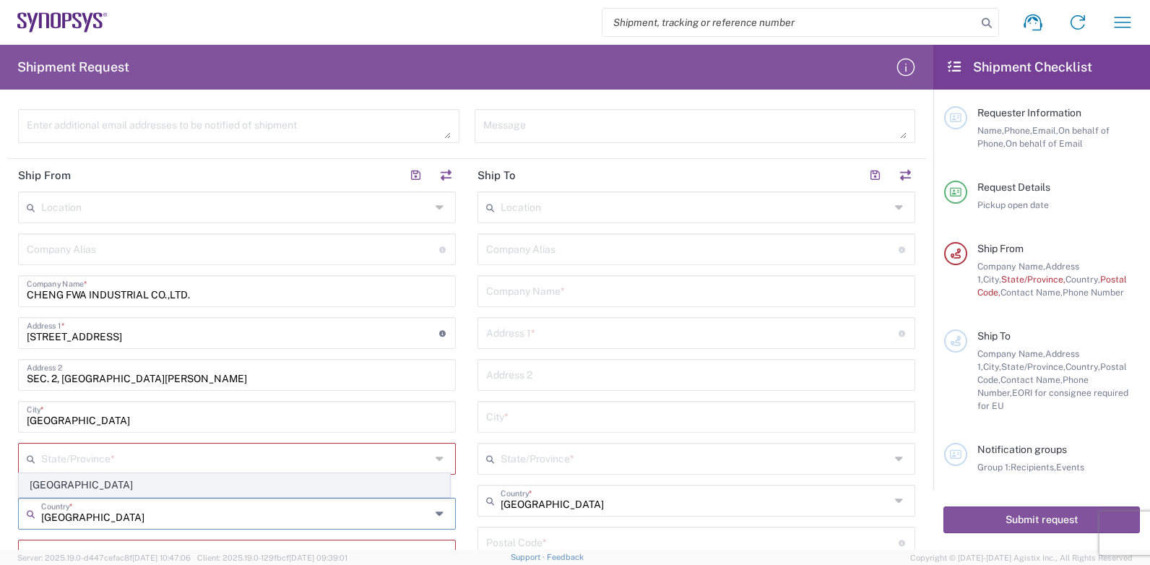
click at [48, 480] on span "[GEOGRAPHIC_DATA]" at bounding box center [235, 485] width 430 height 22
type input "[GEOGRAPHIC_DATA]"
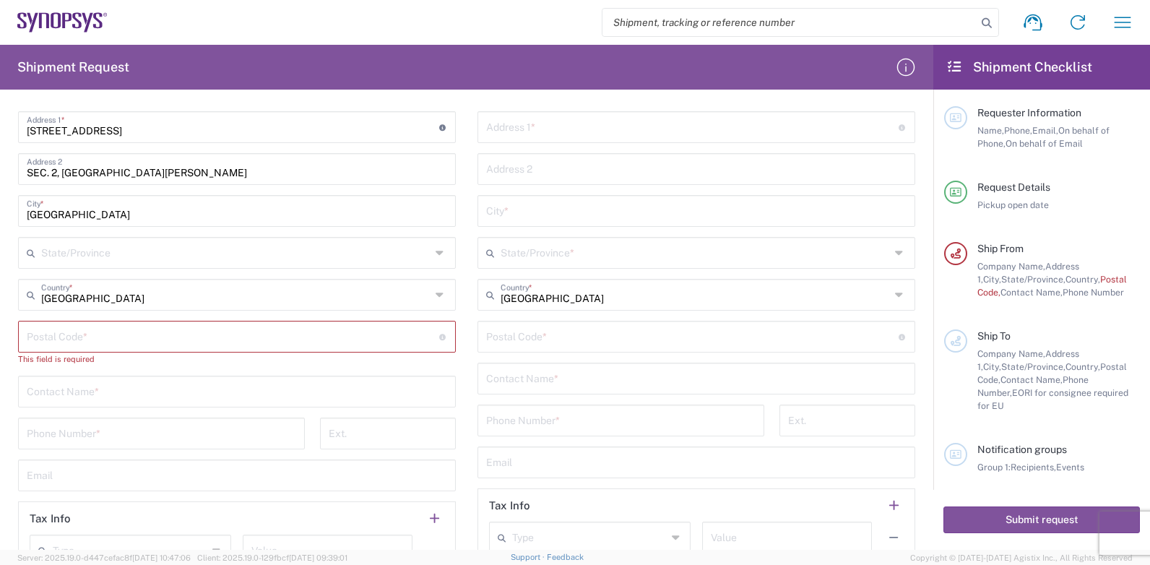
scroll to position [650, 0]
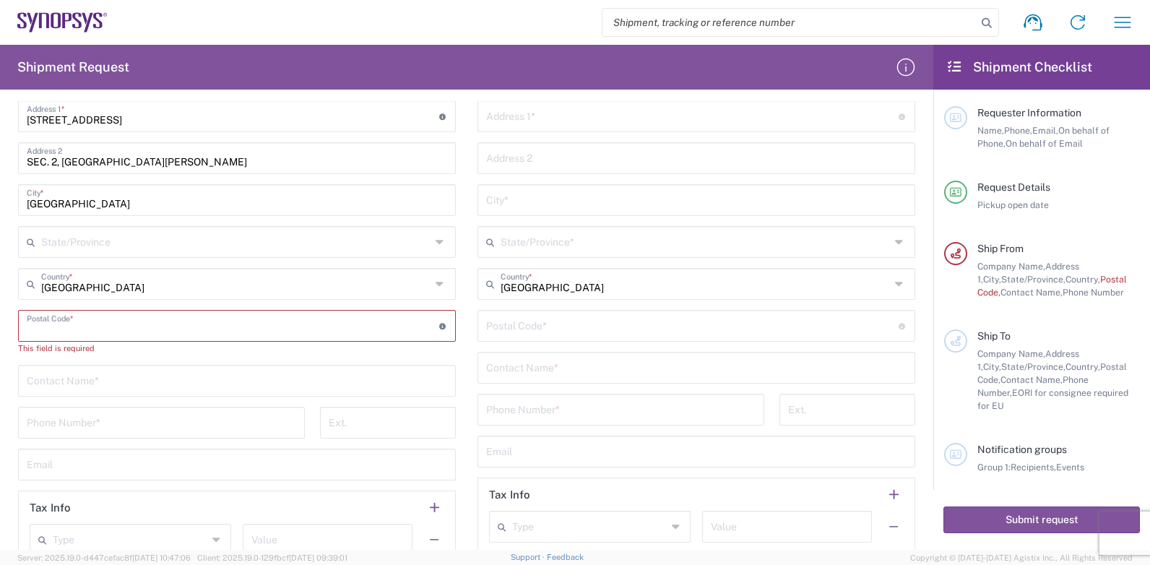
click at [62, 327] on input "undefined" at bounding box center [233, 324] width 413 height 25
type input "241"
click at [95, 377] on input "lisa Chuang" at bounding box center [237, 366] width 421 height 25
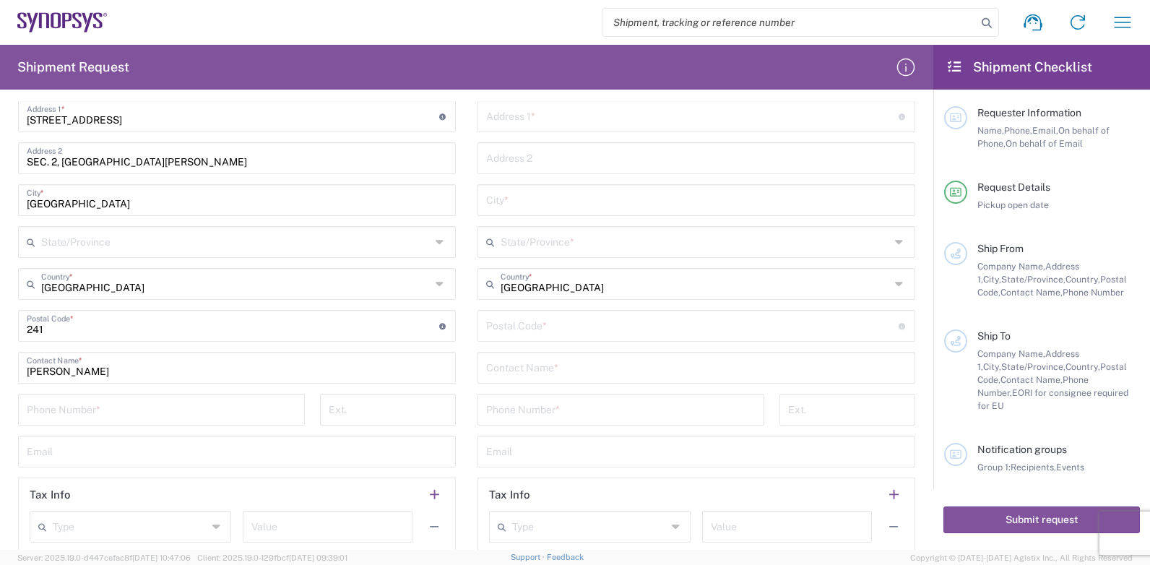
click at [23, 372] on div "lisa Chuang Contact Name *" at bounding box center [237, 368] width 438 height 32
click at [24, 374] on div "lisa Chuang Contact Name *" at bounding box center [237, 368] width 438 height 32
type input "[PERSON_NAME]"
drag, startPoint x: 90, startPoint y: 413, endPoint x: 135, endPoint y: 408, distance: 45.2
click at [91, 412] on input "tel" at bounding box center [162, 408] width 270 height 25
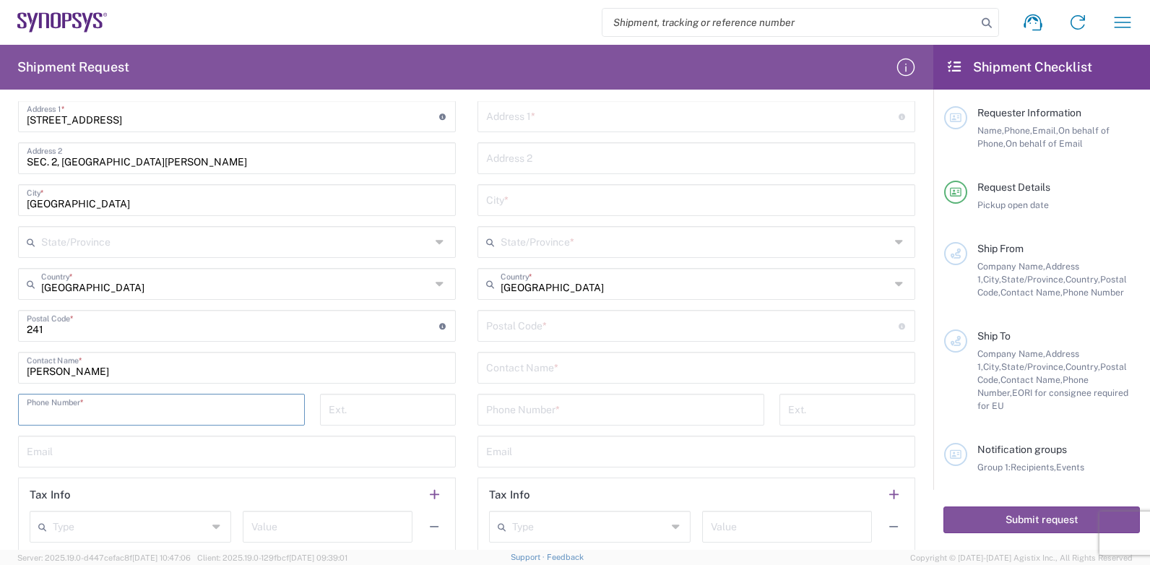
type input "0229951439"
type input "[PERSON_NAME][EMAIL_ADDRESS][DOMAIN_NAME]"
type input "Cheng Fwa Industrial Co., Ltd."
click at [368, 418] on input "tel" at bounding box center [388, 408] width 119 height 25
type input "5302"
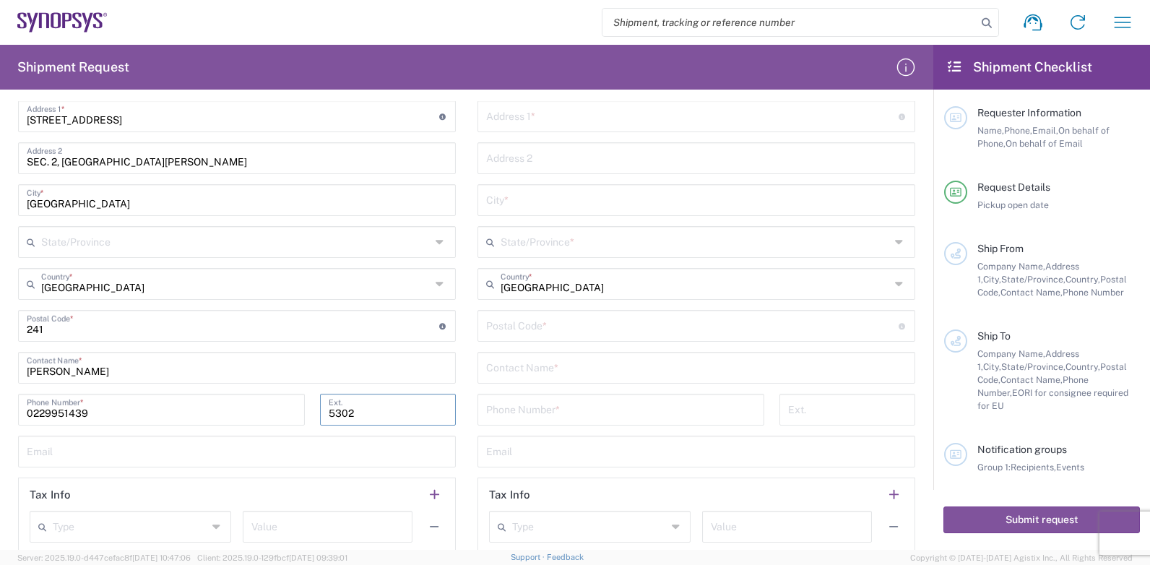
drag, startPoint x: 51, startPoint y: 465, endPoint x: 68, endPoint y: 453, distance: 20.8
click at [51, 460] on div "Email" at bounding box center [237, 452] width 438 height 32
click at [73, 452] on input "text" at bounding box center [237, 450] width 421 height 25
type input "[PERSON_NAME][EMAIL_ADDRESS][DOMAIN_NAME]"
type input "Cheng Fwa Industrial Co., Ltd."
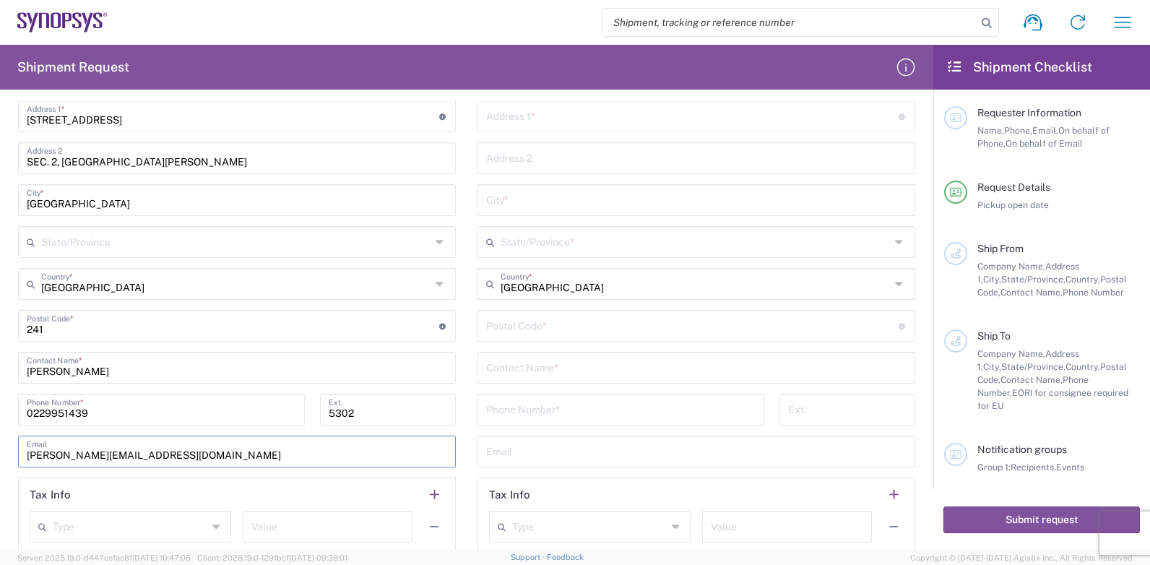
type input "Cheng Fwa Industrial Co., Ltd."
type input "25, KUANG FU RD.,"
type input "SEC. 2, SAN CHUNG"
type input "5302"
type input "0229951439"
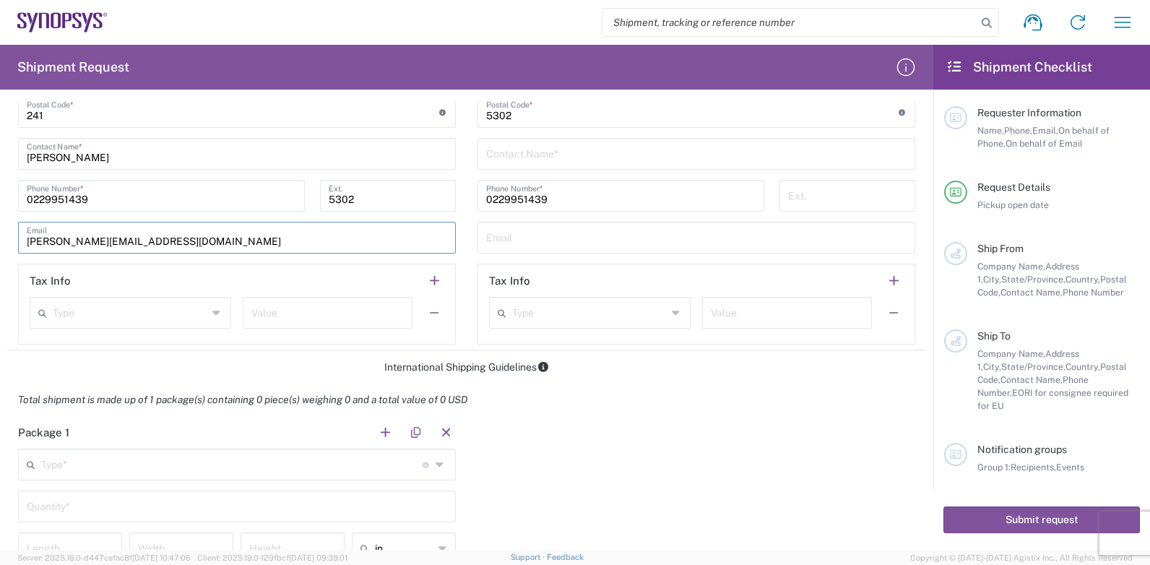
scroll to position [867, 0]
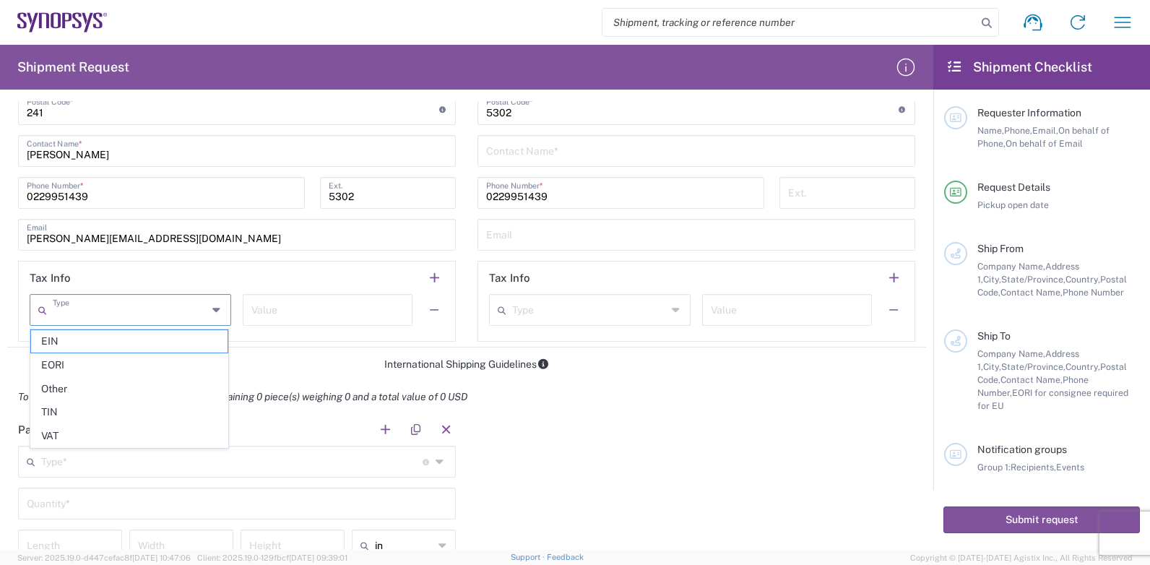
click at [72, 309] on input "text" at bounding box center [130, 308] width 155 height 25
click at [265, 275] on header "Tax Info" at bounding box center [237, 278] width 436 height 33
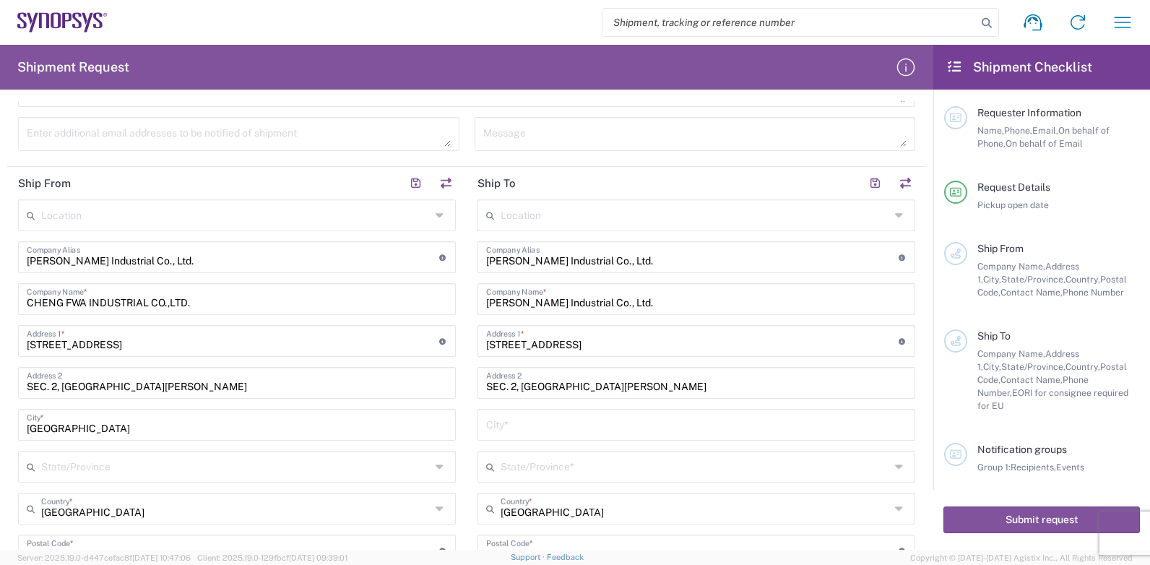
scroll to position [434, 0]
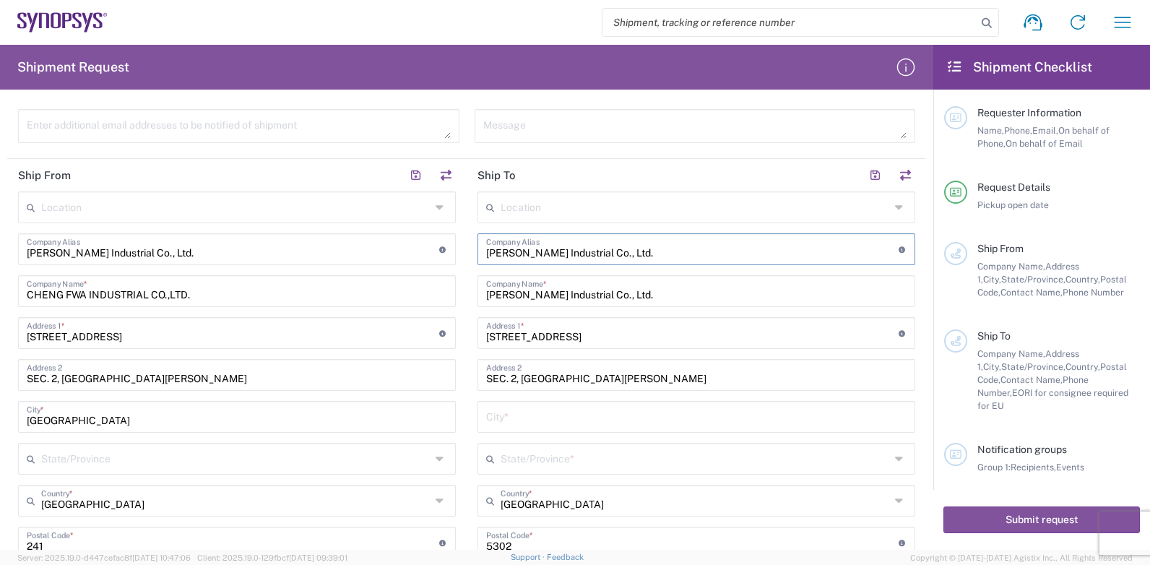
drag, startPoint x: 631, startPoint y: 254, endPoint x: 482, endPoint y: 251, distance: 148.9
click at [486, 251] on input "Cheng Fwa Industrial Co., Ltd." at bounding box center [692, 248] width 413 height 25
drag, startPoint x: 632, startPoint y: 253, endPoint x: 425, endPoint y: 251, distance: 206.7
click at [442, 251] on div "Ship From Location Aachen DE04 Agrate Brianza IT01 Aschheim DE02 Atlanta US60 A…" at bounding box center [466, 470] width 919 height 622
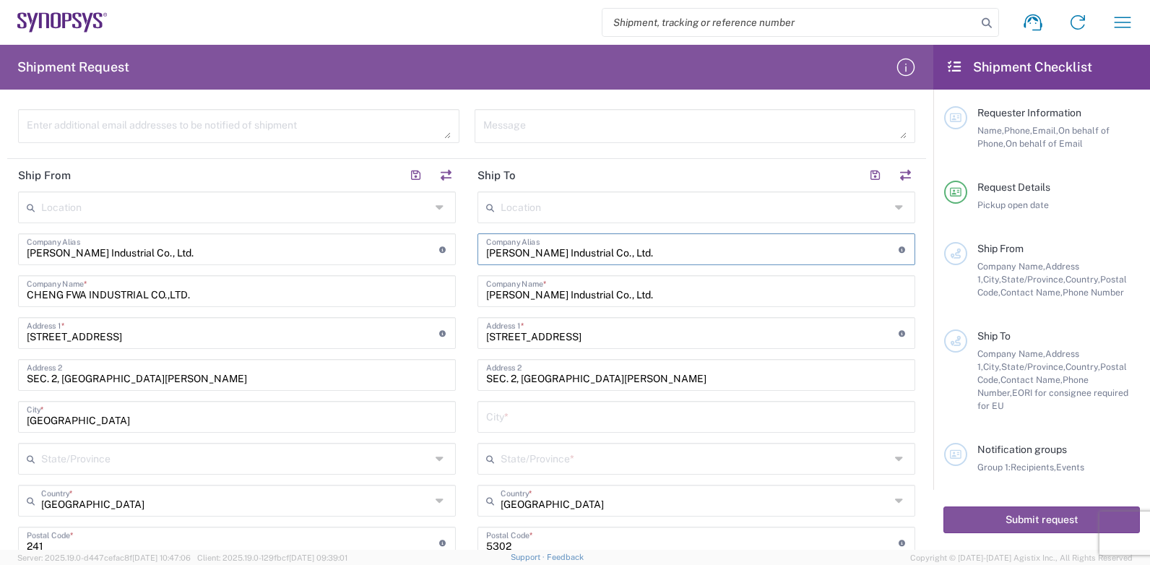
paste input "SYNOPSYS INC"
type input "SYNOPSYS INC"
drag, startPoint x: 640, startPoint y: 296, endPoint x: 441, endPoint y: 283, distance: 199.2
click at [467, 290] on main "Location [GEOGRAPHIC_DATA] DE04 Agrate Brianza IT01 [GEOGRAPHIC_DATA] DE02 [GEO…" at bounding box center [697, 484] width 460 height 584
paste input "SYNOPSYS INC"
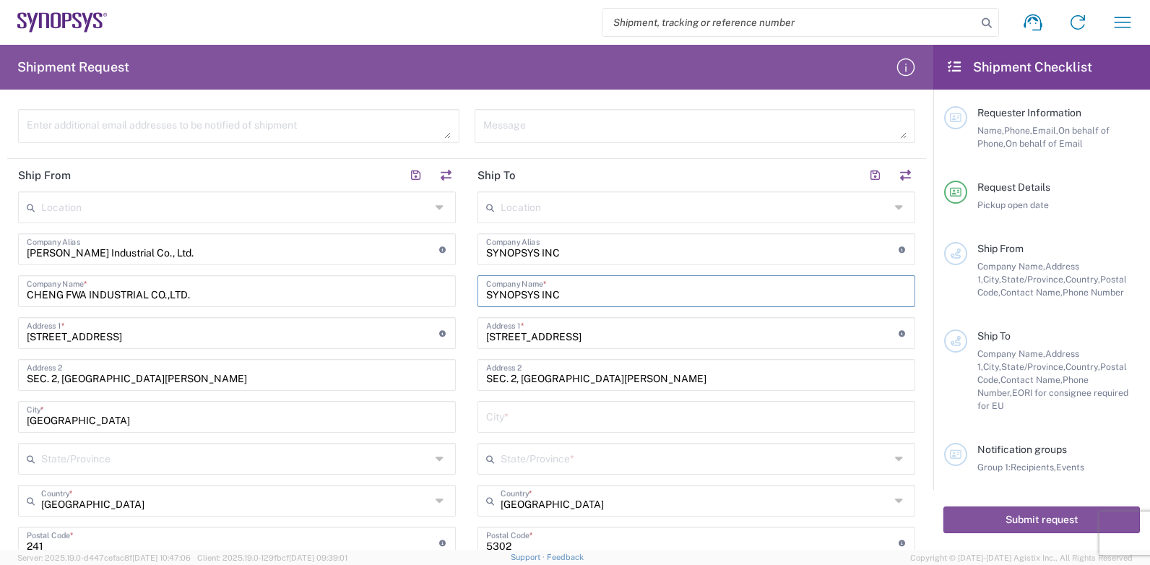
type input "SYNOPSYS INC"
drag, startPoint x: 544, startPoint y: 339, endPoint x: 470, endPoint y: 339, distance: 73.7
click at [470, 339] on main "Location [GEOGRAPHIC_DATA] DE04 Agrate Brianza IT01 [GEOGRAPHIC_DATA] DE02 [GEO…" at bounding box center [697, 484] width 460 height 584
paste input "690 E MIDDLEFIELD AVE"
type input "690 E MIDDLEFIELD AVE"
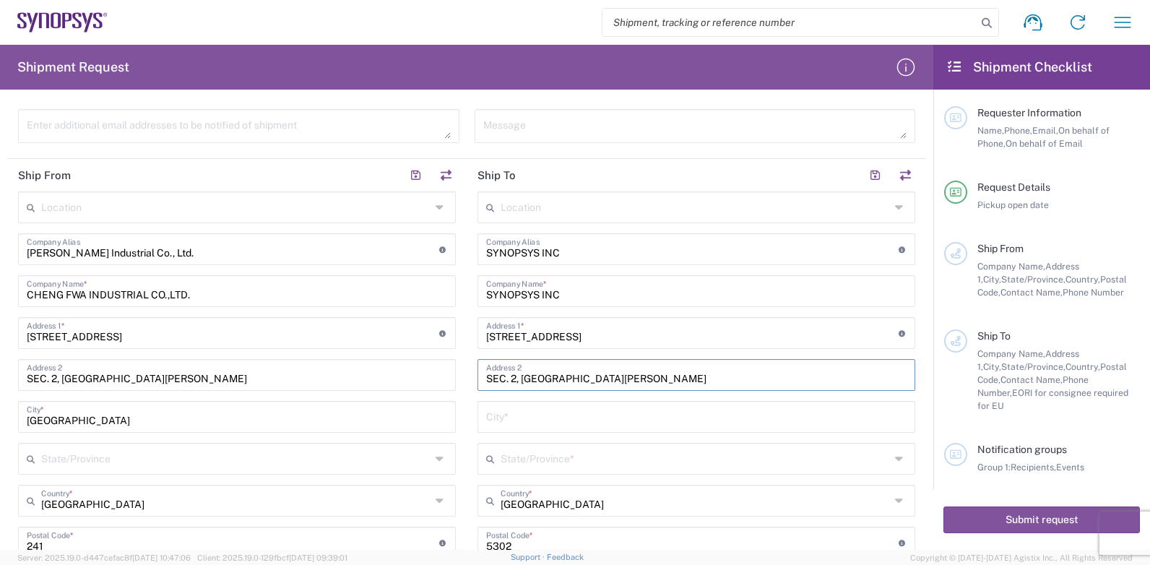
drag, startPoint x: 593, startPoint y: 380, endPoint x: 439, endPoint y: 383, distance: 153.2
click at [460, 387] on div "Ship From Location Aachen DE04 Agrate Brianza IT01 Aschheim DE02 Atlanta US60 A…" at bounding box center [466, 470] width 919 height 622
paste input "MOUNTAIN VIEW, CA 94043"
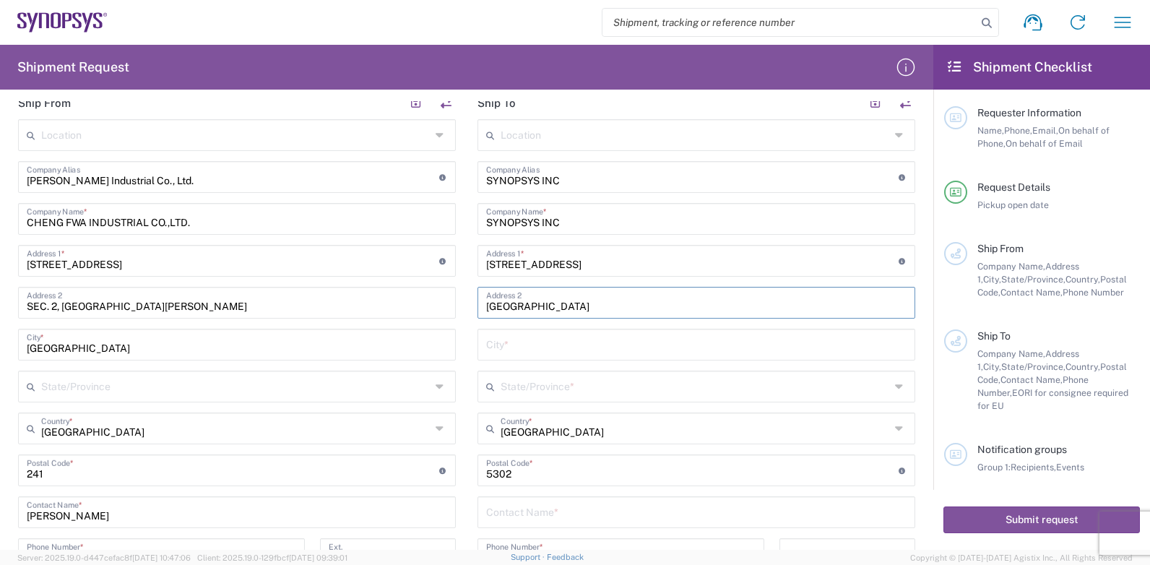
type input "MOUNTAIN VIEW, CA 94043"
click at [499, 345] on input "text" at bounding box center [696, 343] width 421 height 25
click at [528, 390] on input "text" at bounding box center [696, 385] width 390 height 25
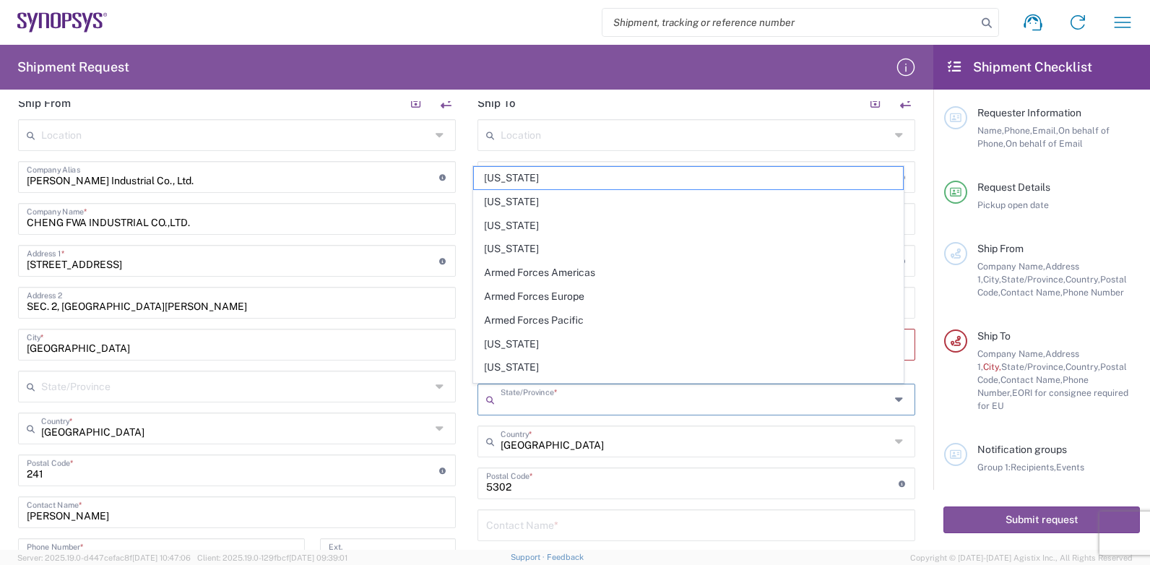
paste input "MOUNTAIN VIEW"
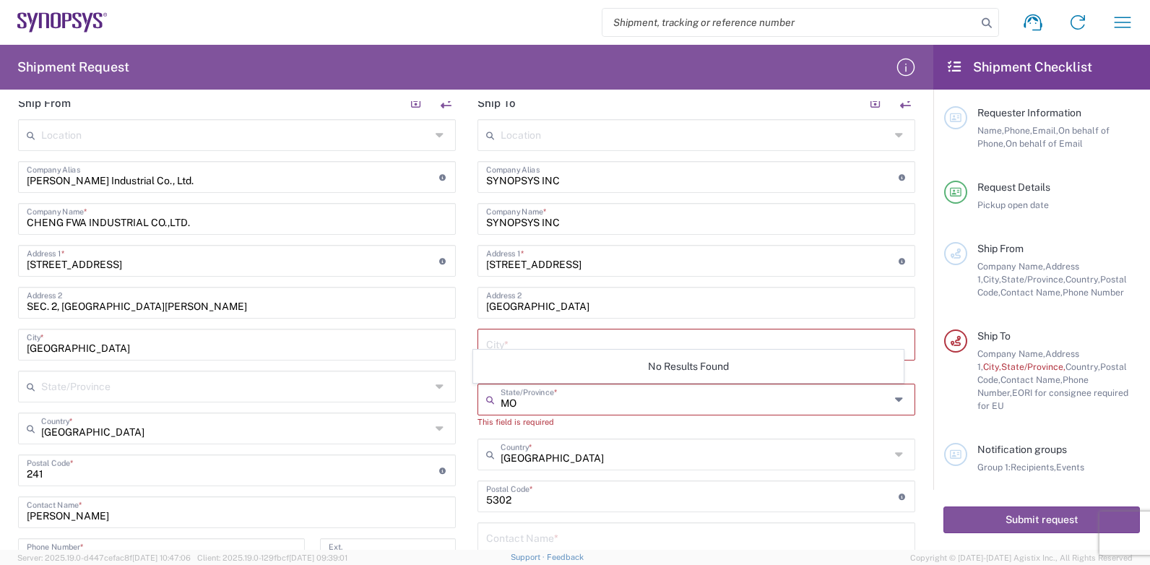
type input "M"
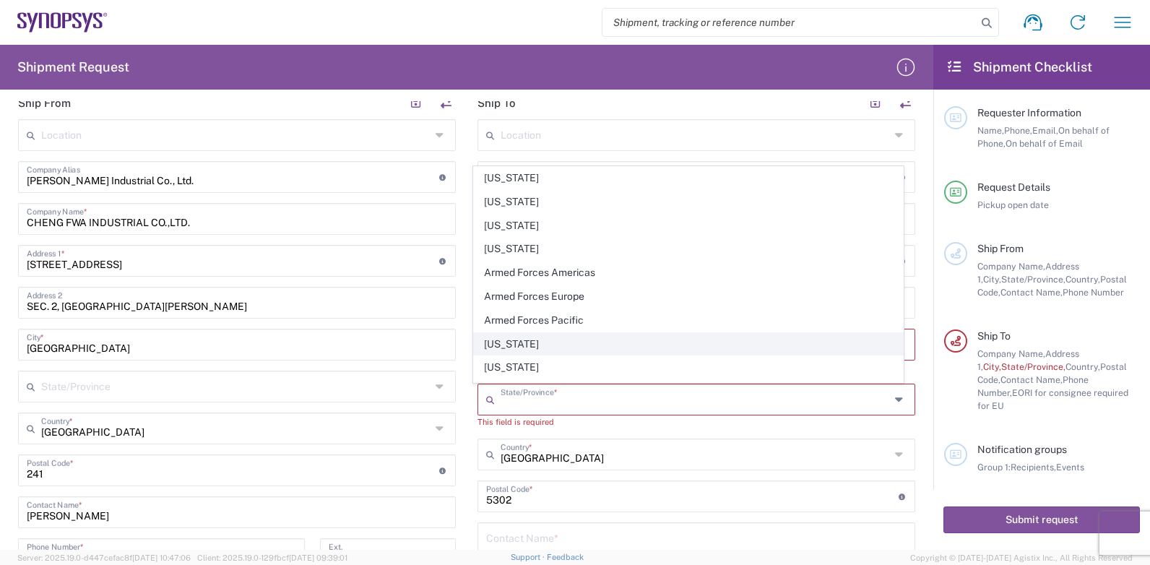
click at [522, 345] on span "[US_STATE]" at bounding box center [689, 344] width 430 height 22
type input "[US_STATE]"
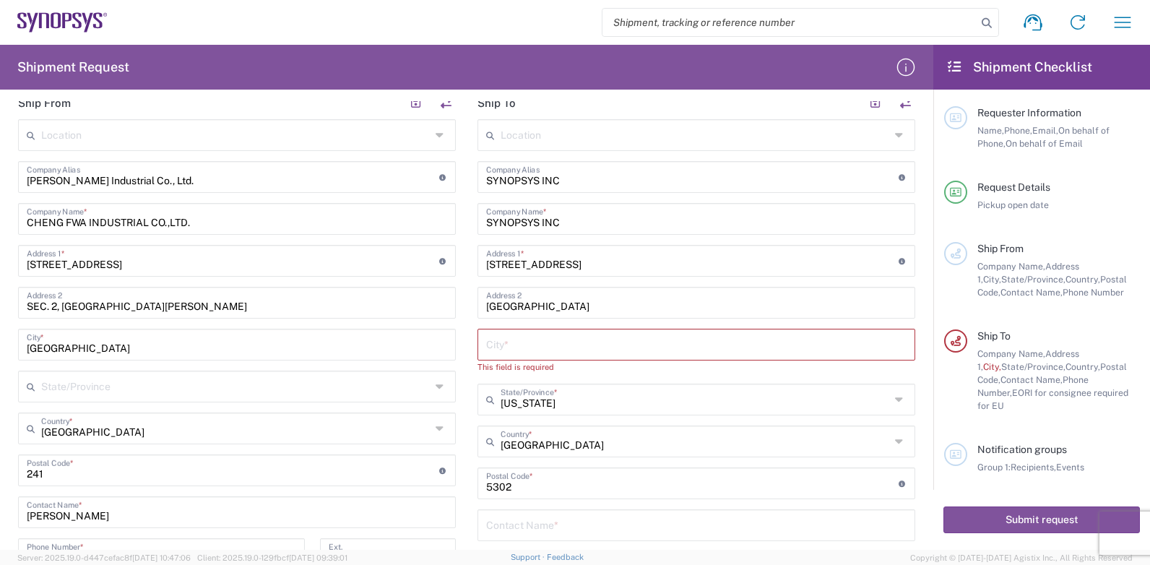
click at [524, 345] on input "text" at bounding box center [696, 343] width 421 height 25
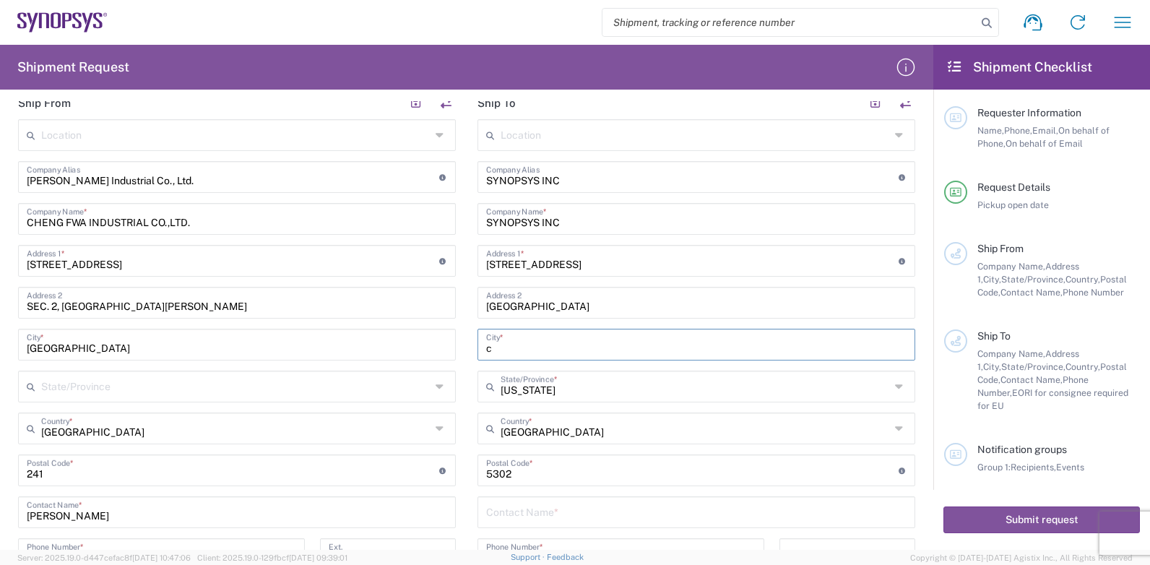
type input "c"
click at [535, 392] on input "[US_STATE]" at bounding box center [696, 385] width 390 height 25
type input "[US_STATE]"
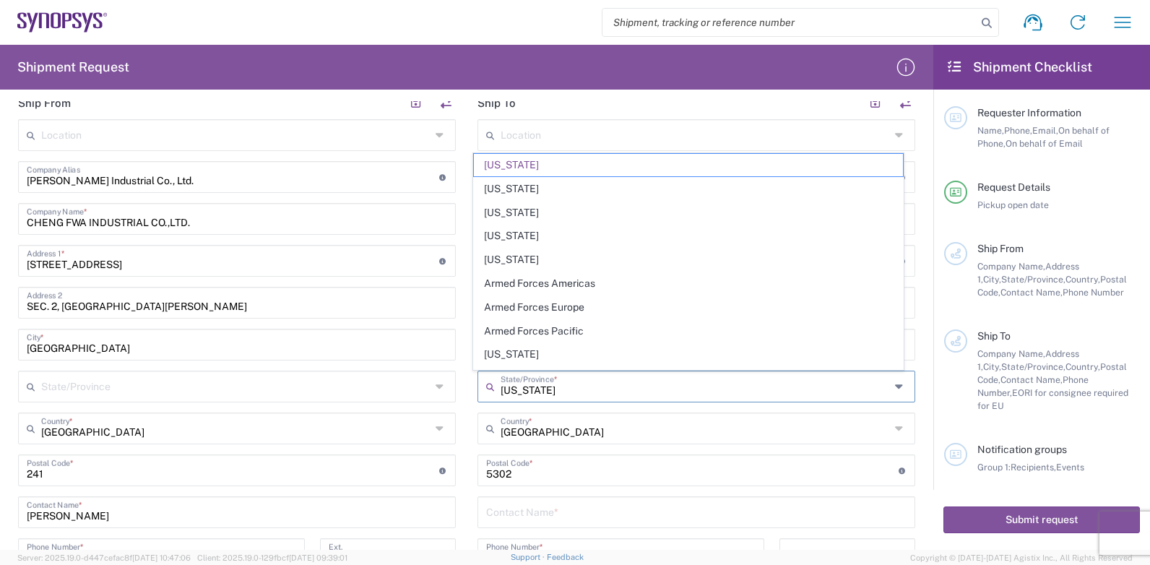
click at [558, 390] on input "[US_STATE]" at bounding box center [696, 385] width 390 height 25
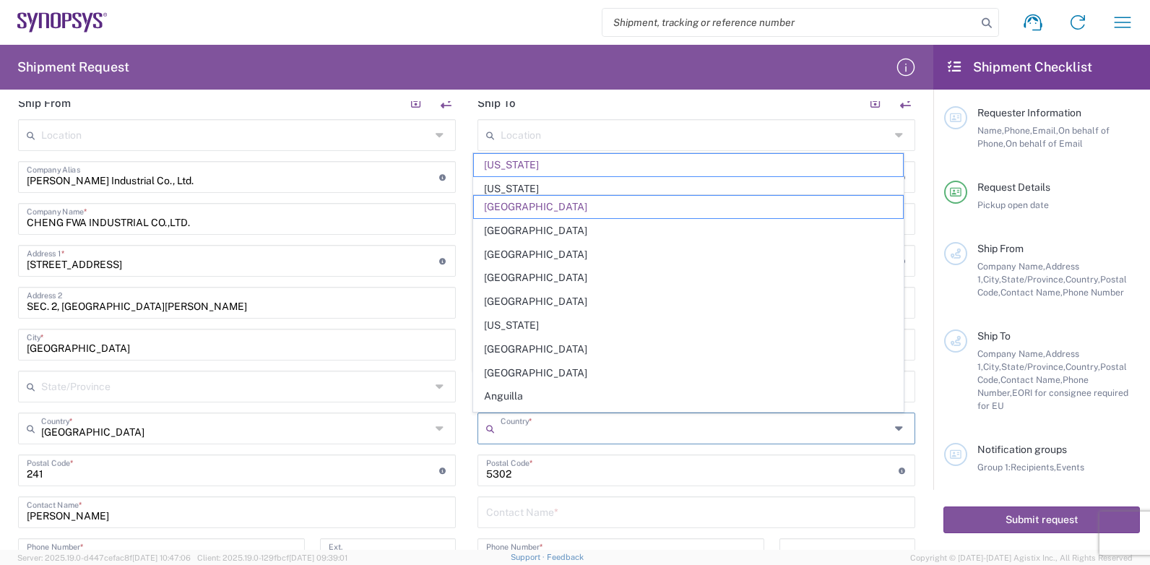
click at [577, 436] on input "text" at bounding box center [696, 427] width 390 height 25
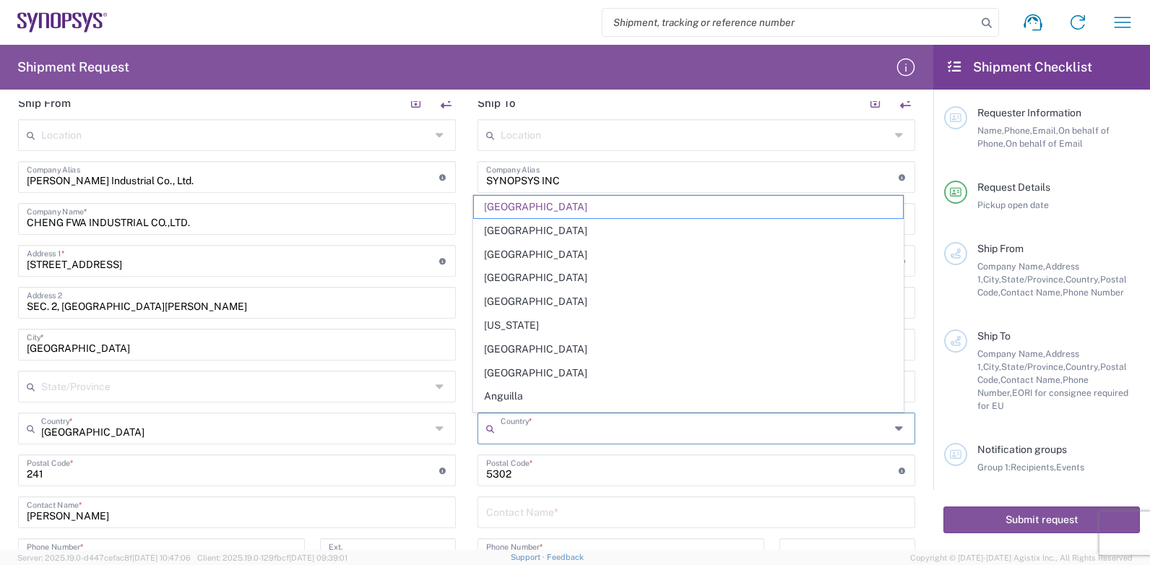
click at [537, 429] on input "text" at bounding box center [696, 427] width 390 height 25
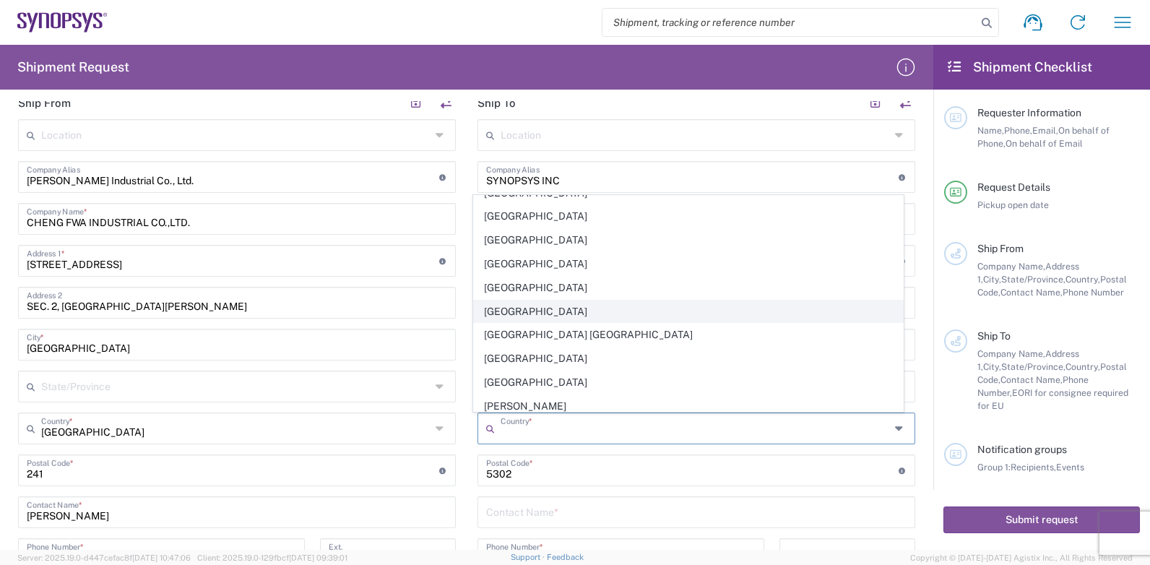
scroll to position [795, 0]
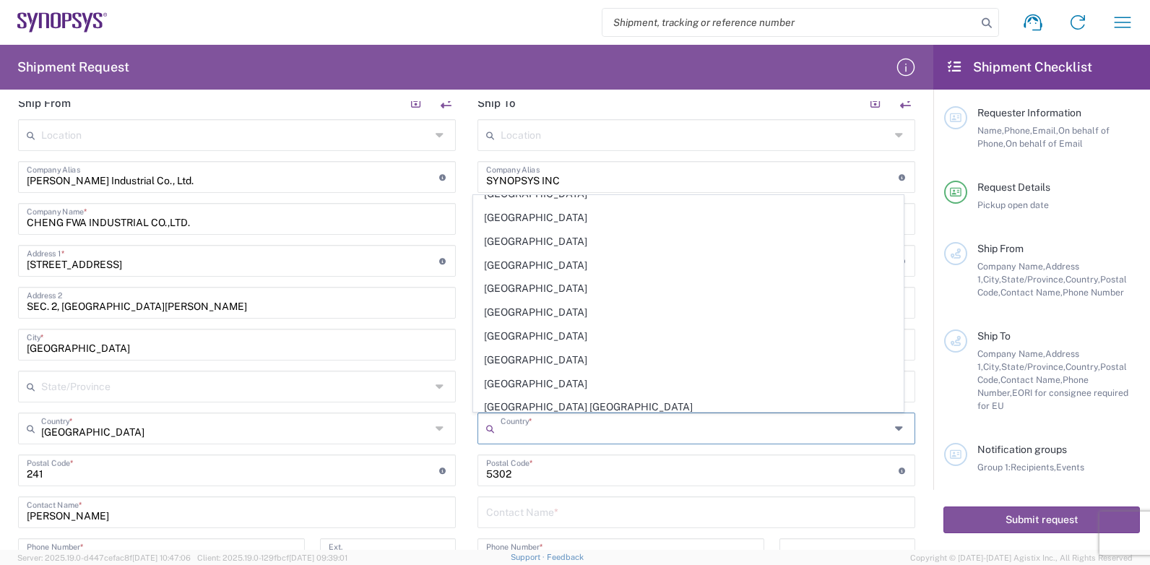
type input "[GEOGRAPHIC_DATA]"
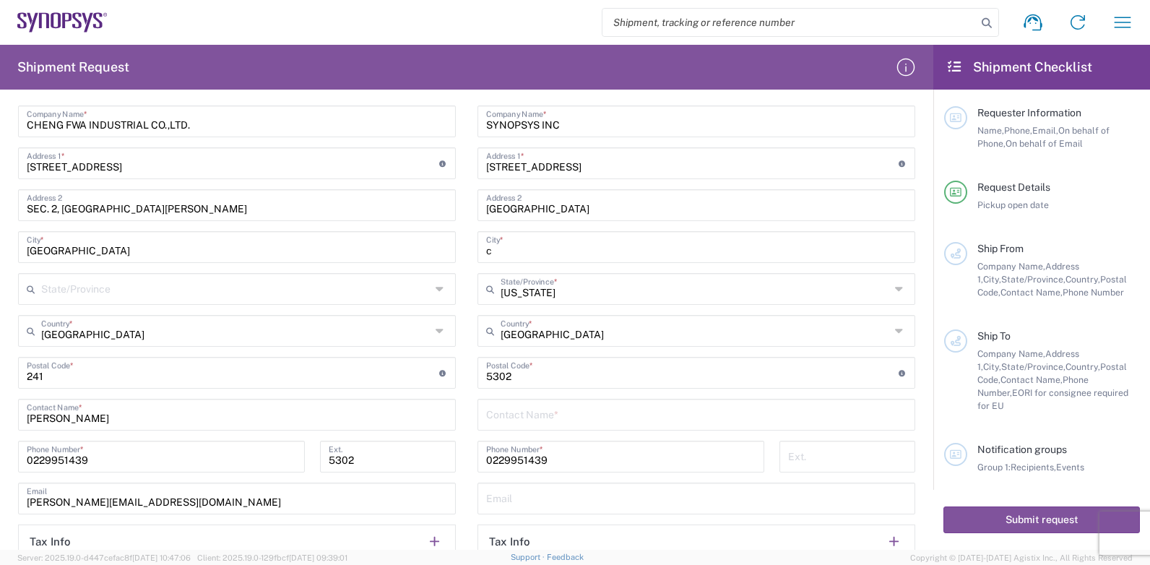
scroll to position [578, 0]
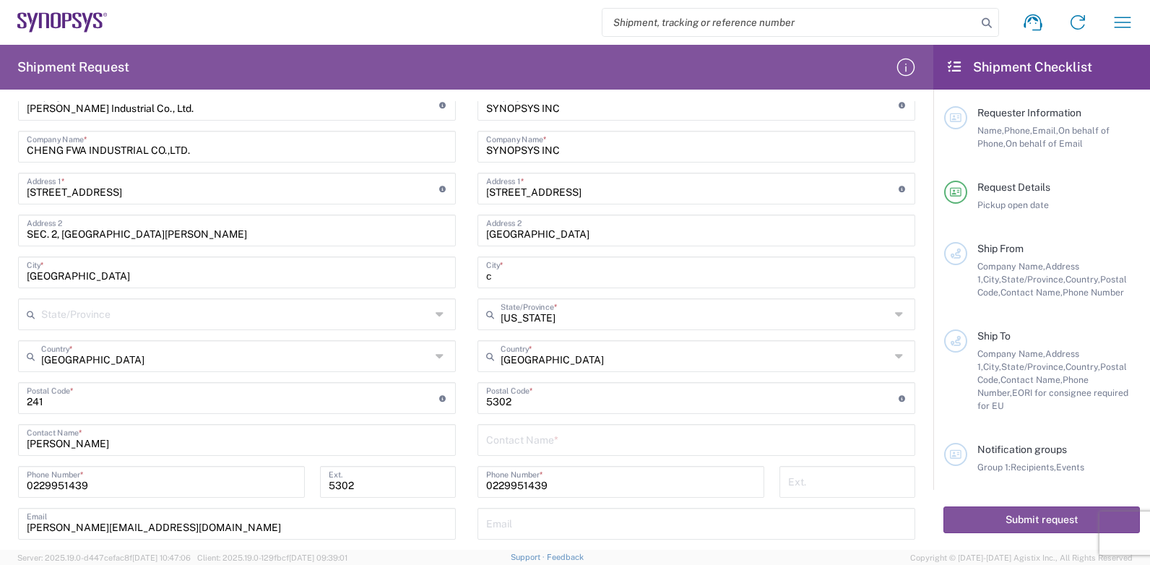
click at [515, 281] on input "c" at bounding box center [696, 271] width 421 height 25
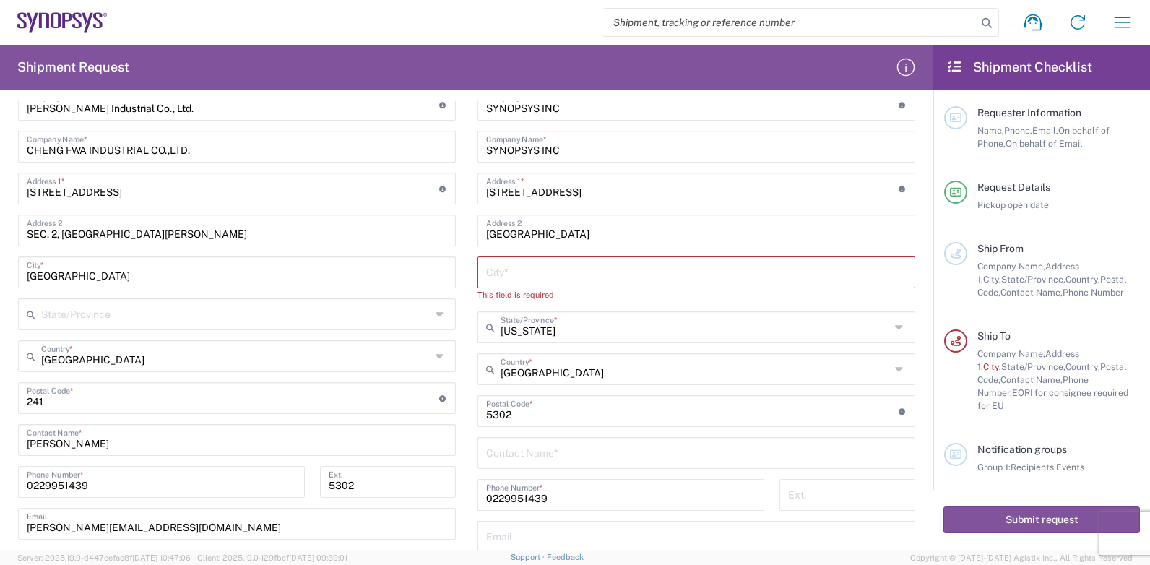
click at [510, 276] on input "text" at bounding box center [696, 271] width 421 height 25
paste input "Mountain View"
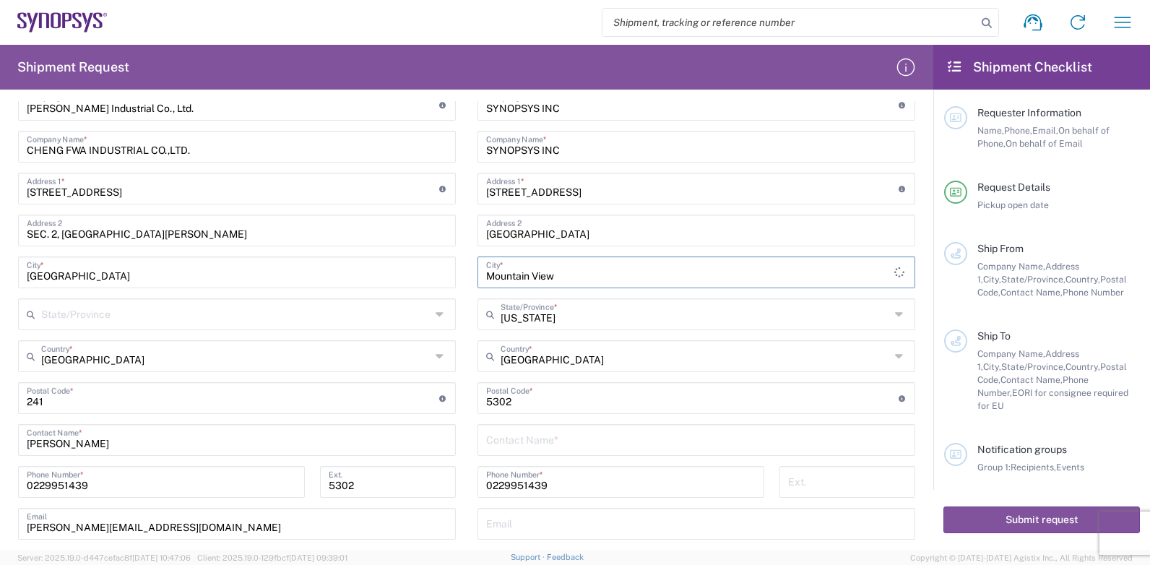
type input "Mountain View"
click at [584, 364] on input "[GEOGRAPHIC_DATA]" at bounding box center [696, 355] width 390 height 25
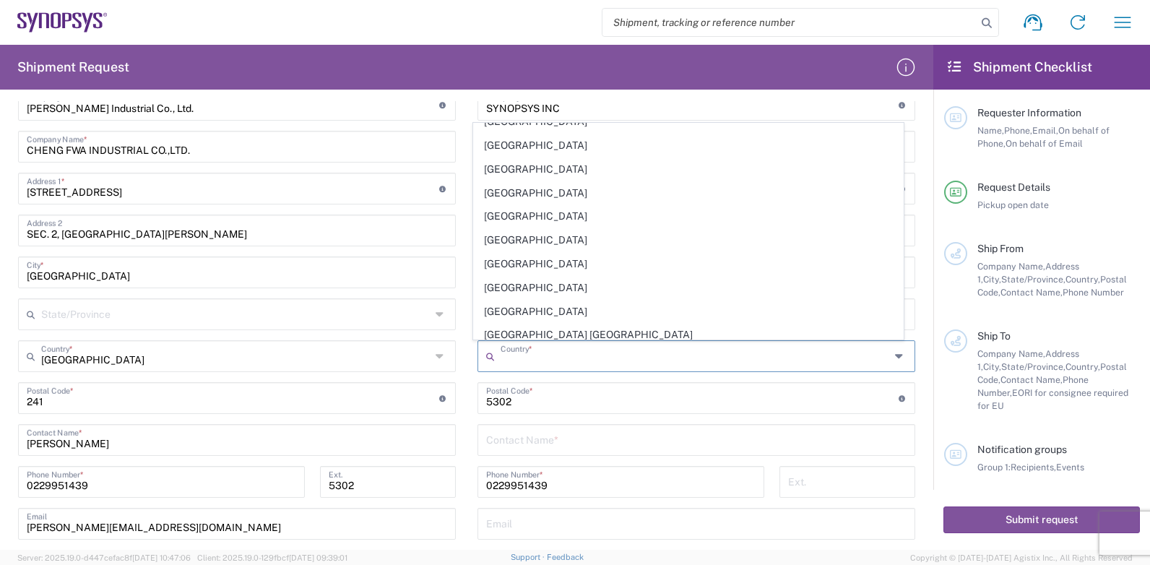
scroll to position [0, 0]
click at [548, 442] on input "text" at bounding box center [696, 438] width 421 height 25
type input "[GEOGRAPHIC_DATA]"
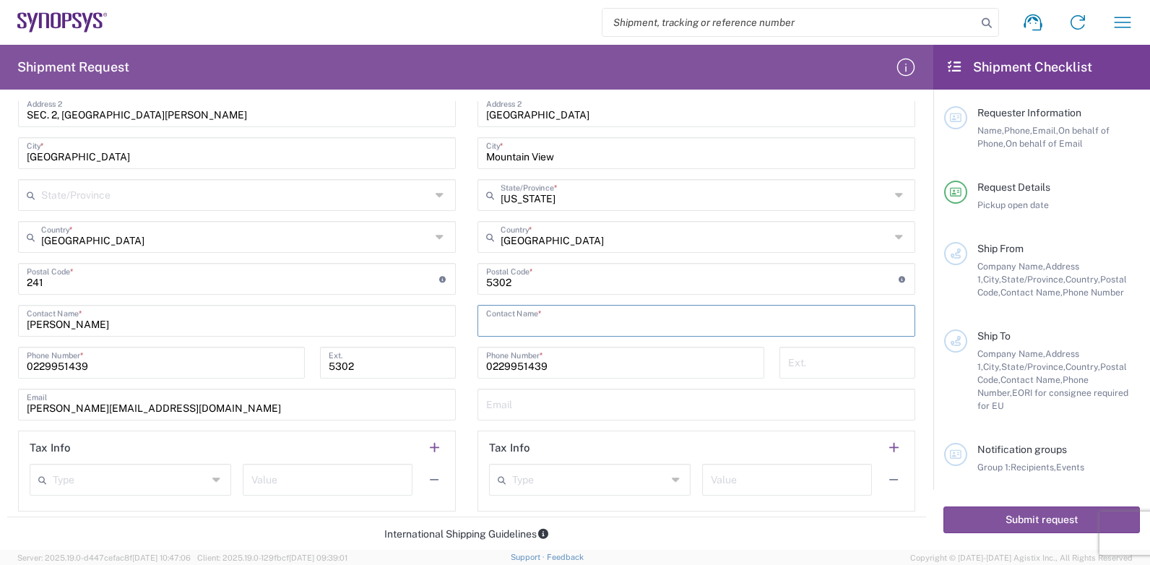
scroll to position [723, 0]
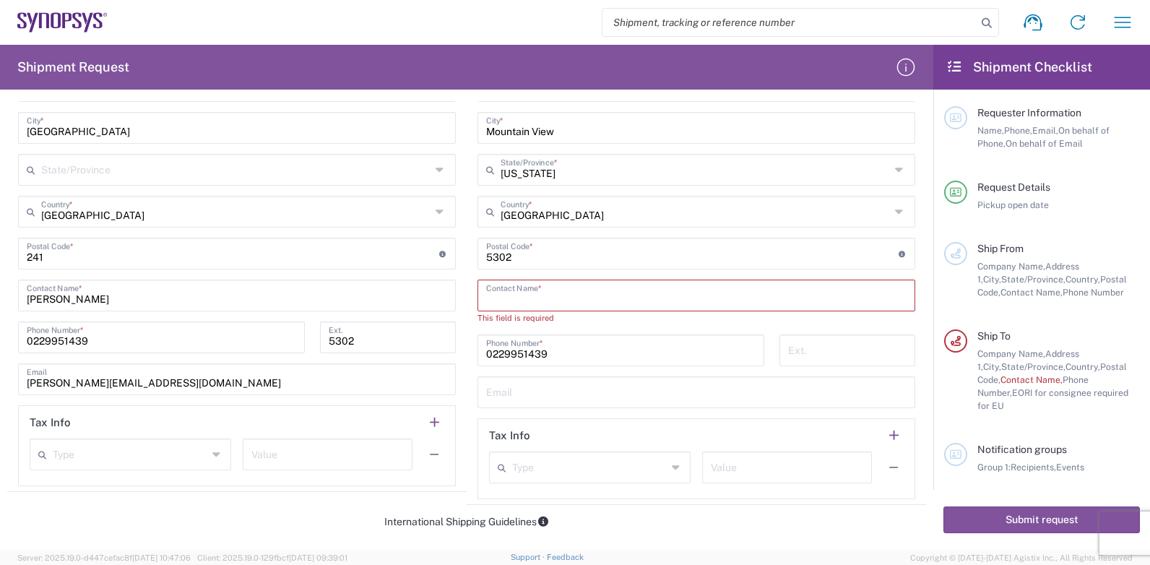
paste input "ANTHONY NGUYEN"
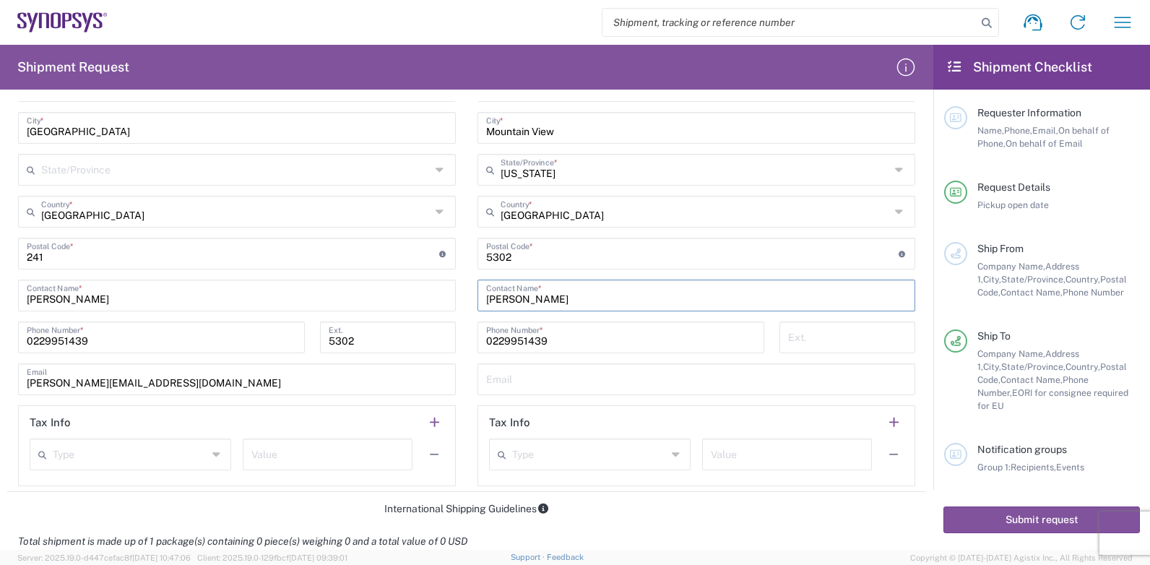
type input "ANTHONY NGUYEN"
click at [558, 338] on input "0229951439" at bounding box center [621, 336] width 270 height 25
drag, startPoint x: 550, startPoint y: 346, endPoint x: 473, endPoint y: 343, distance: 76.7
click at [478, 345] on div "0229951439 Phone Number *" at bounding box center [621, 338] width 287 height 32
paste input "209 607 5617"
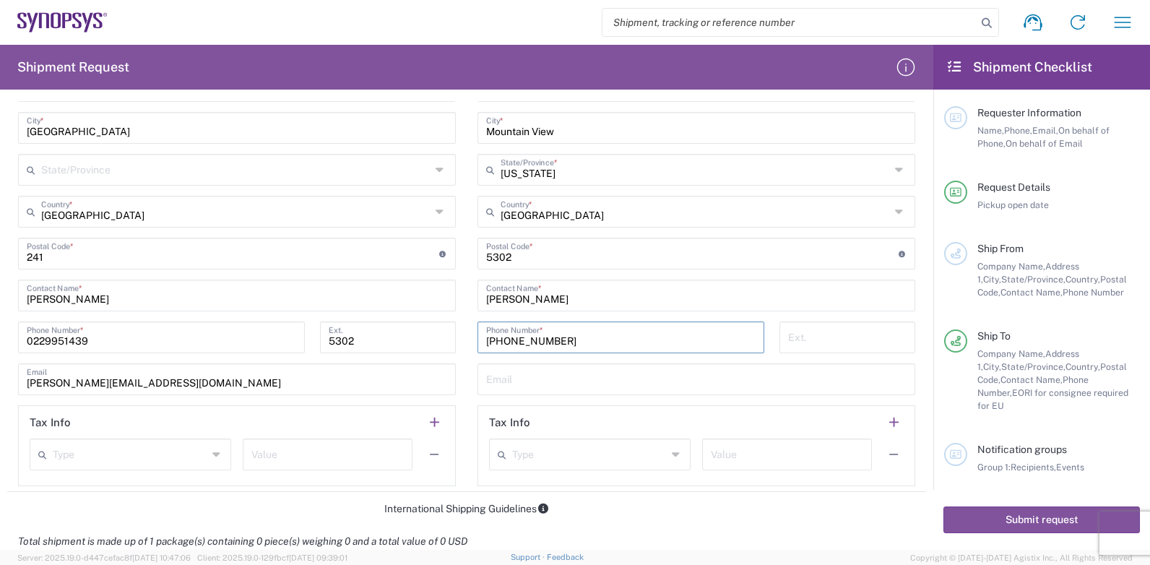
type input "209 607 5617"
click at [800, 346] on input "tel" at bounding box center [847, 336] width 119 height 25
drag, startPoint x: 499, startPoint y: 378, endPoint x: 509, endPoint y: 378, distance: 10.8
click at [499, 378] on input "text" at bounding box center [696, 378] width 421 height 25
paste input "Anthony.Nguyen@synopsys.com"
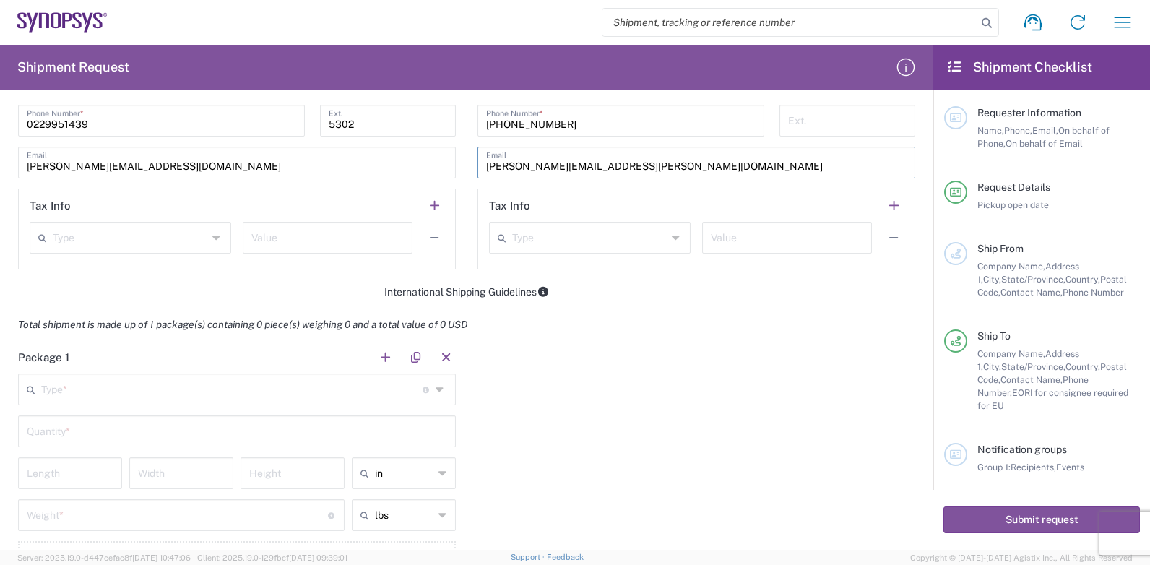
scroll to position [1012, 0]
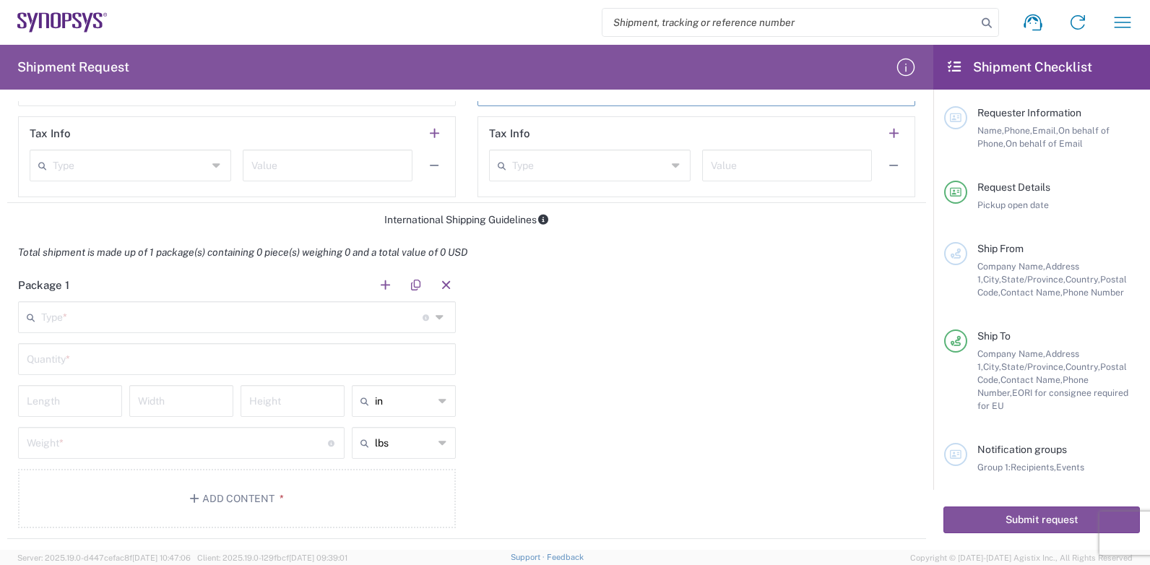
type input "Anthony.Nguyen@synopsys.com"
click at [436, 315] on icon at bounding box center [442, 317] width 12 height 23
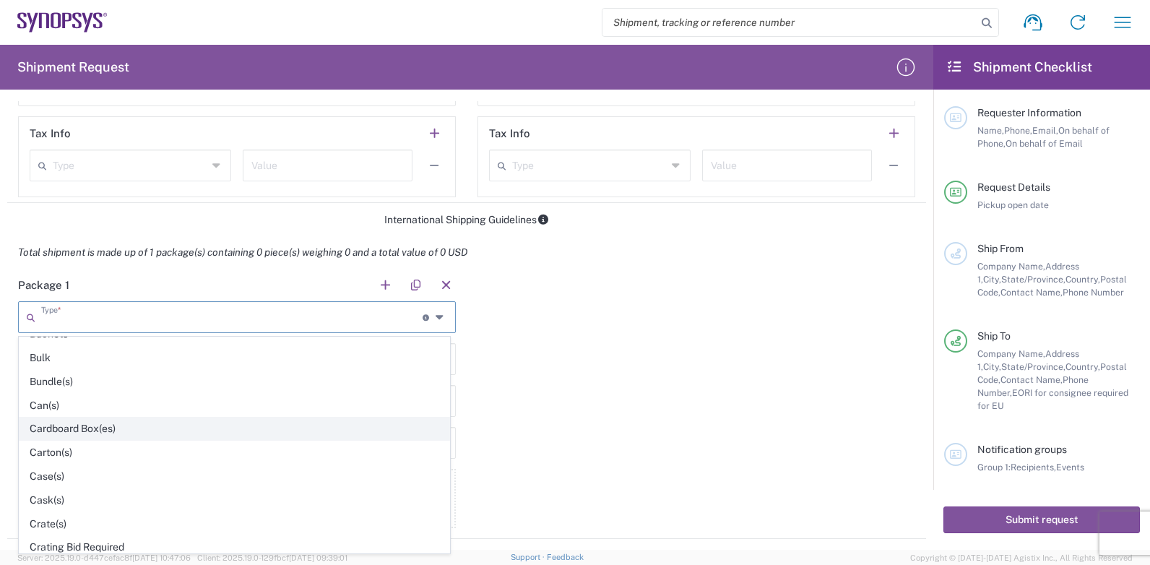
scroll to position [145, 0]
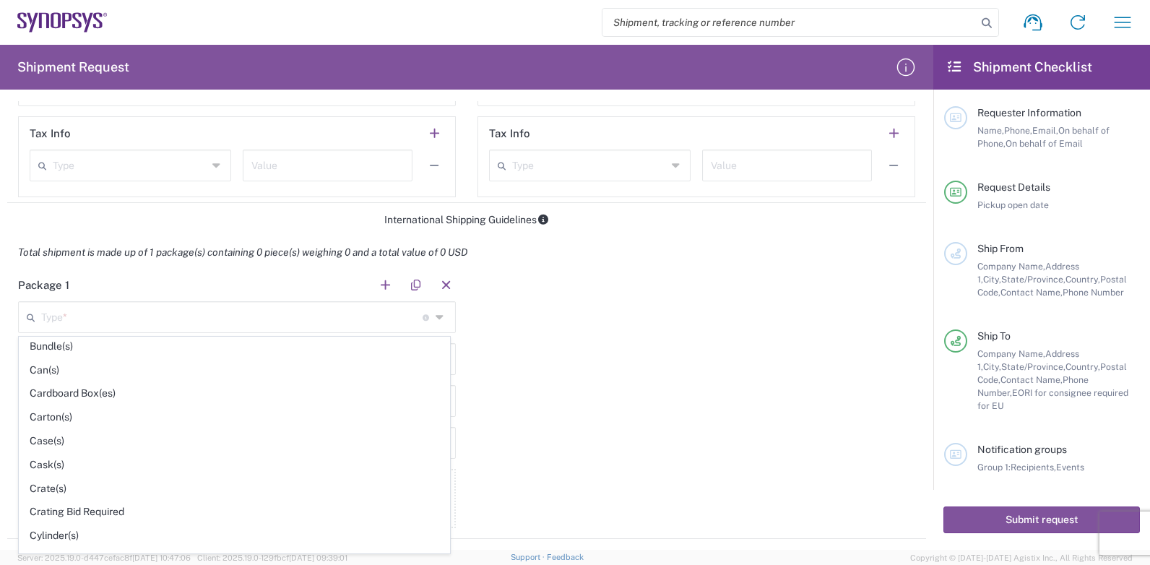
drag, startPoint x: 64, startPoint y: 419, endPoint x: 73, endPoint y: 418, distance: 9.4
click at [63, 419] on span "Carton(s)" at bounding box center [235, 417] width 430 height 22
type input "Carton(s)"
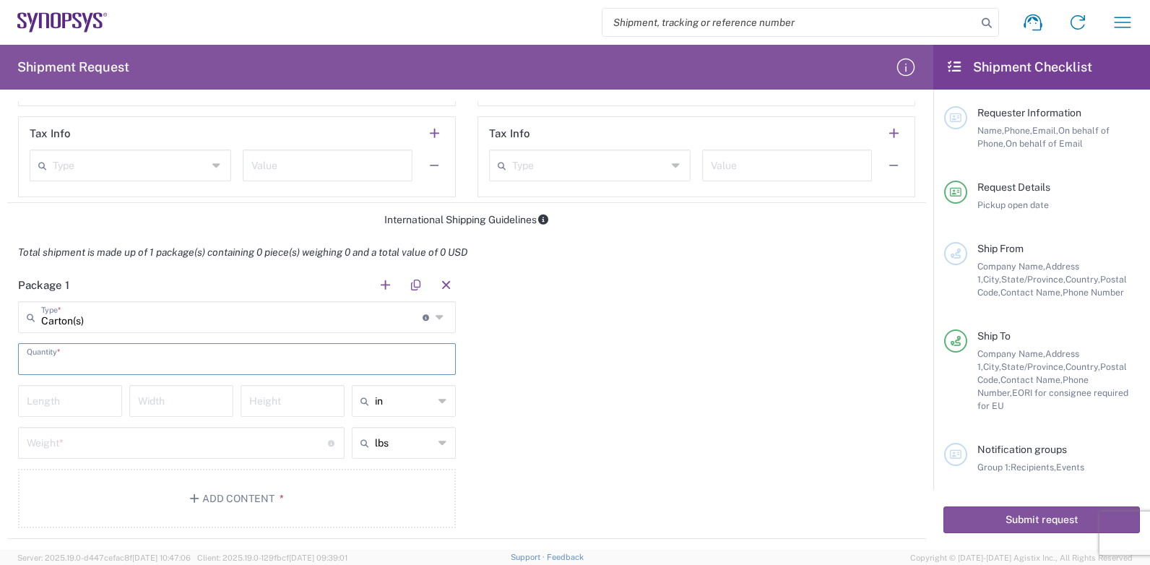
click at [95, 363] on input "text" at bounding box center [237, 357] width 421 height 25
type input "200"
click at [78, 406] on input "number" at bounding box center [70, 399] width 87 height 25
drag, startPoint x: 107, startPoint y: 407, endPoint x: 145, endPoint y: 407, distance: 38.3
click at [106, 407] on input "number" at bounding box center [70, 399] width 87 height 25
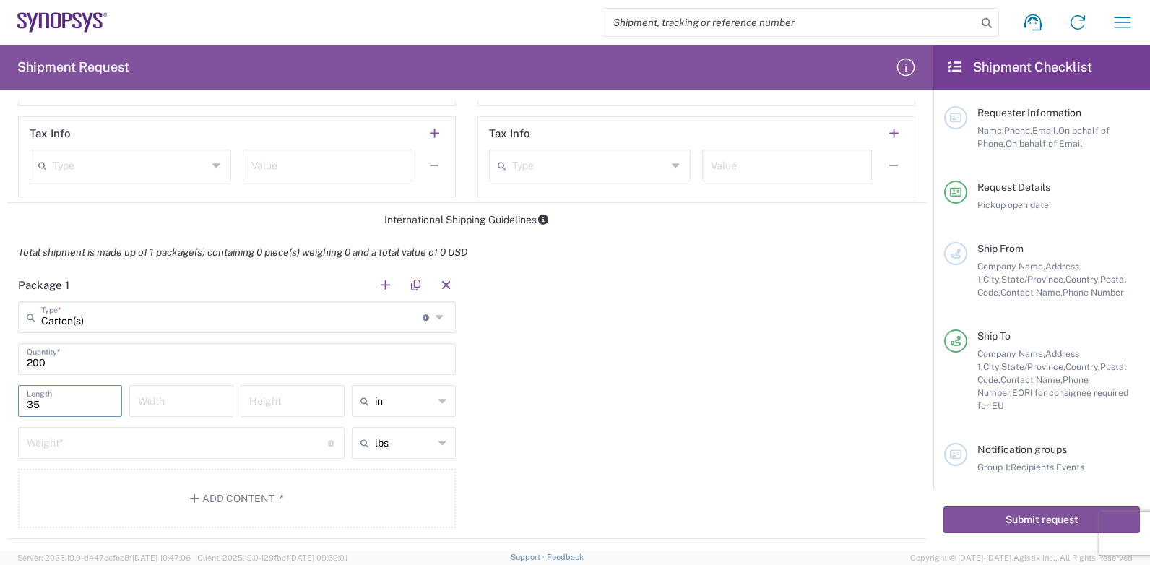
type input "35"
type input "30"
type input "17"
click at [439, 400] on icon at bounding box center [443, 401] width 9 height 23
click at [382, 458] on span "cm" at bounding box center [399, 456] width 100 height 22
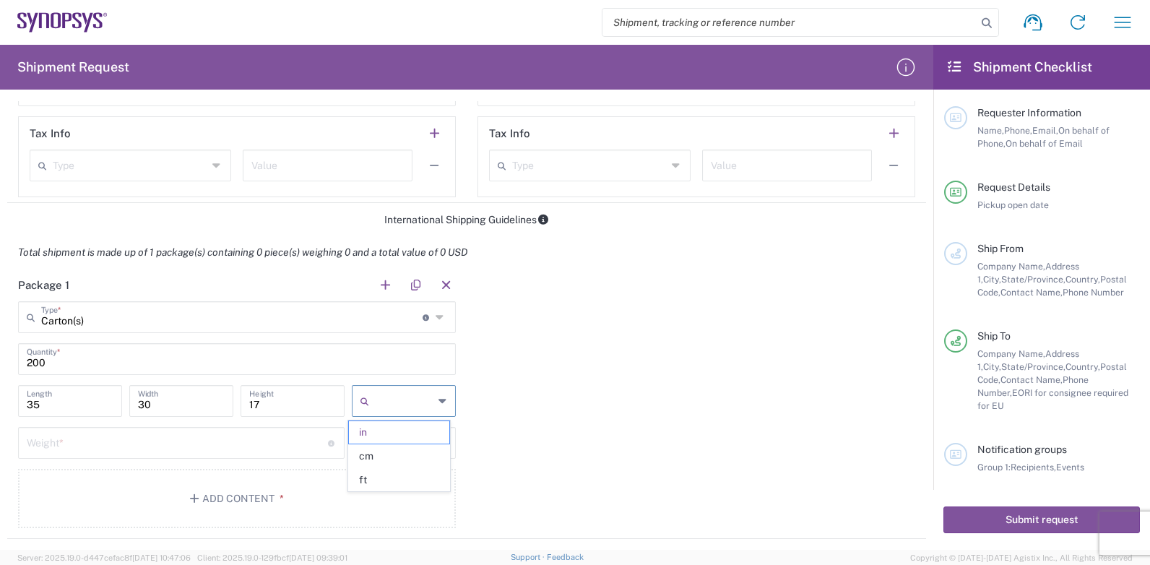
type input "88.9"
type input "76.2"
type input "43.18"
type input "cm"
click at [82, 405] on input "88.9" at bounding box center [70, 399] width 87 height 25
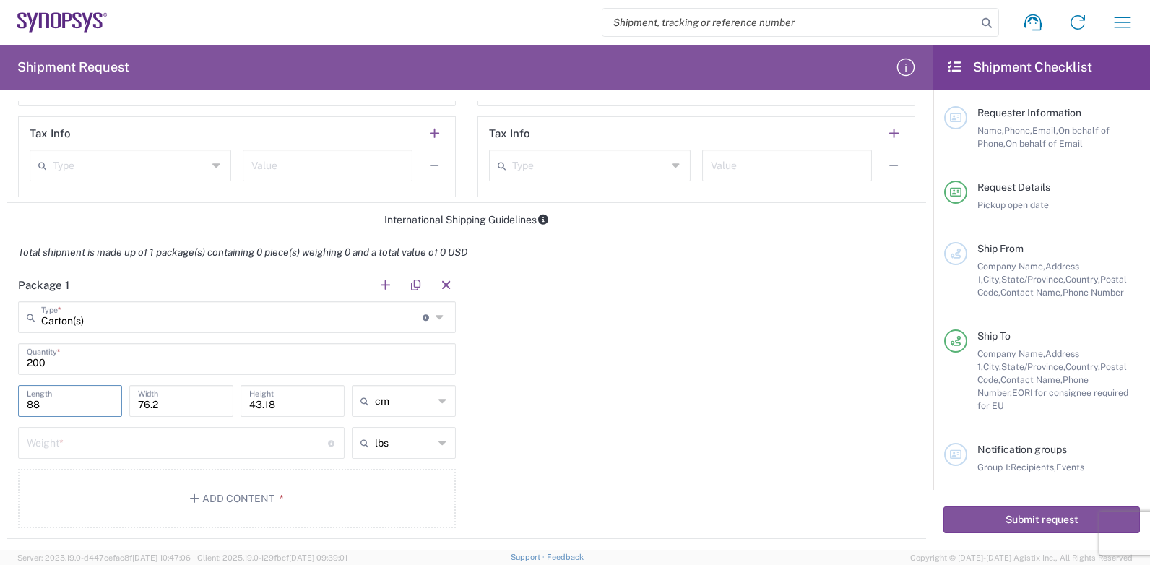
type input "8"
type input "35"
type input "30"
type input "17"
type input "cm"
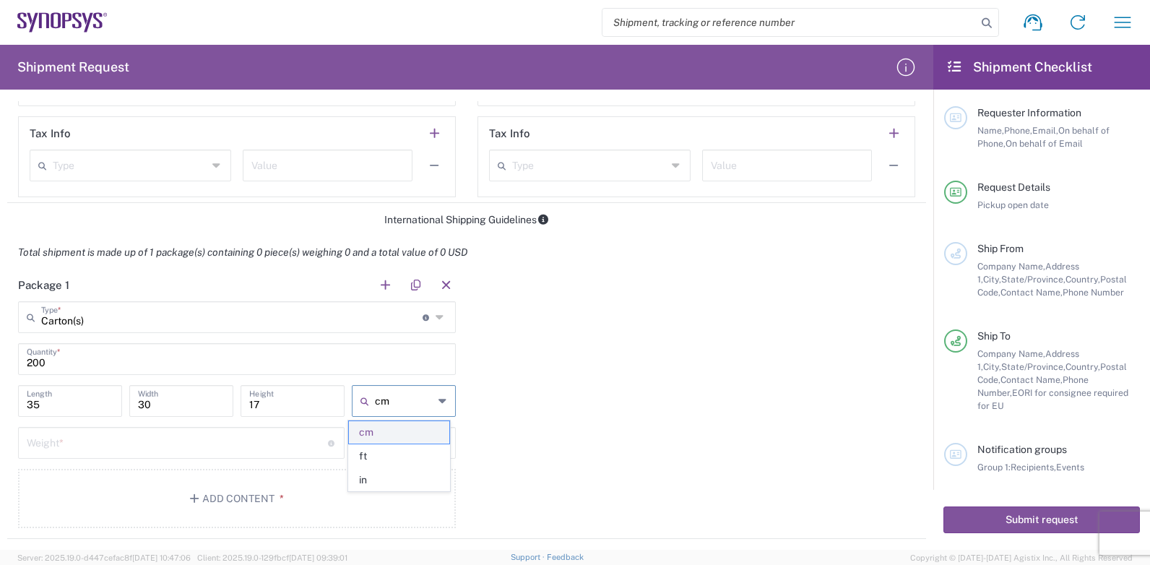
click at [364, 430] on span "cm" at bounding box center [399, 432] width 100 height 22
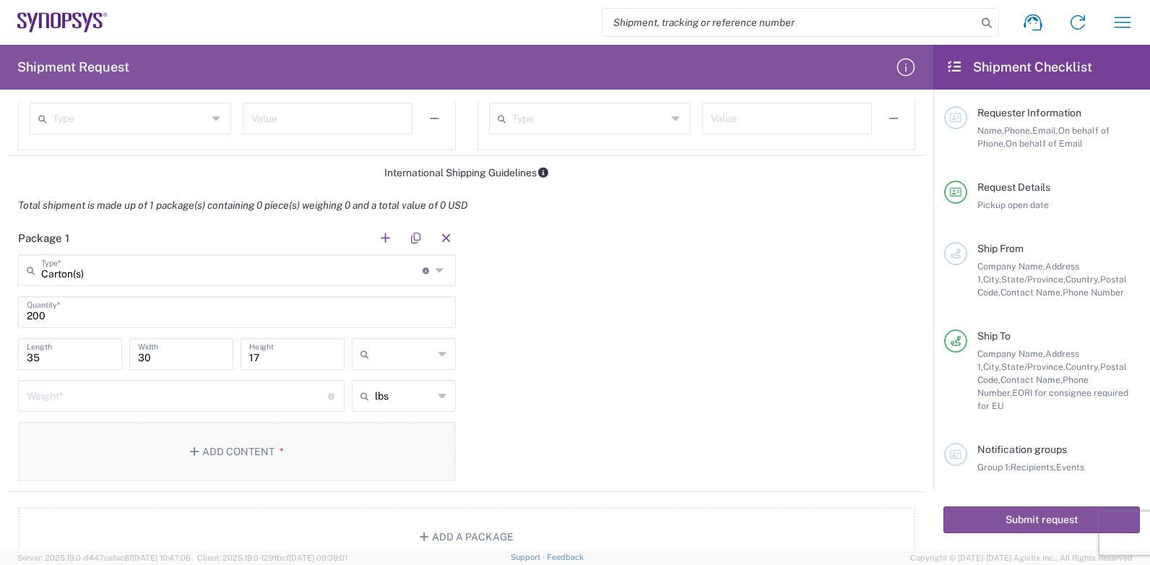
scroll to position [1084, 0]
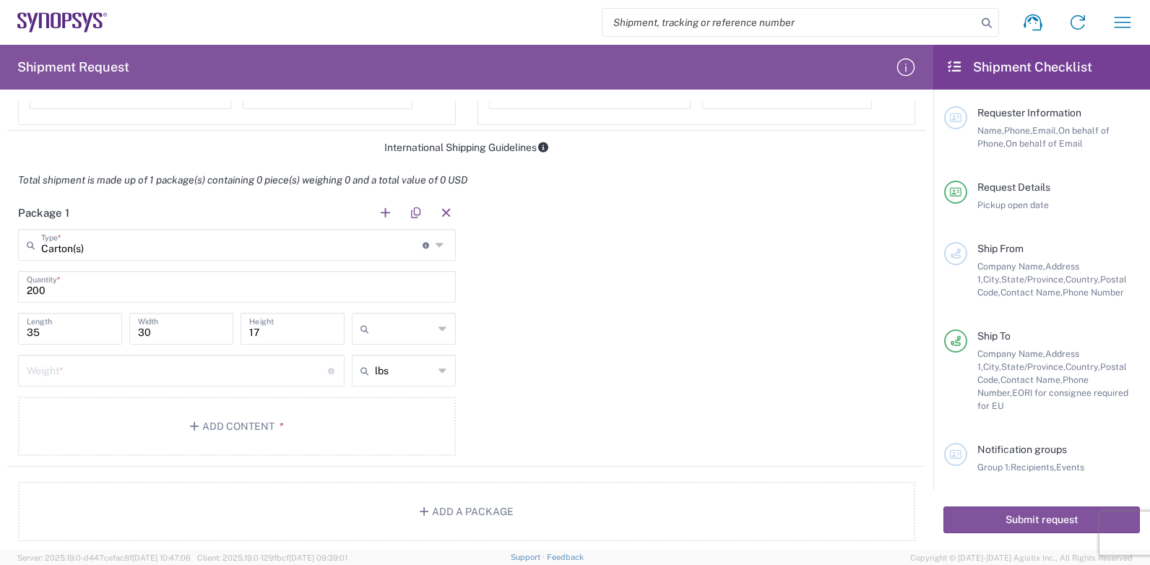
click at [124, 369] on input "number" at bounding box center [177, 369] width 301 height 25
type input "2"
click at [439, 371] on icon at bounding box center [443, 370] width 9 height 23
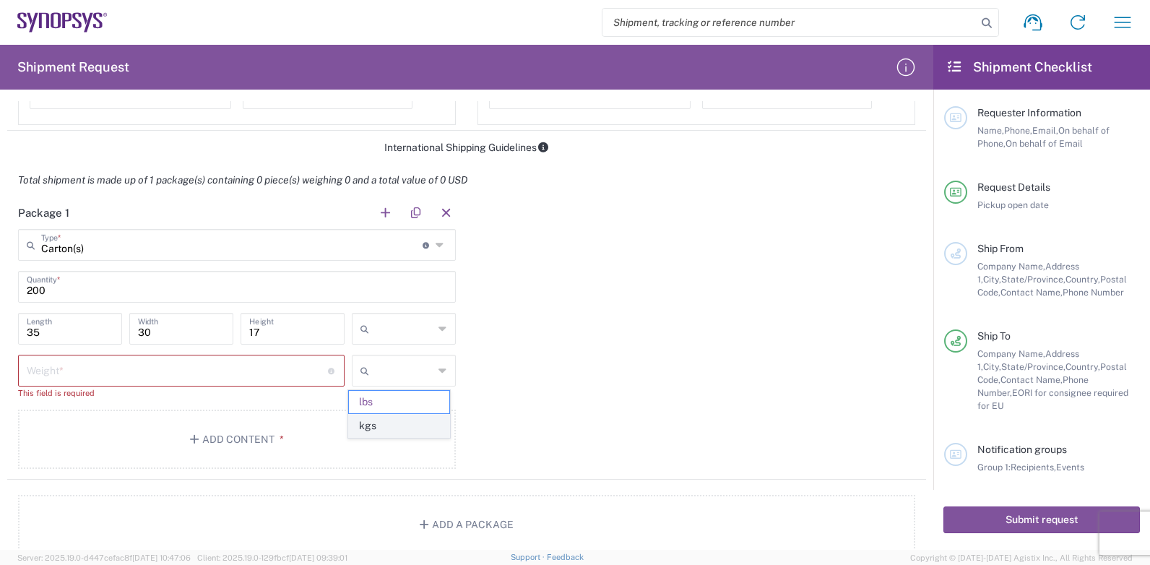
click at [374, 429] on span "kgs" at bounding box center [399, 426] width 100 height 22
type input "kgs"
click at [186, 374] on input "number" at bounding box center [177, 369] width 301 height 25
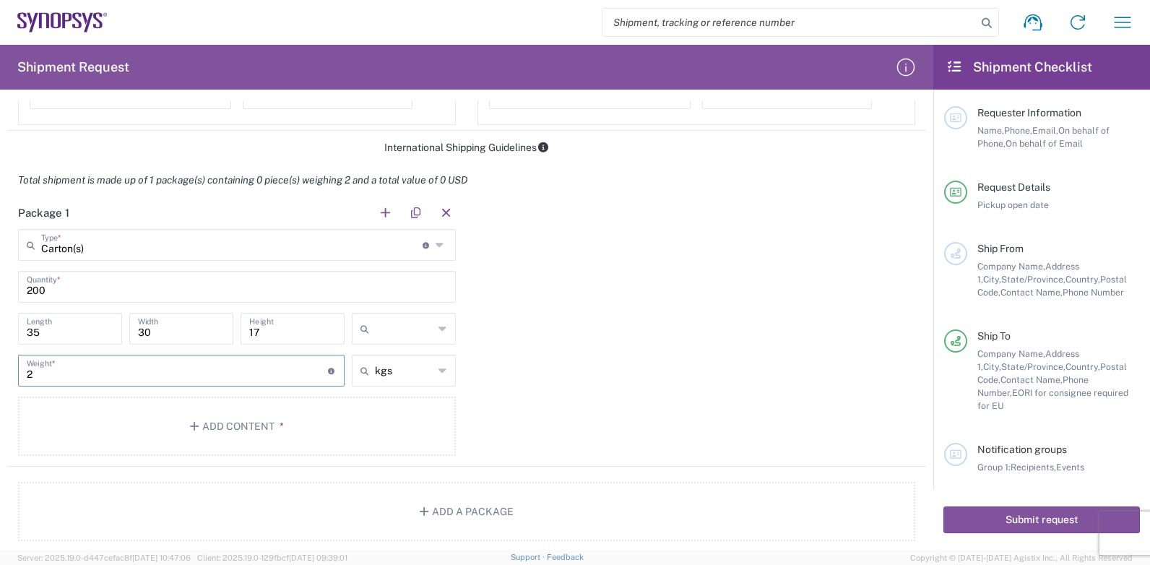
type input "2"
type input "kgs"
click at [382, 398] on span "kgs" at bounding box center [399, 402] width 100 height 22
click at [439, 369] on icon at bounding box center [443, 370] width 9 height 23
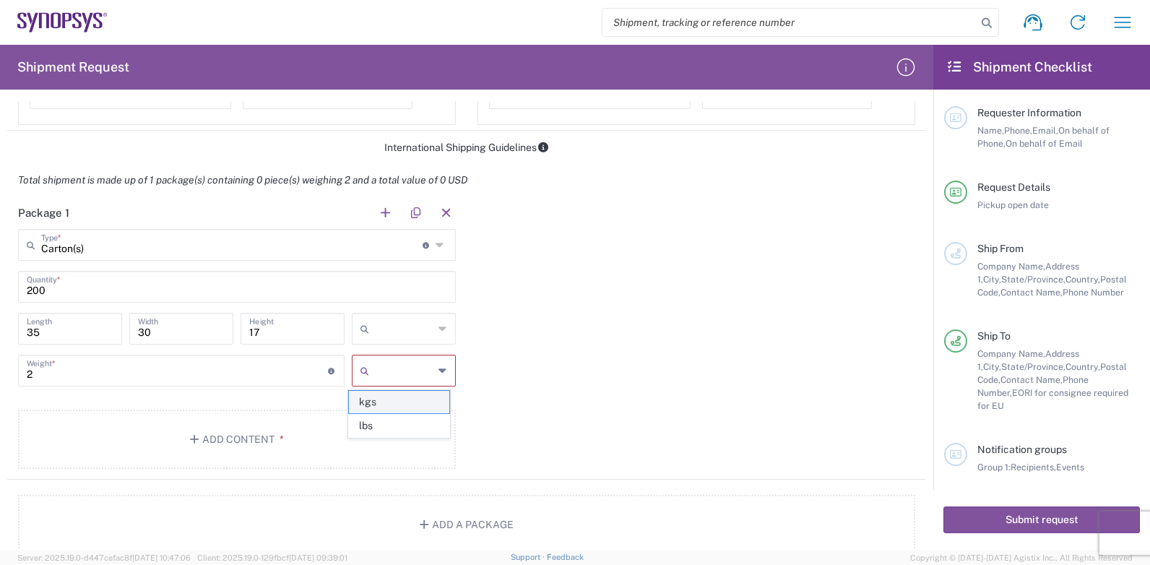
click at [377, 404] on span "kgs" at bounding box center [399, 402] width 100 height 22
type input "kgs"
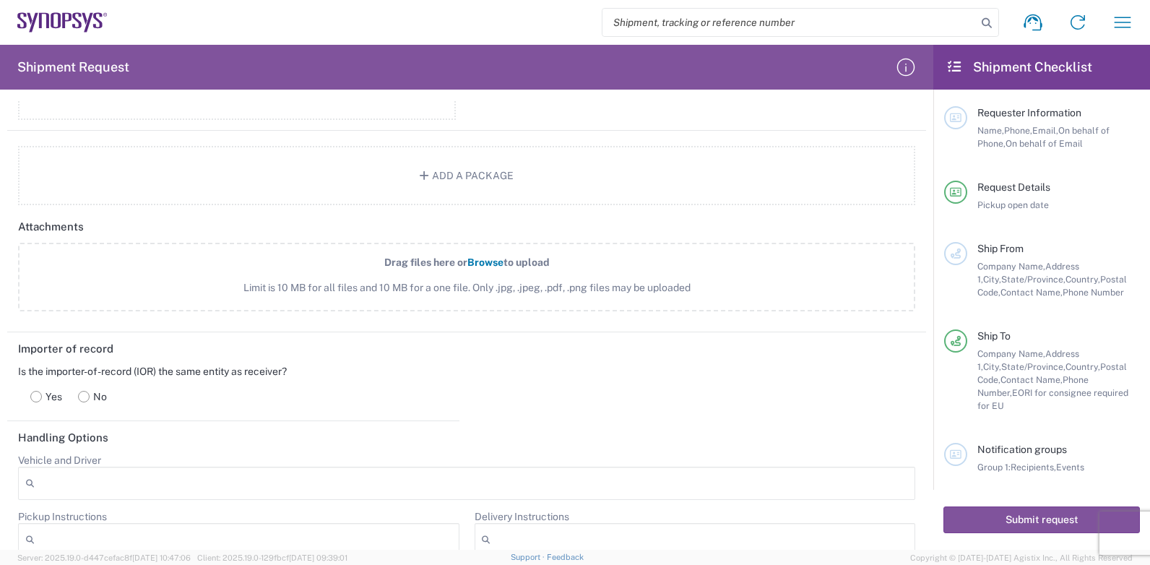
scroll to position [1445, 0]
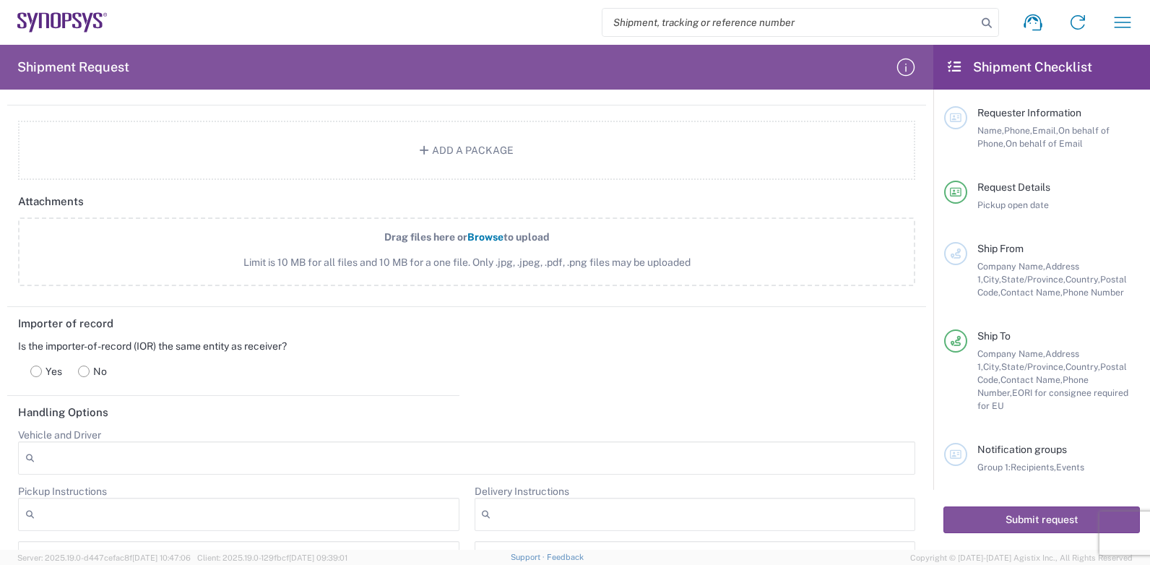
click at [18, 344] on div "Is the importer-of-record (IOR) the same entity as receiver?" at bounding box center [233, 346] width 431 height 13
click at [309, 349] on div "Is the importer-of-record (IOR) the same entity as receiver?" at bounding box center [233, 346] width 431 height 13
drag, startPoint x: 308, startPoint y: 349, endPoint x: 277, endPoint y: 348, distance: 31.1
copy div "Is the importer-of-record (IOR) the same entity as receiver?"
click at [36, 371] on rect at bounding box center [36, 371] width 11 height 11
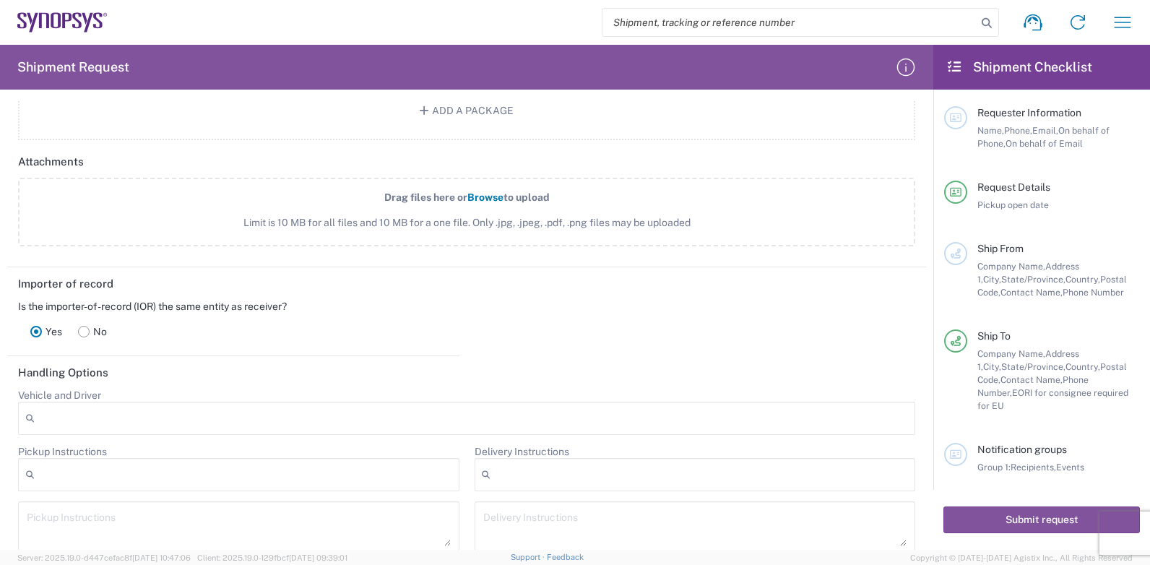
scroll to position [1518, 0]
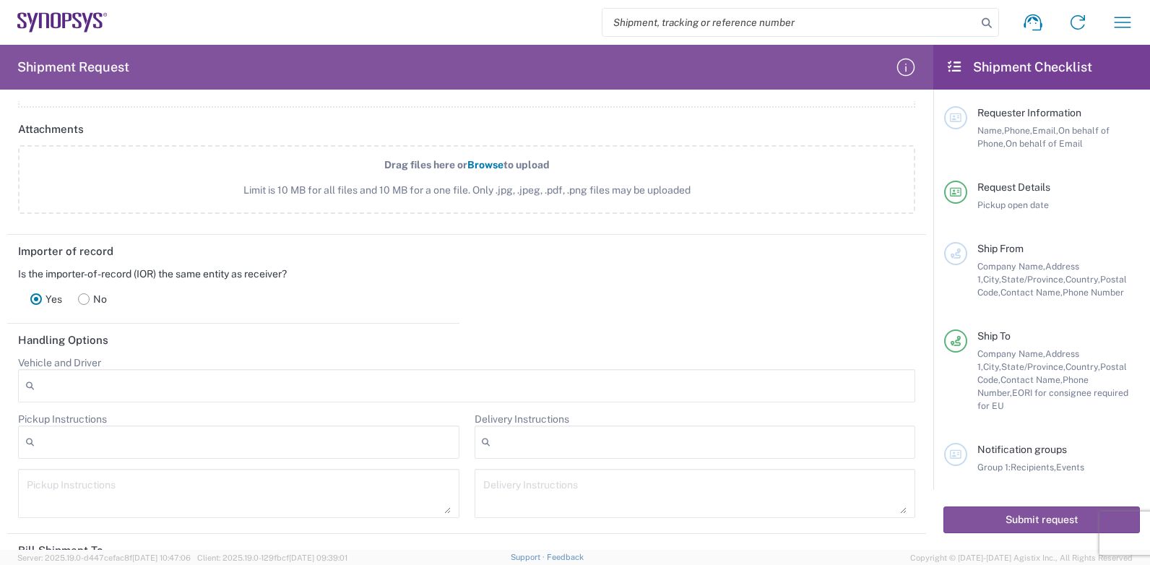
click at [112, 336] on header "Handling Options" at bounding box center [466, 340] width 919 height 33
drag, startPoint x: 19, startPoint y: 339, endPoint x: 83, endPoint y: 339, distance: 64.3
click at [20, 339] on h2 "Handling Options" at bounding box center [63, 340] width 90 height 14
click at [111, 339] on header "Handling Options" at bounding box center [466, 340] width 919 height 33
drag, startPoint x: 111, startPoint y: 339, endPoint x: 89, endPoint y: 341, distance: 21.8
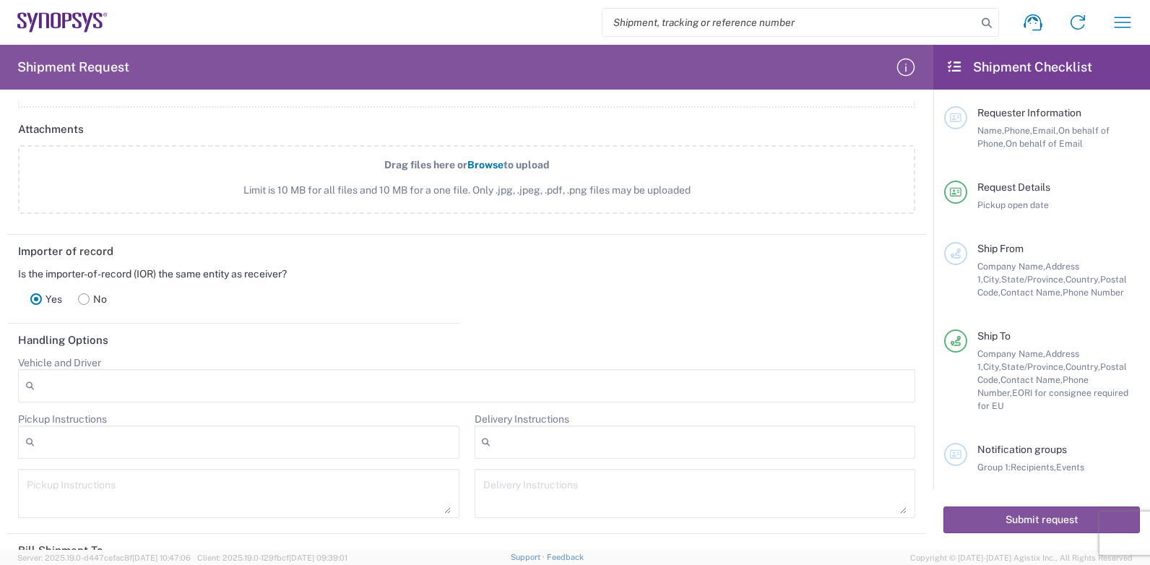
copy h2 "Handling Options"
click at [111, 362] on agx-dropdown-control "Vehicle and Driver Adult Signature Required Air Ride Truck Airline Handling Air…" at bounding box center [467, 379] width 898 height 46
click at [20, 361] on label "Vehicle and Driver" at bounding box center [59, 362] width 83 height 13
click at [46, 376] on input "Vehicle and Driver" at bounding box center [48, 386] width 4 height 20
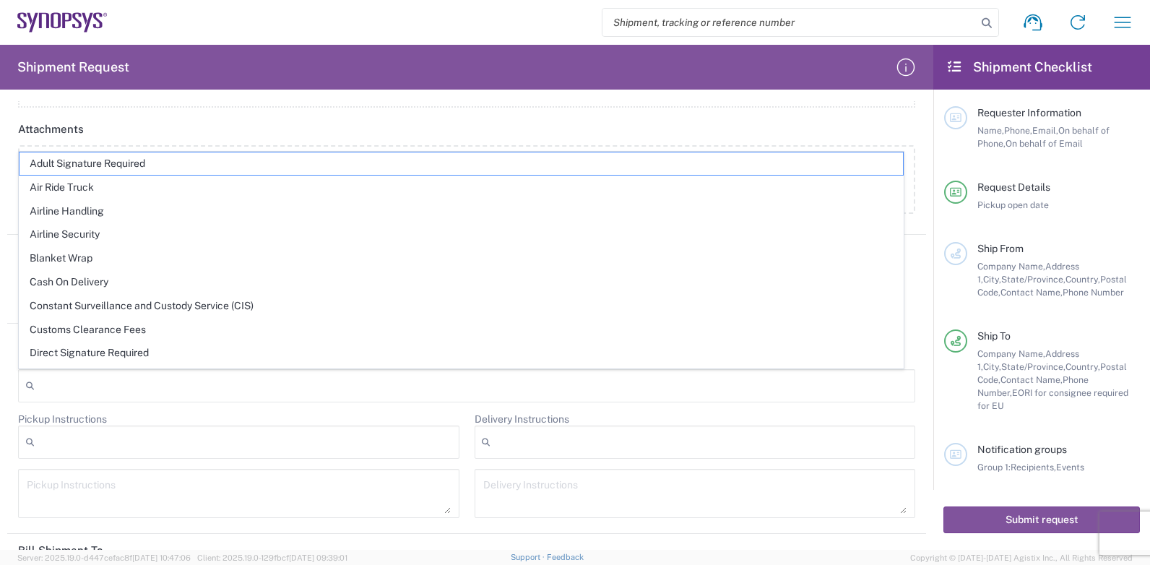
click at [62, 384] on div at bounding box center [467, 385] width 898 height 33
click at [0, 364] on html "Shipment request Shipment tracking Employee non-product shipment request My shi…" at bounding box center [575, 282] width 1150 height 565
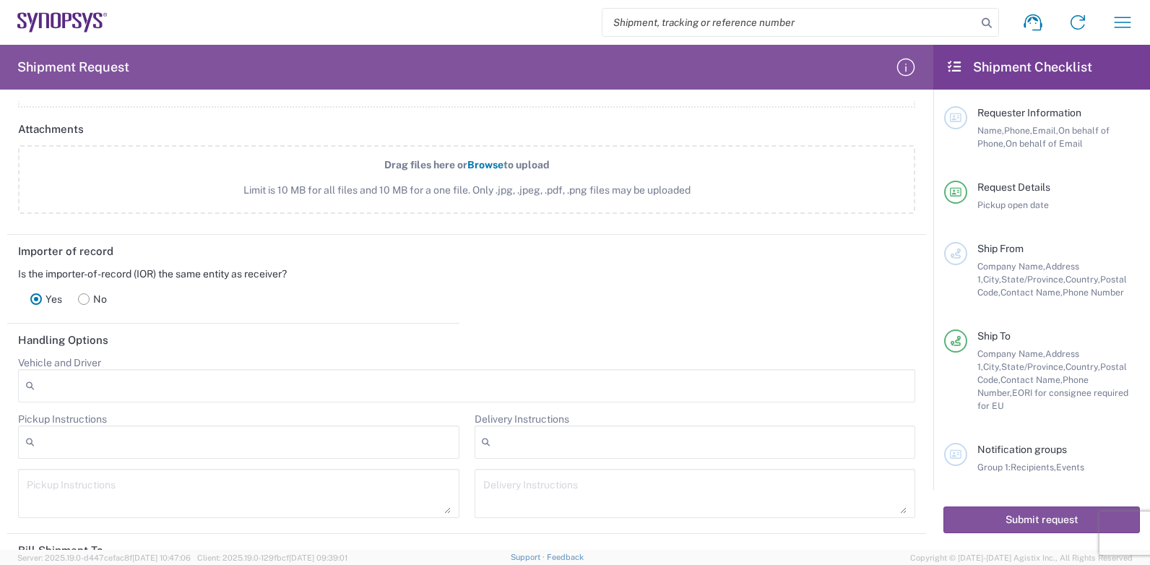
drag, startPoint x: 111, startPoint y: 359, endPoint x: 8, endPoint y: 364, distance: 103.5
click at [8, 364] on main "Vehicle and Driver Adult Signature Required Air Ride Truck Airline Handling Air…" at bounding box center [466, 442] width 919 height 172
drag, startPoint x: 10, startPoint y: 364, endPoint x: 47, endPoint y: 361, distance: 37.0
copy label "Vehicle and Driver"
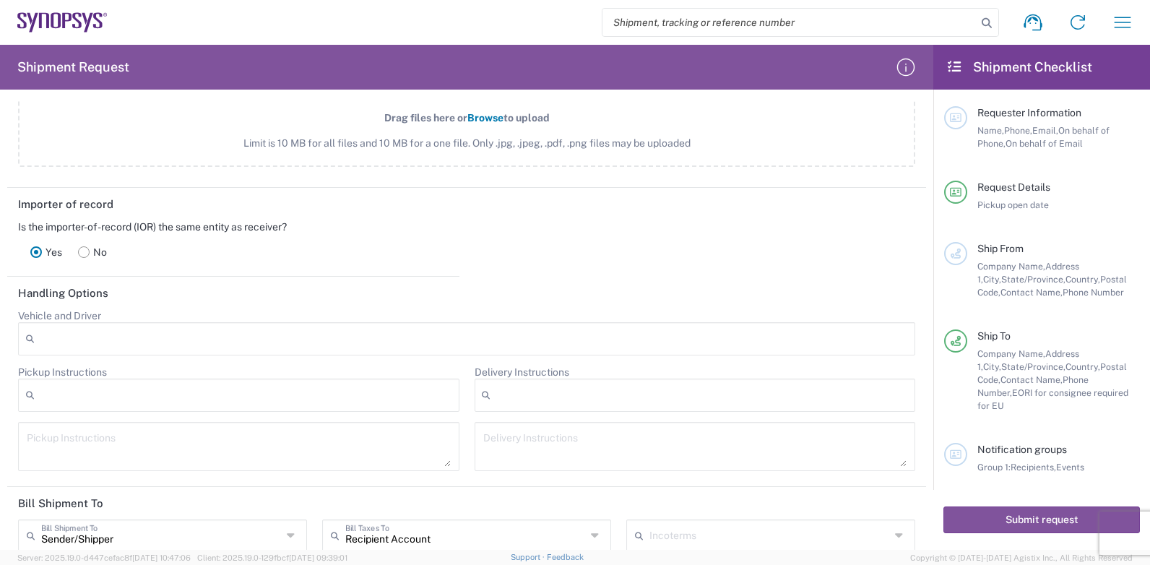
scroll to position [1590, 0]
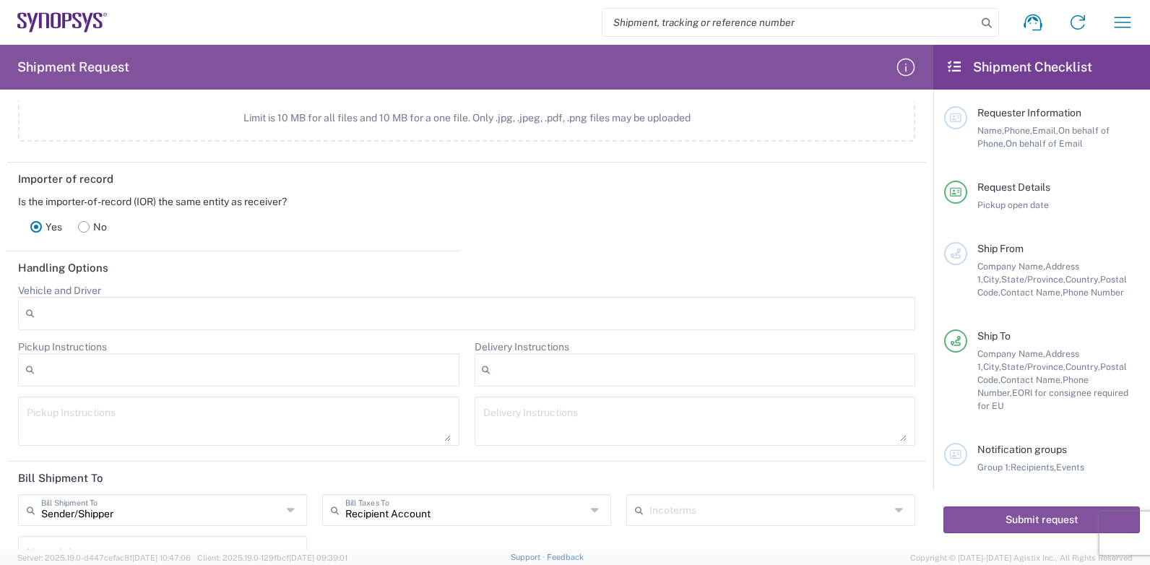
drag, startPoint x: 111, startPoint y: 347, endPoint x: 11, endPoint y: 348, distance: 100.5
click at [4, 348] on form "Requester Information Name * Phone * Email * Name (on behalf of) Phone (on beha…" at bounding box center [467, 325] width 934 height 449
drag, startPoint x: 11, startPoint y: 348, endPoint x: 50, endPoint y: 346, distance: 39.1
copy label "Pickup Instructions"
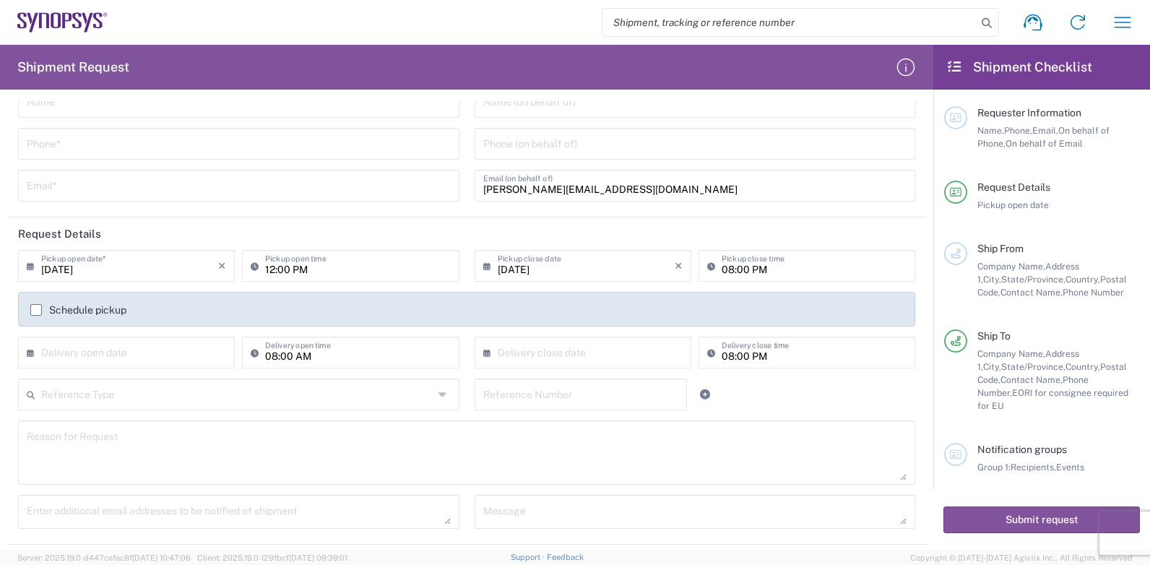
scroll to position [0, 0]
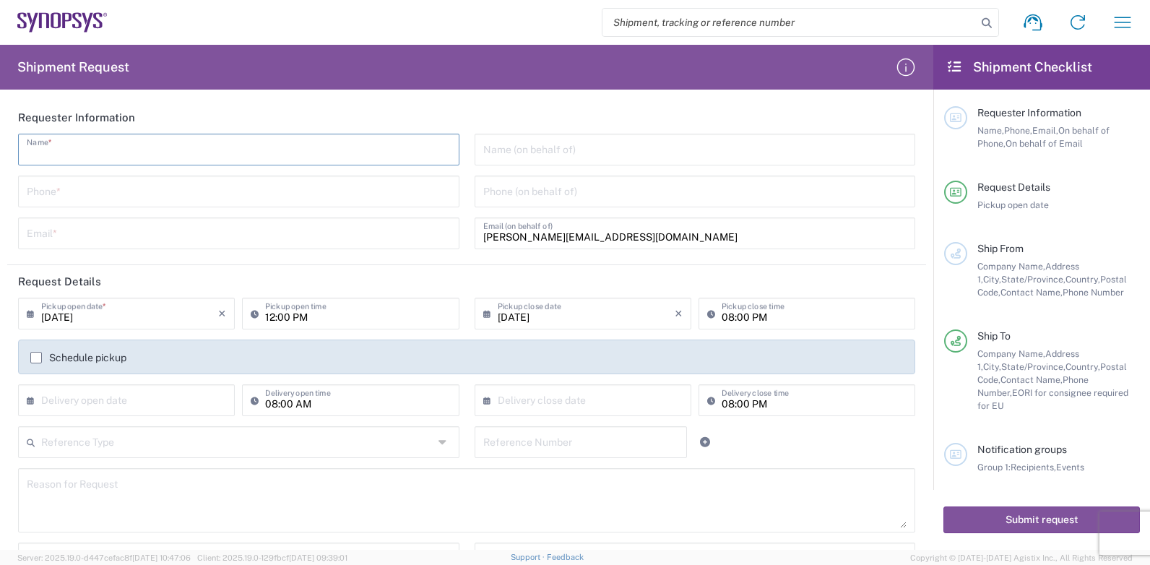
click at [66, 152] on input "text" at bounding box center [239, 148] width 424 height 25
type input "[PERSON_NAME]"
type input "0229951439"
type input "[PERSON_NAME][EMAIL_ADDRESS][DOMAIN_NAME]"
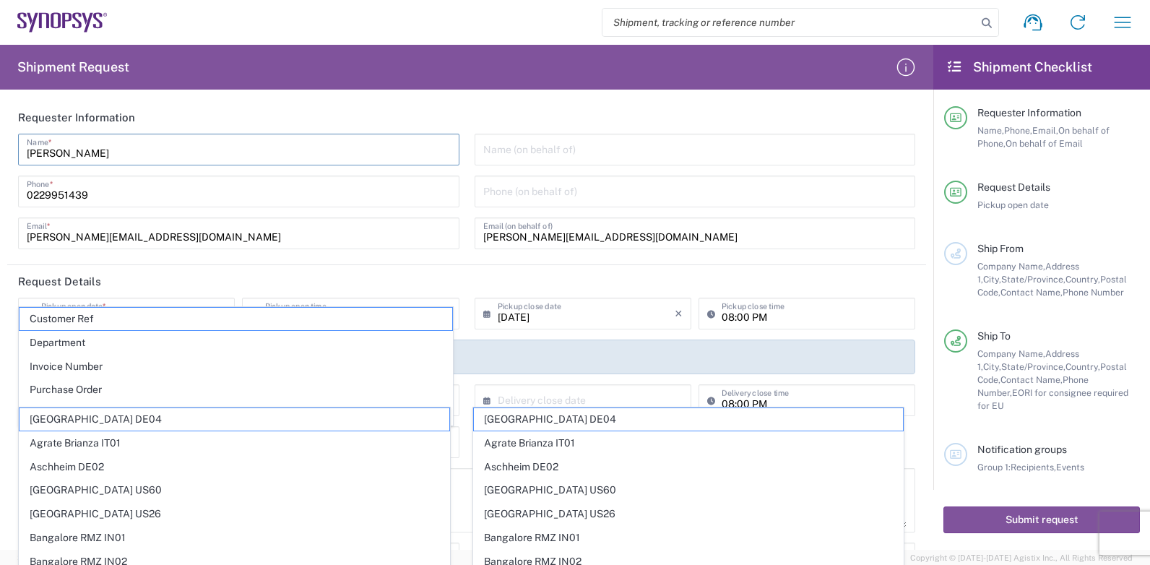
click at [520, 152] on input "text" at bounding box center [695, 148] width 424 height 25
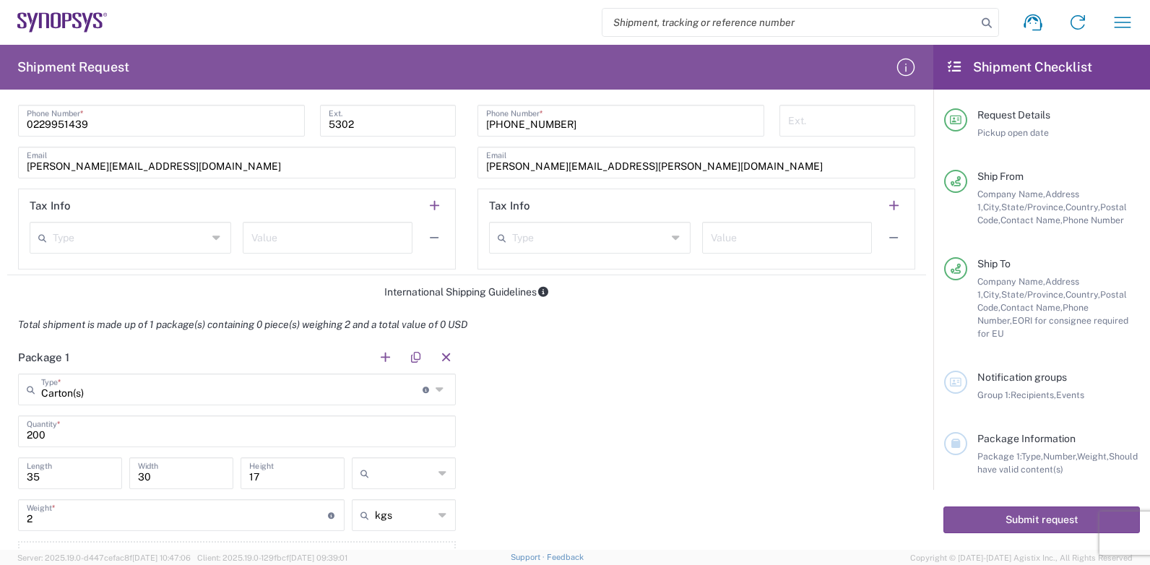
scroll to position [1012, 0]
